Goal: Information Seeking & Learning: Check status

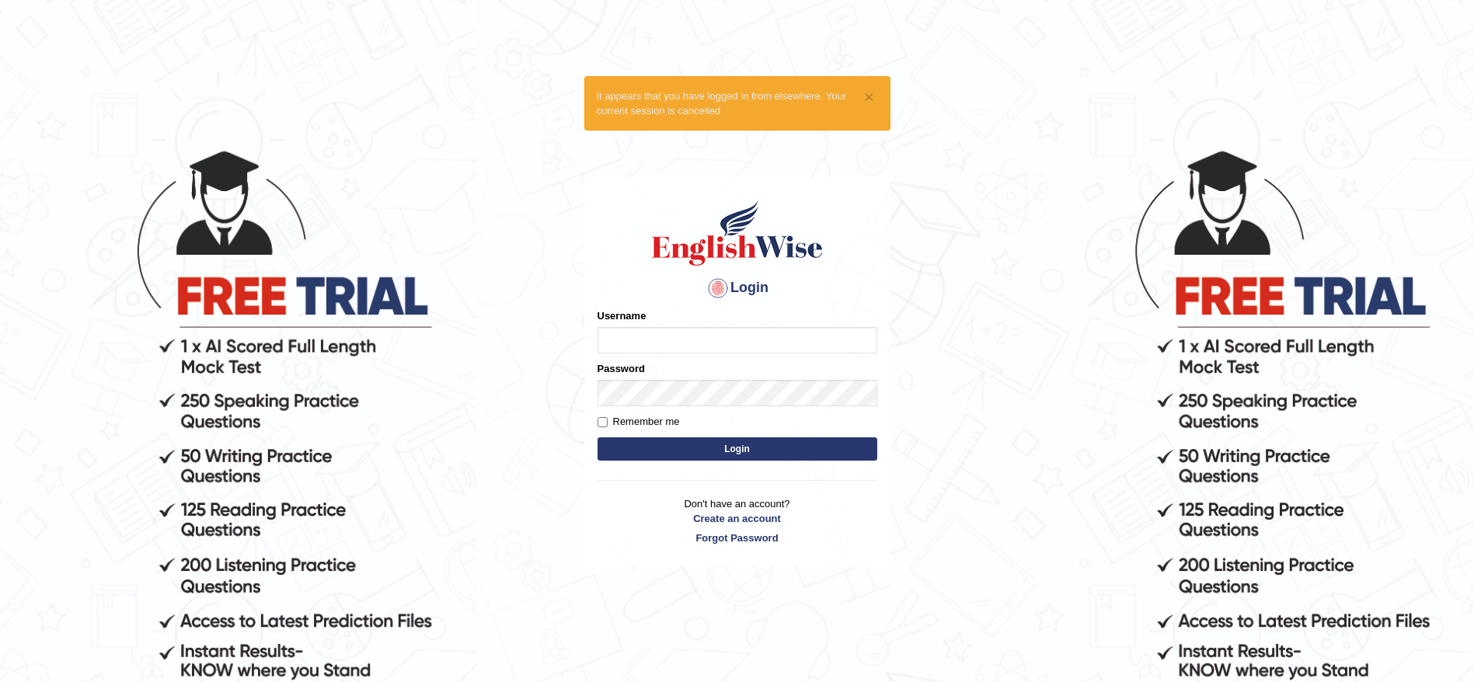
type input "ravichanapathi_parramatta"
click at [730, 455] on button "Login" at bounding box center [738, 448] width 280 height 23
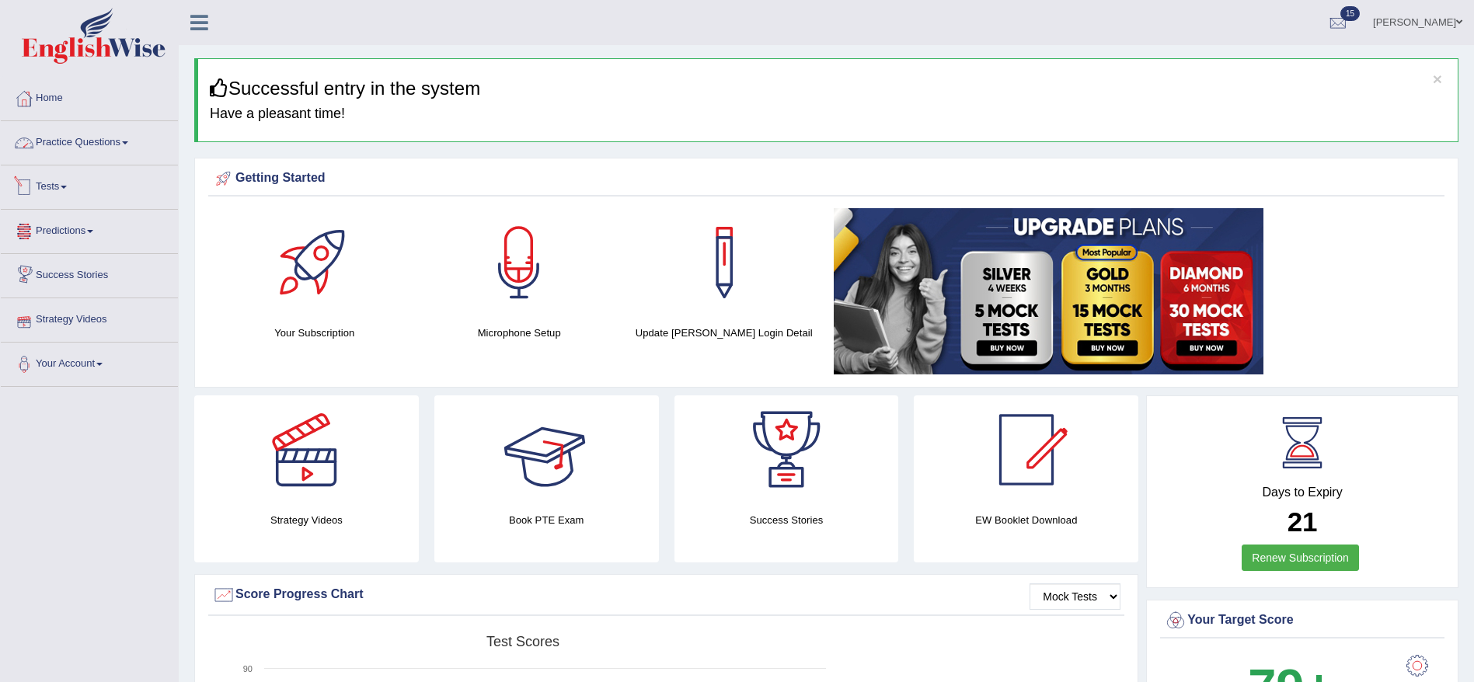
click at [51, 191] on link "Tests" at bounding box center [89, 185] width 177 height 39
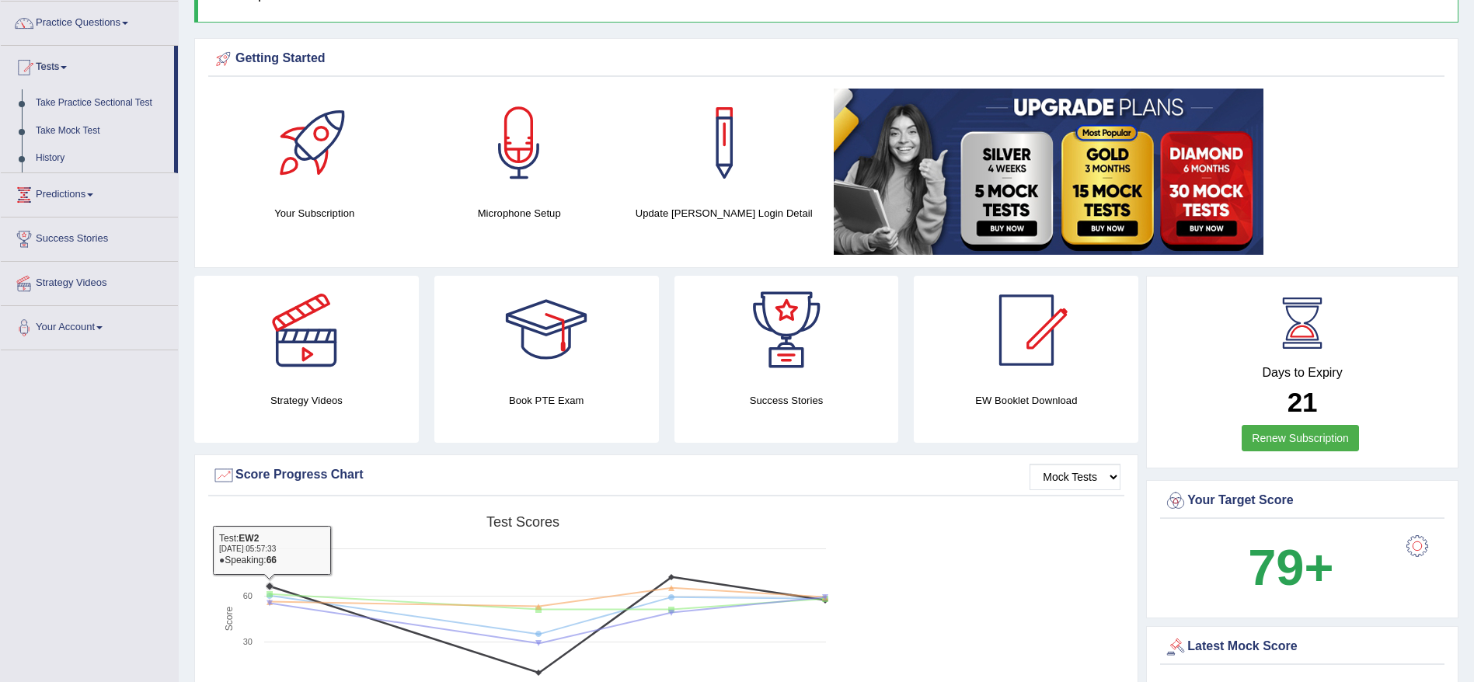
scroll to position [117, 0]
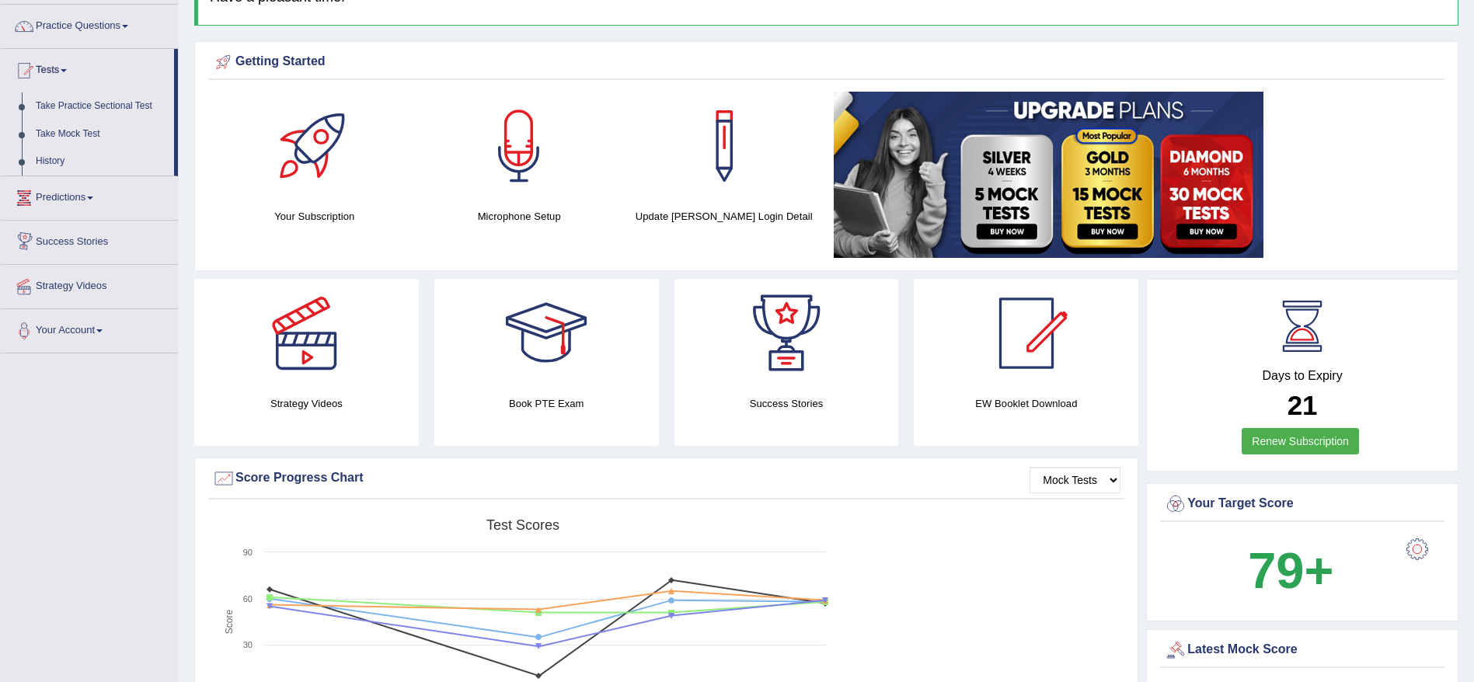
click at [59, 154] on link "History" at bounding box center [101, 162] width 145 height 28
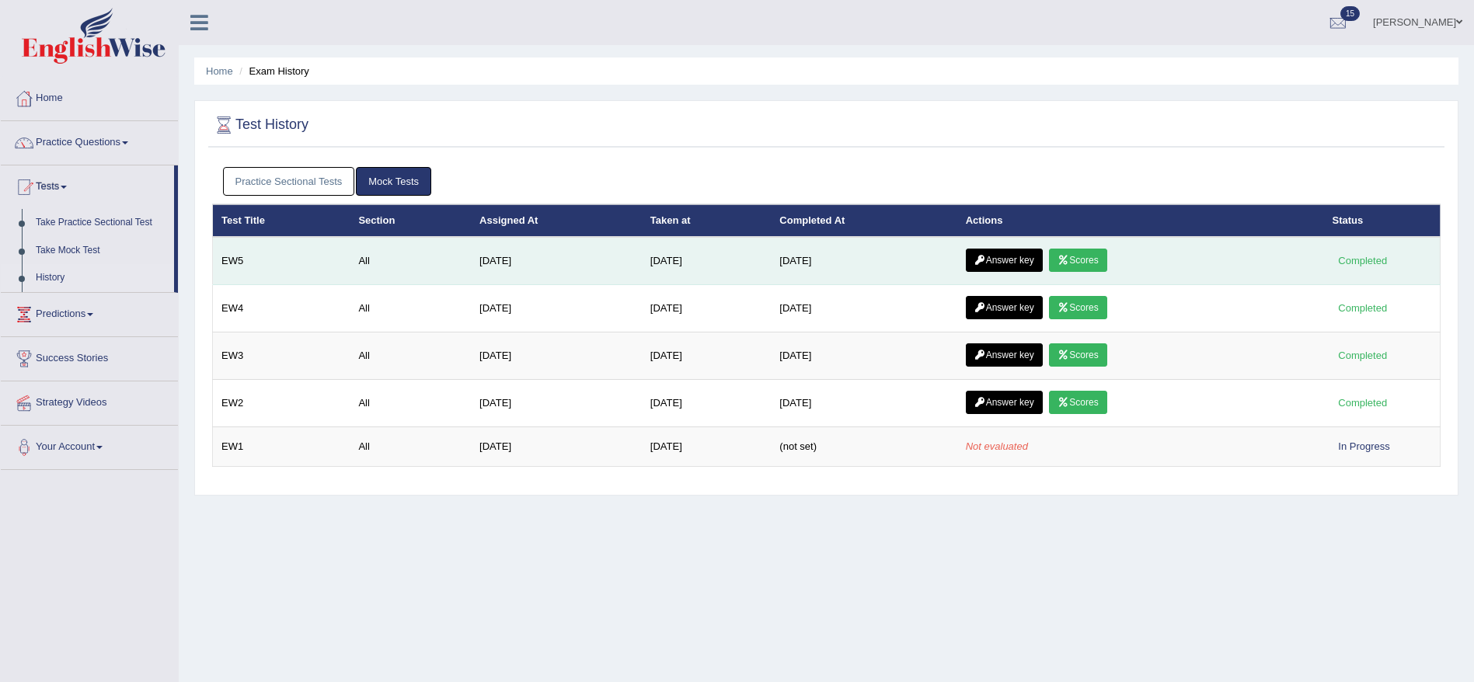
click at [1094, 261] on link "Scores" at bounding box center [1077, 260] width 57 height 23
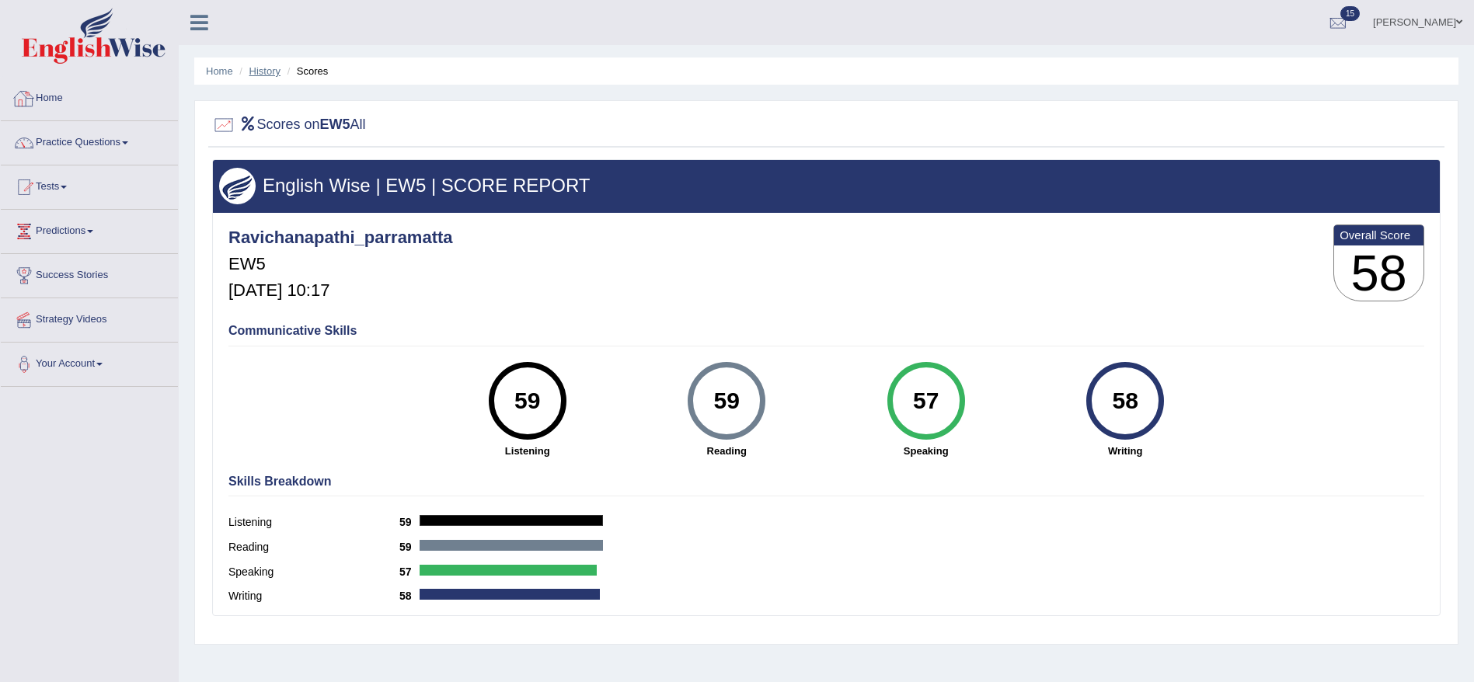
click at [266, 68] on link "History" at bounding box center [264, 71] width 31 height 12
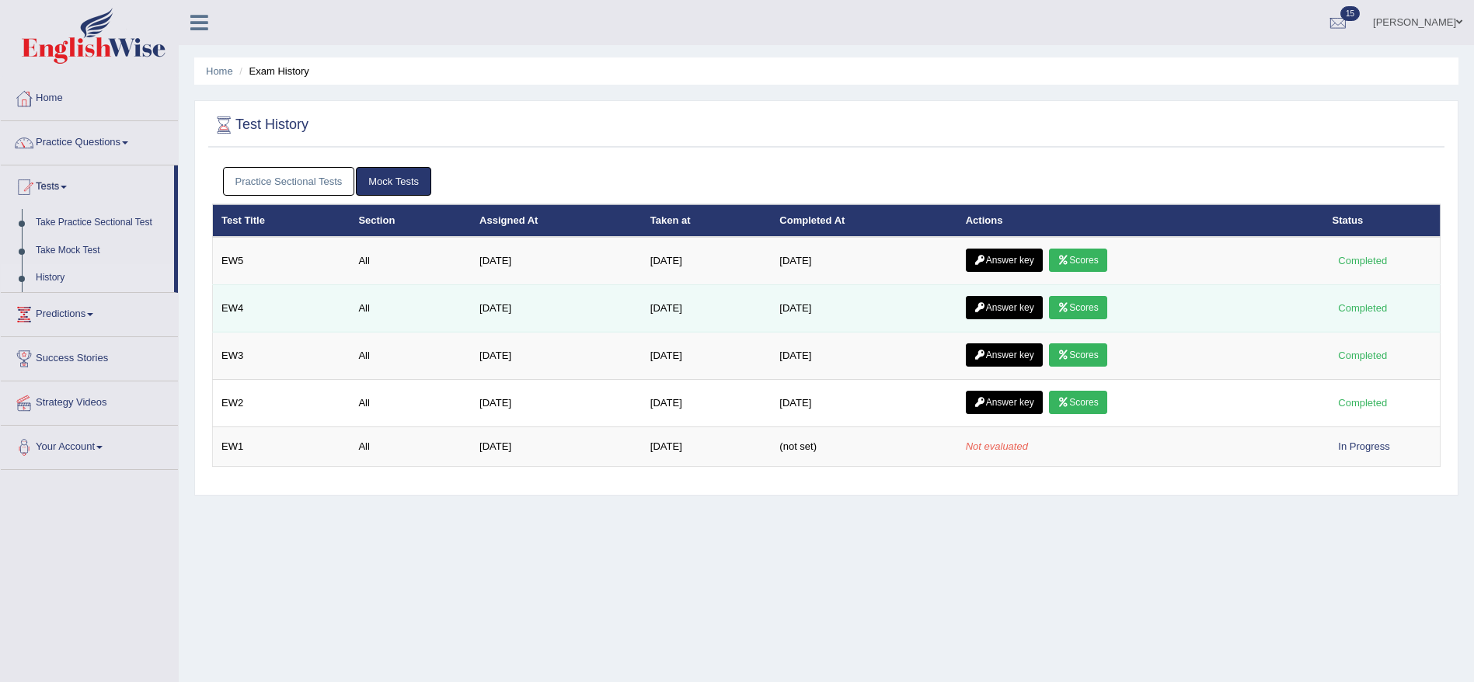
click at [1076, 300] on link "Scores" at bounding box center [1077, 307] width 57 height 23
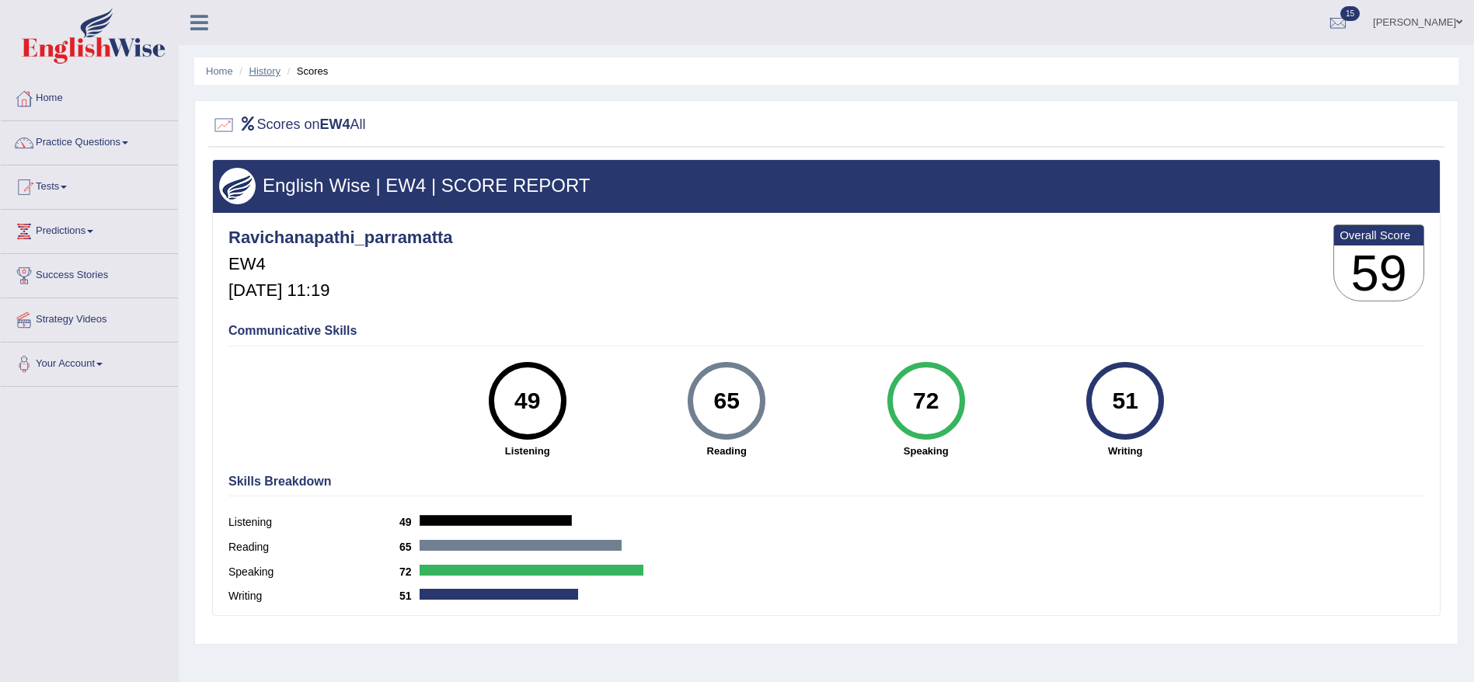
click at [260, 68] on link "History" at bounding box center [264, 71] width 31 height 12
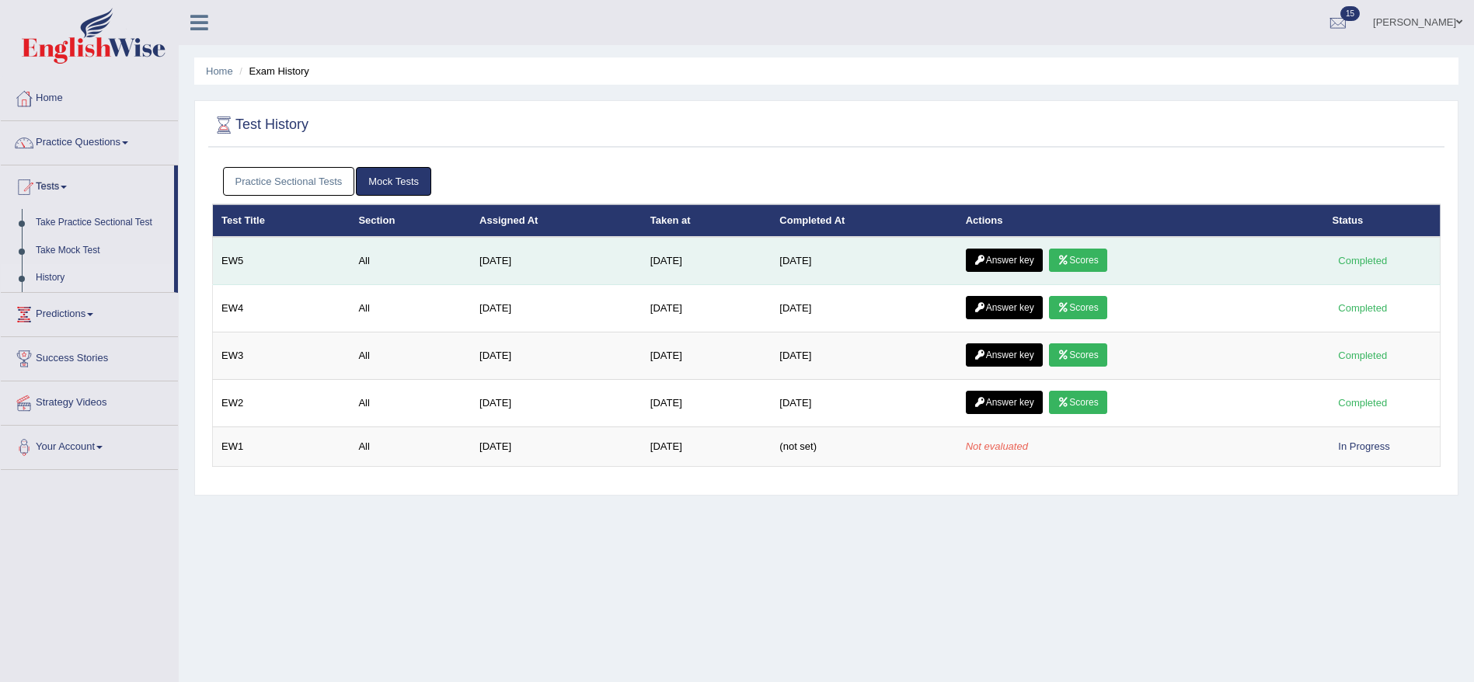
click at [1081, 257] on link "Scores" at bounding box center [1077, 260] width 57 height 23
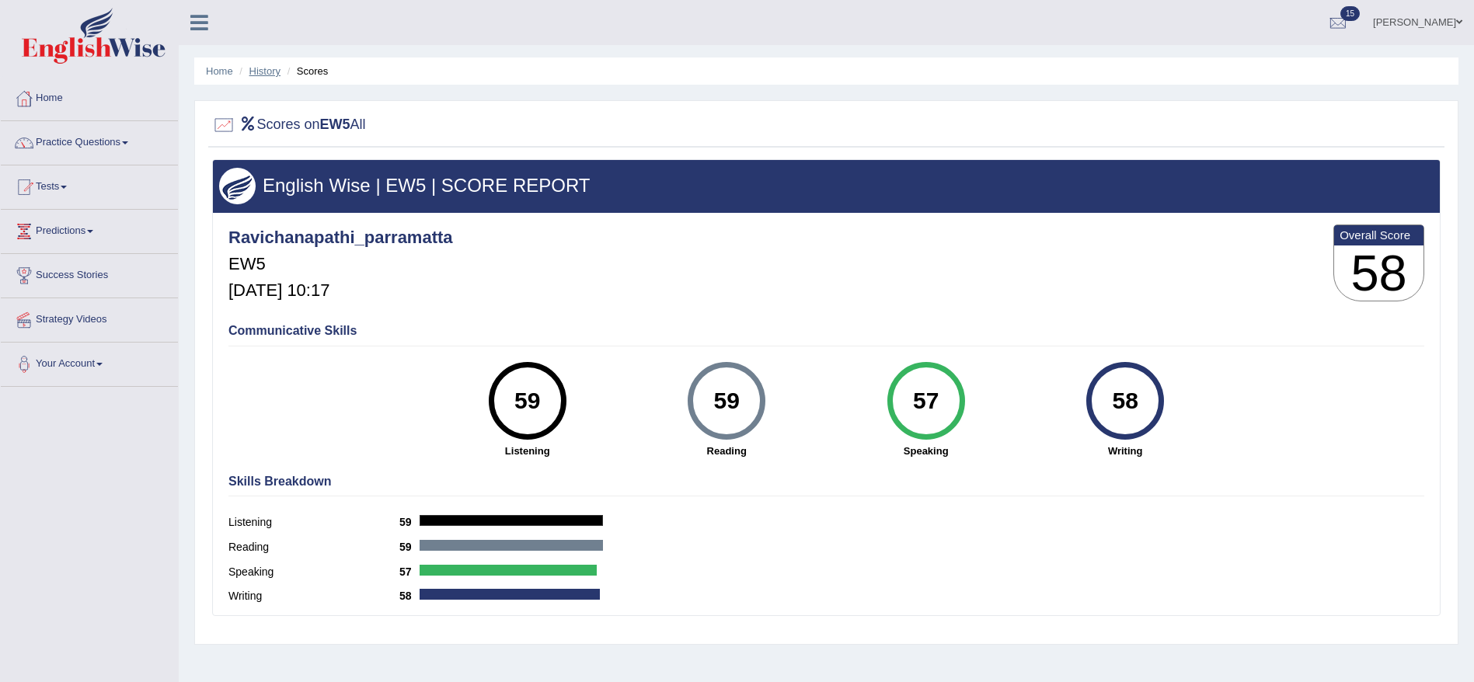
click at [262, 67] on link "History" at bounding box center [264, 71] width 31 height 12
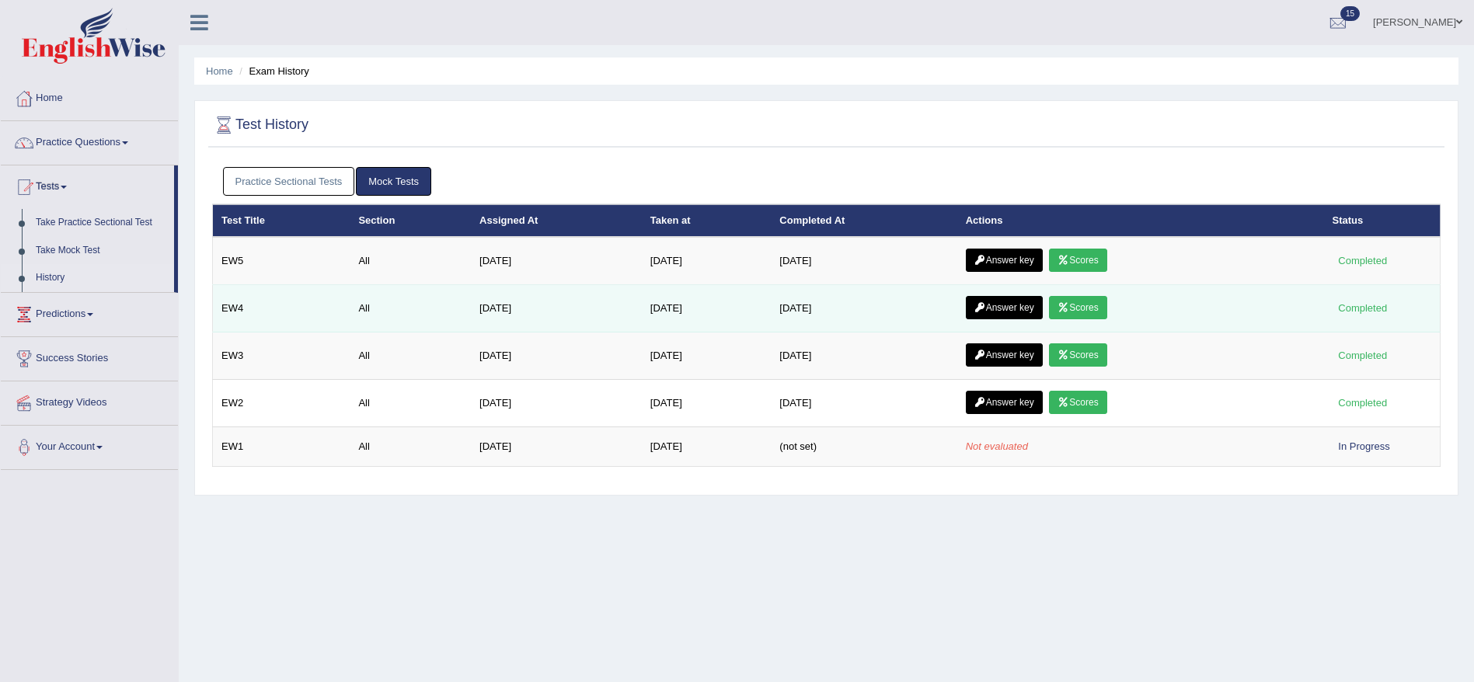
click at [1032, 312] on link "Answer key" at bounding box center [1004, 307] width 77 height 23
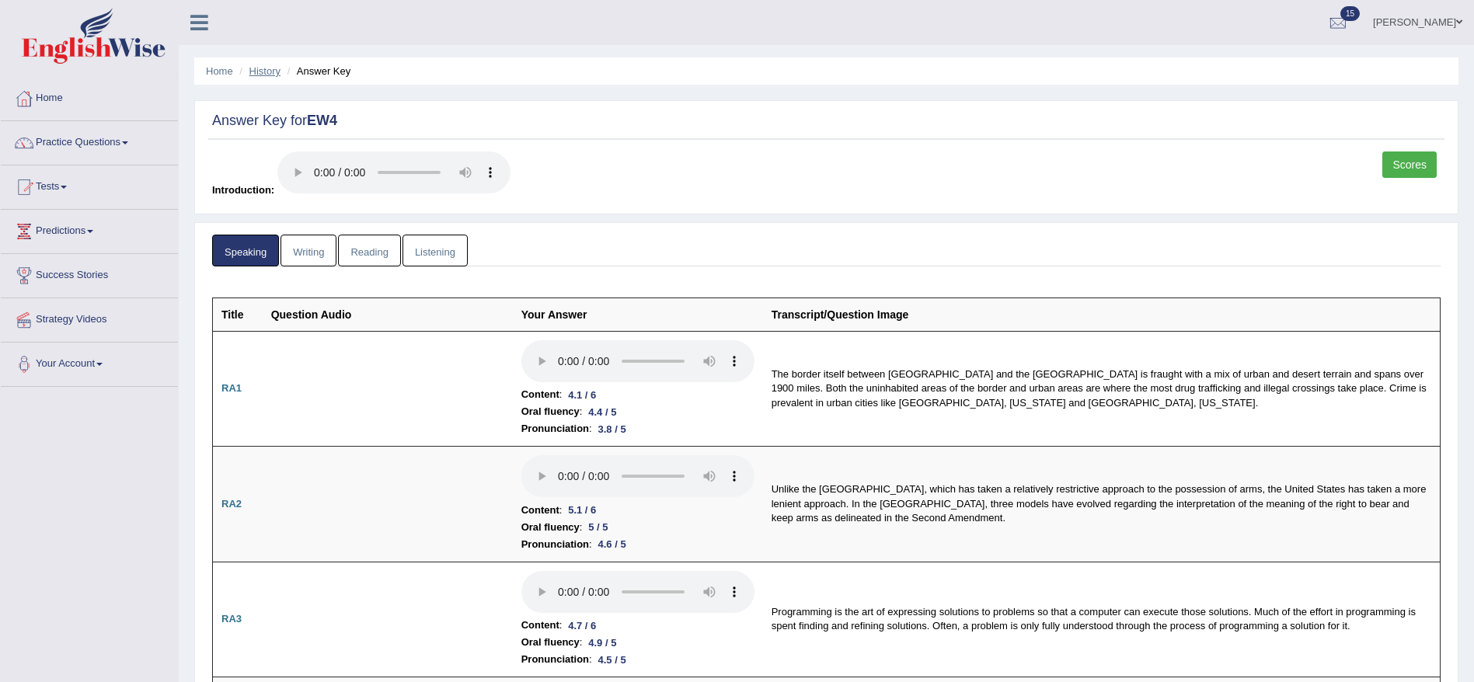
click at [266, 71] on link "History" at bounding box center [264, 71] width 31 height 12
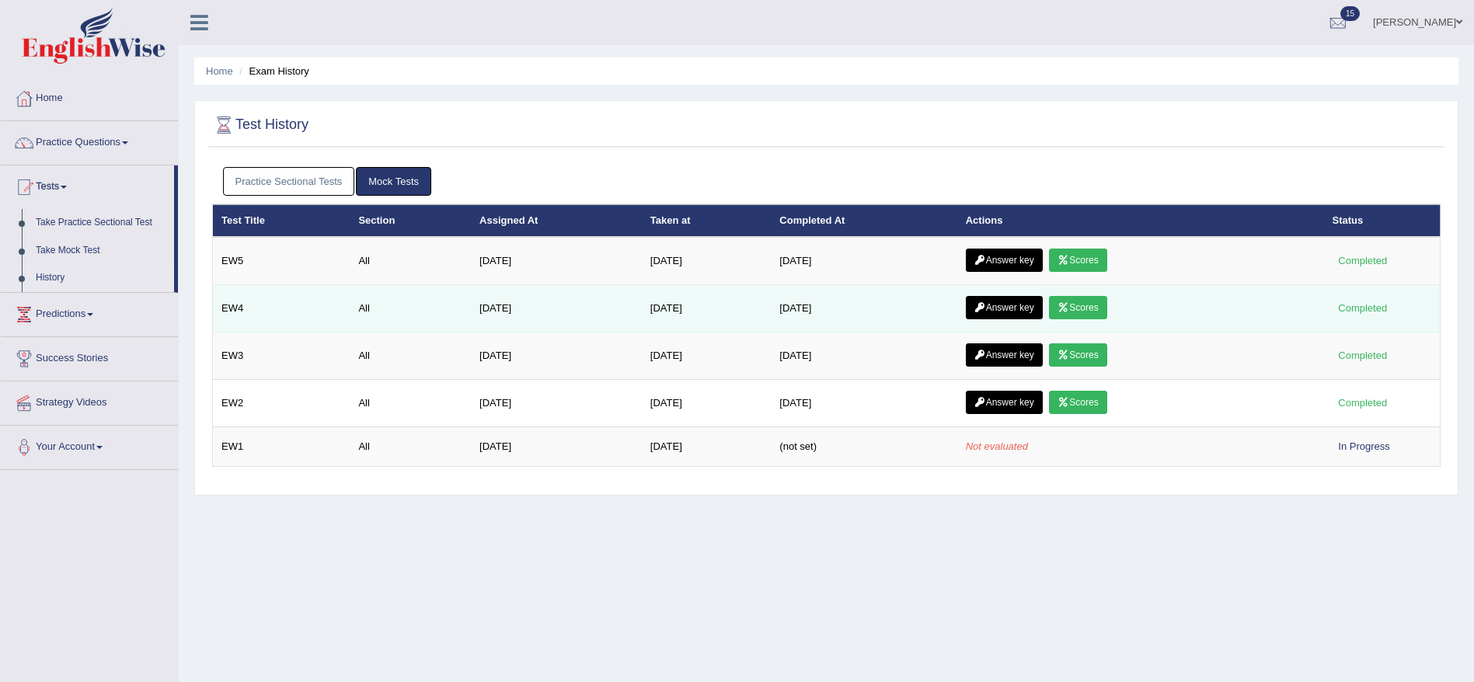
click at [1092, 305] on link "Scores" at bounding box center [1077, 307] width 57 height 23
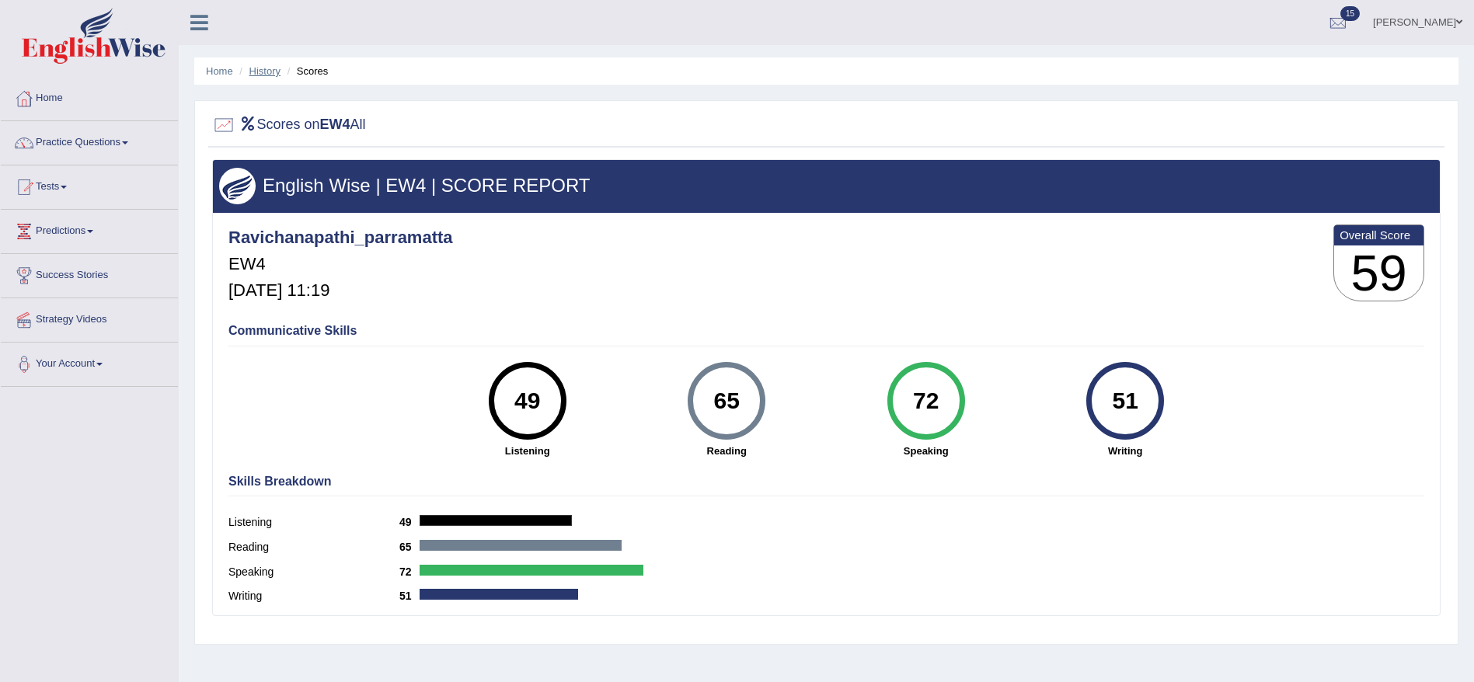
click at [275, 72] on link "History" at bounding box center [264, 71] width 31 height 12
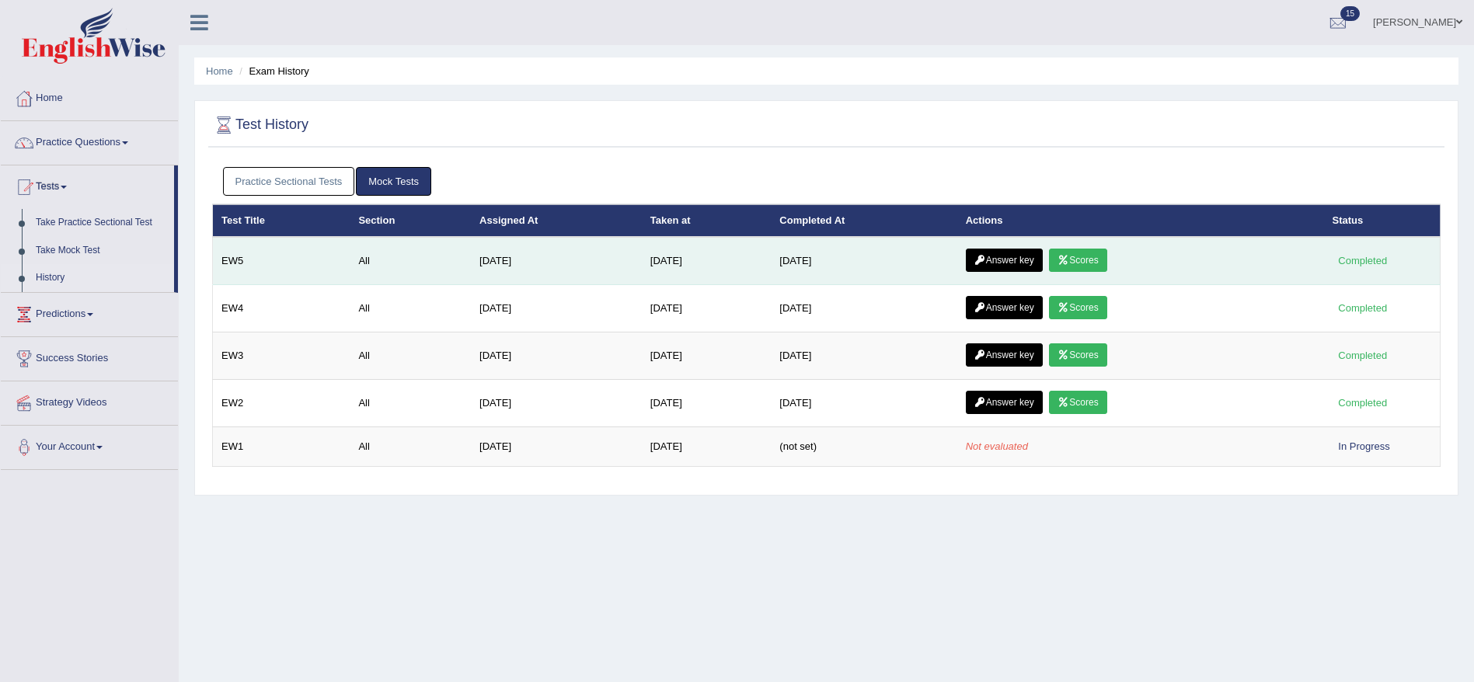
click at [1069, 263] on icon at bounding box center [1064, 260] width 12 height 9
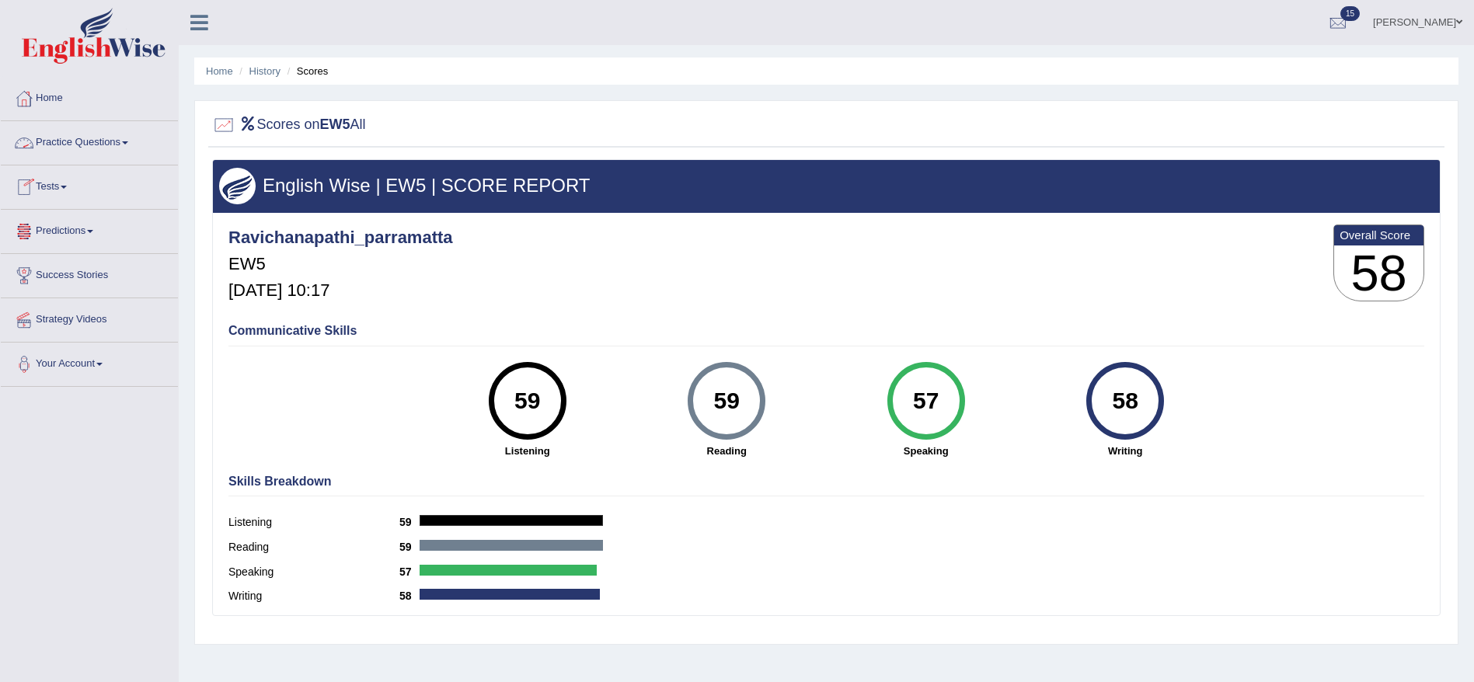
click at [57, 186] on link "Tests" at bounding box center [89, 185] width 177 height 39
click at [260, 77] on li "History" at bounding box center [257, 71] width 45 height 15
click at [260, 74] on link "History" at bounding box center [264, 71] width 31 height 12
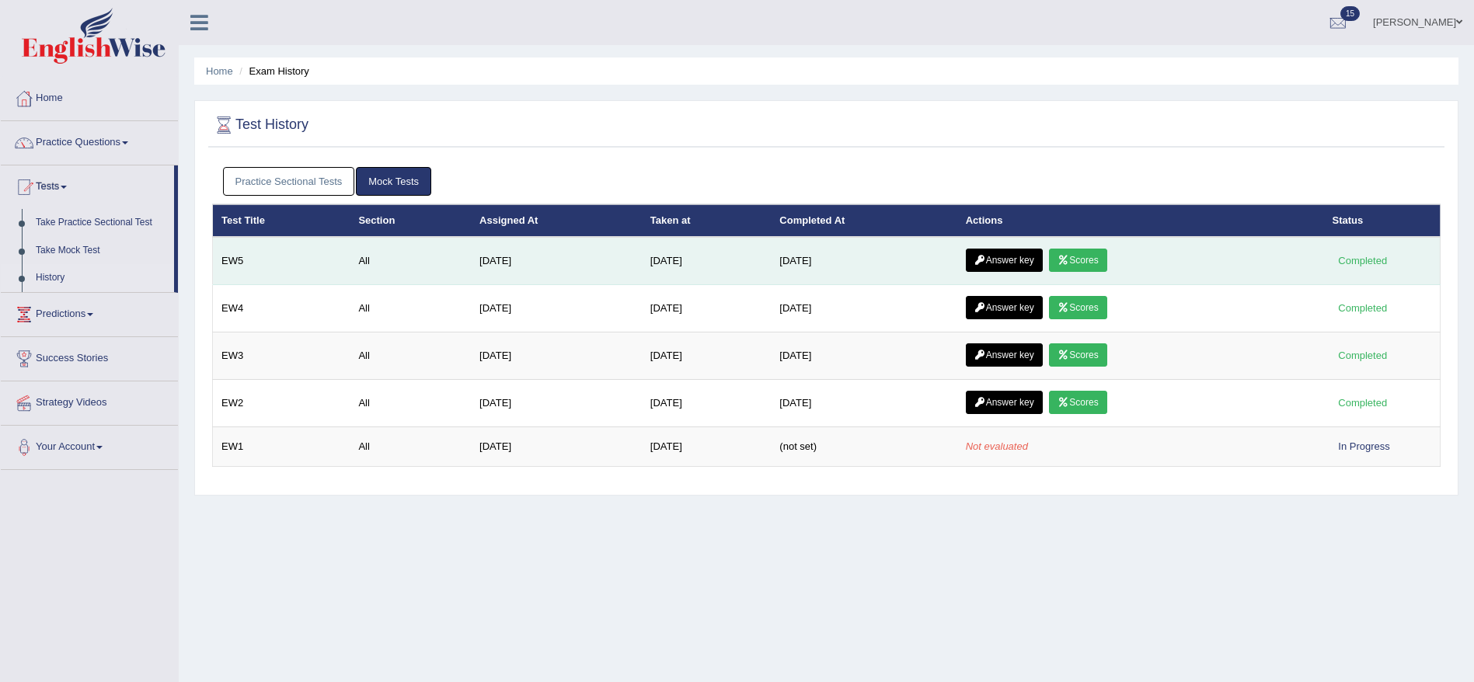
click at [1009, 269] on link "Answer key" at bounding box center [1004, 260] width 77 height 23
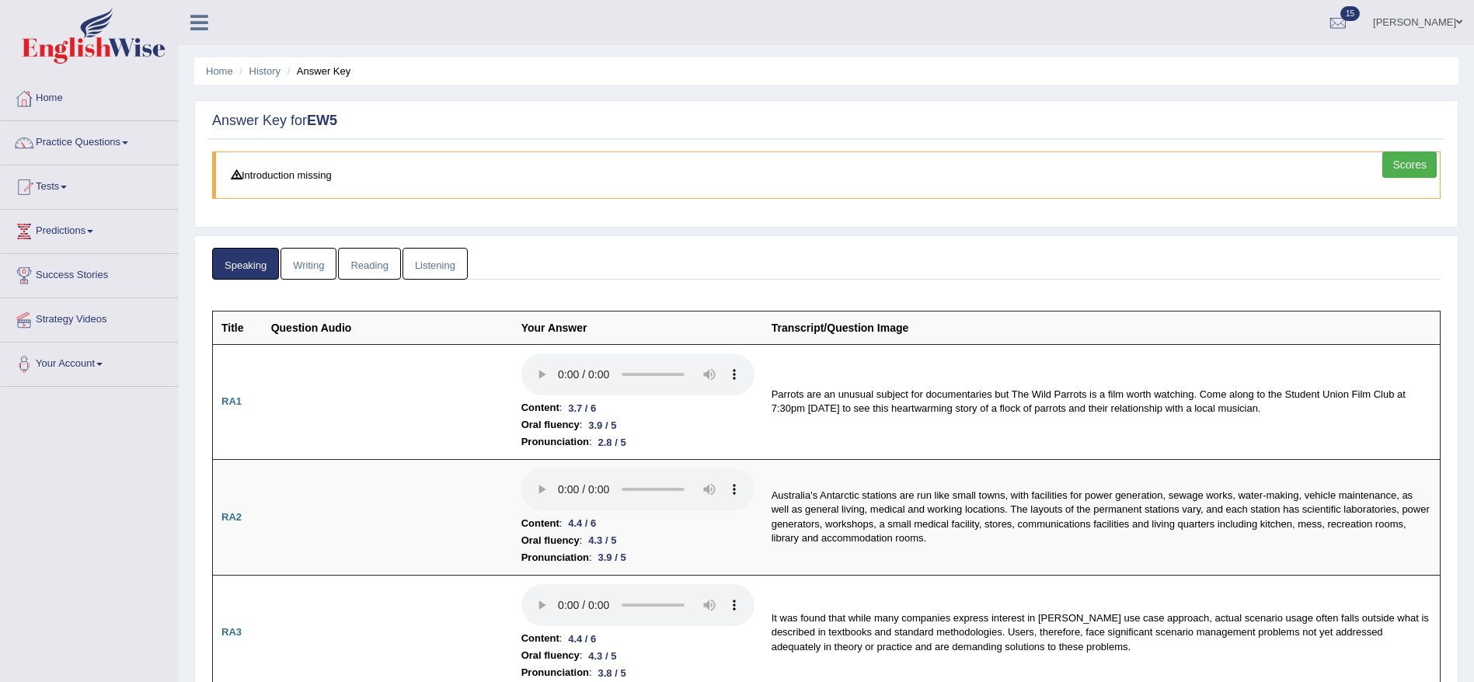
click at [317, 270] on link "Writing" at bounding box center [308, 264] width 56 height 32
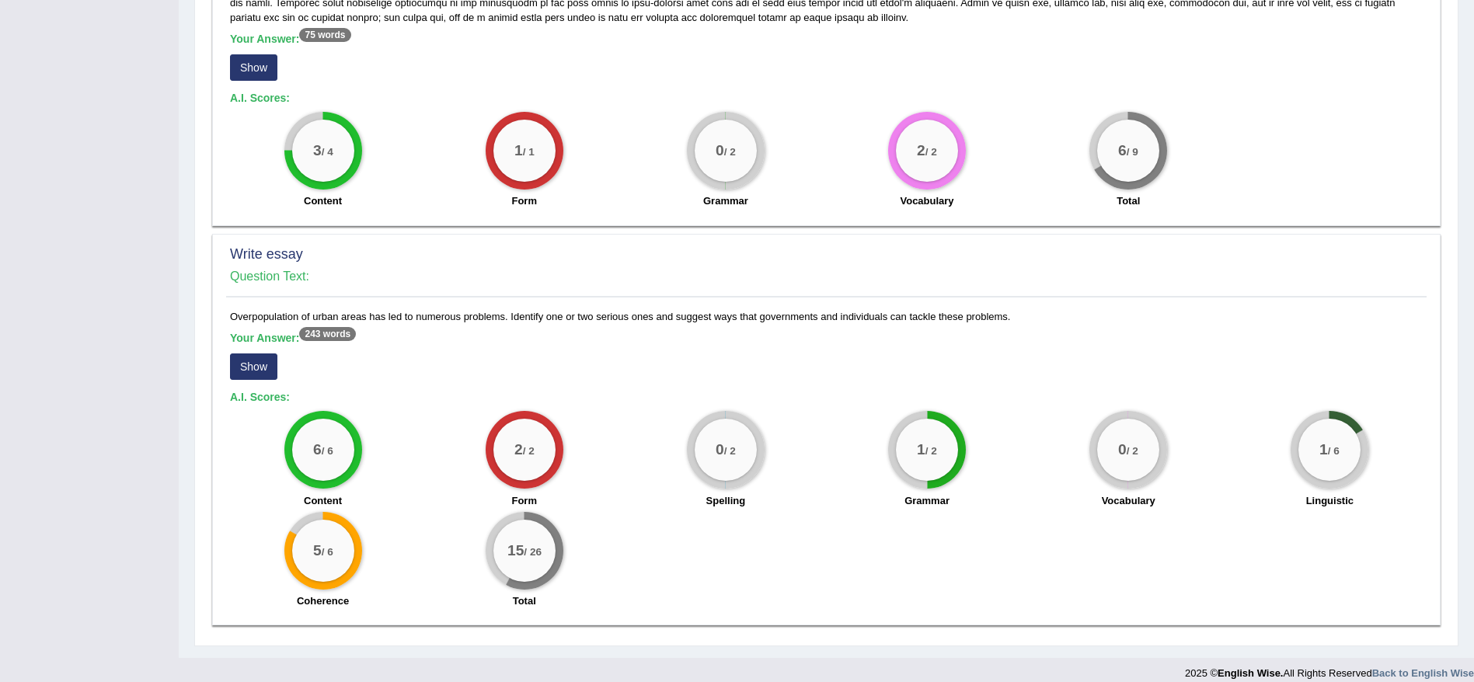
scroll to position [680, 0]
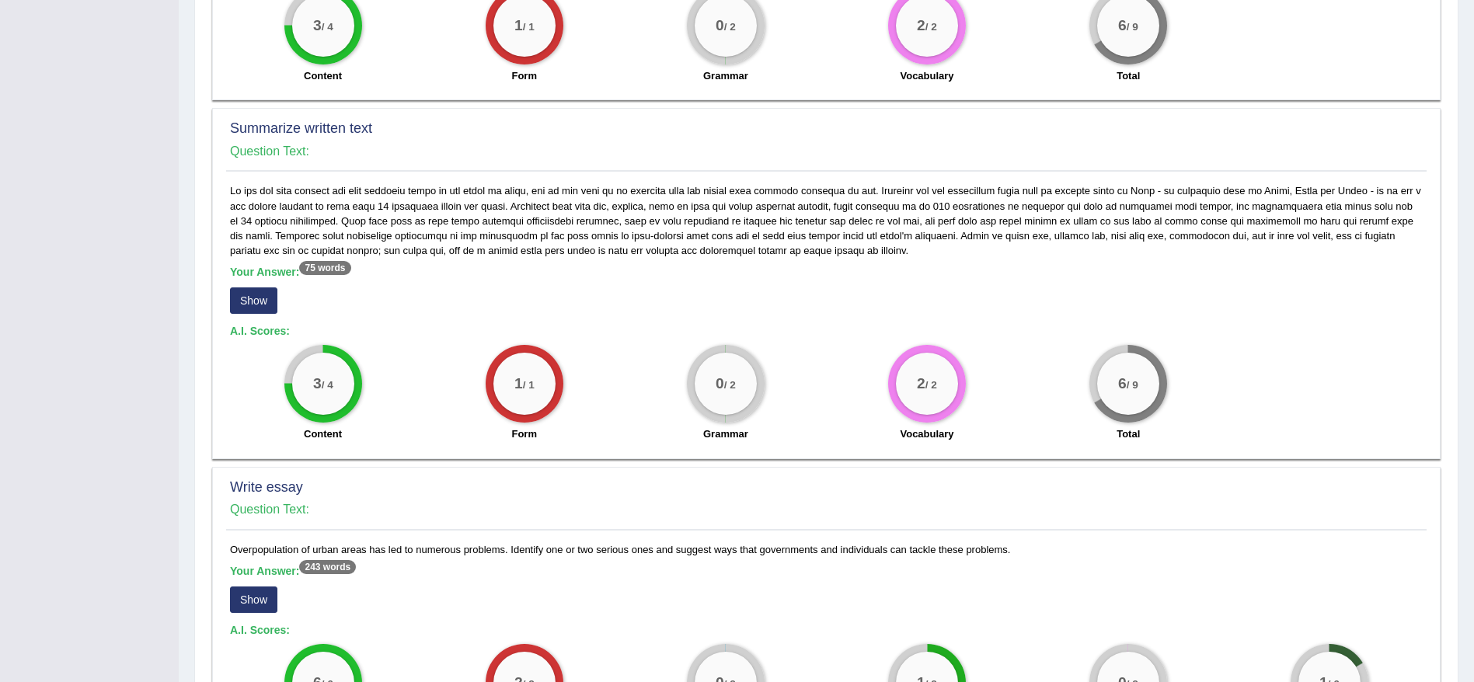
click at [256, 587] on button "Show" at bounding box center [253, 600] width 47 height 26
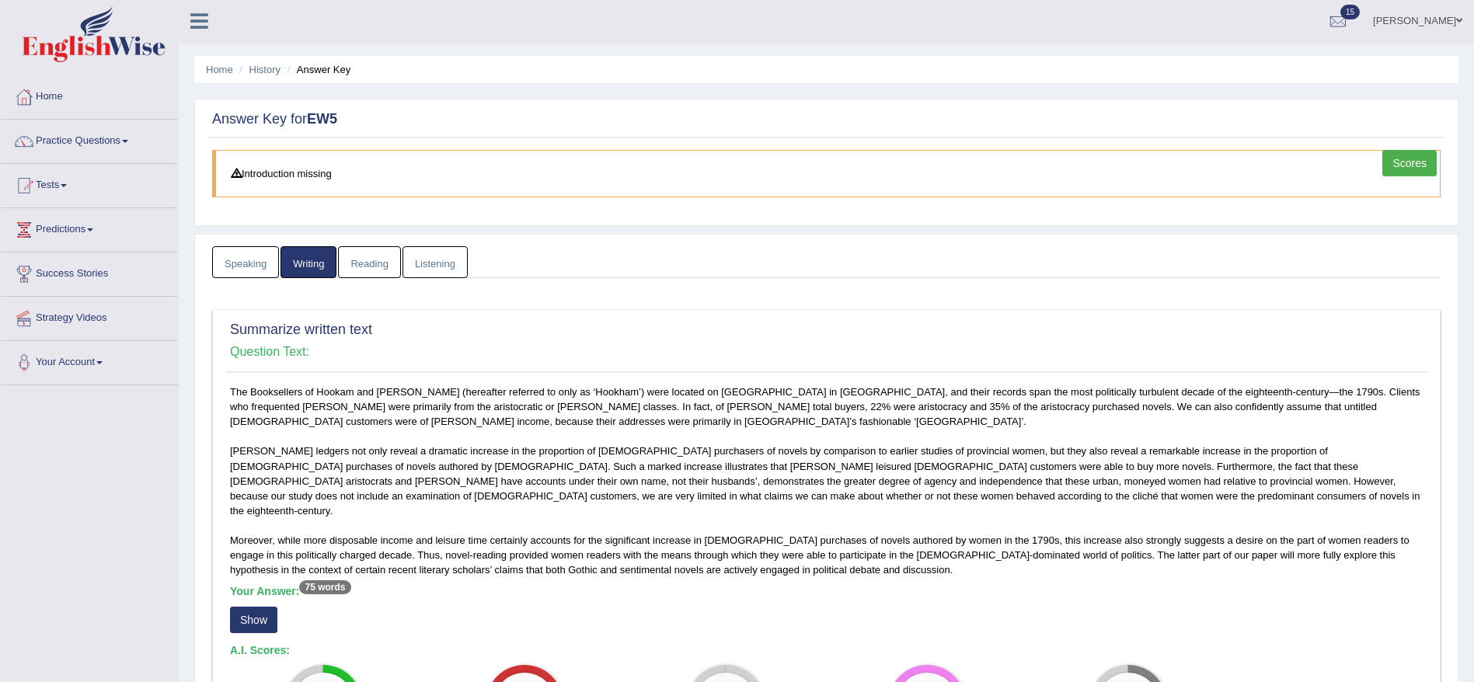
scroll to position [0, 0]
click at [362, 266] on link "Reading" at bounding box center [369, 264] width 62 height 32
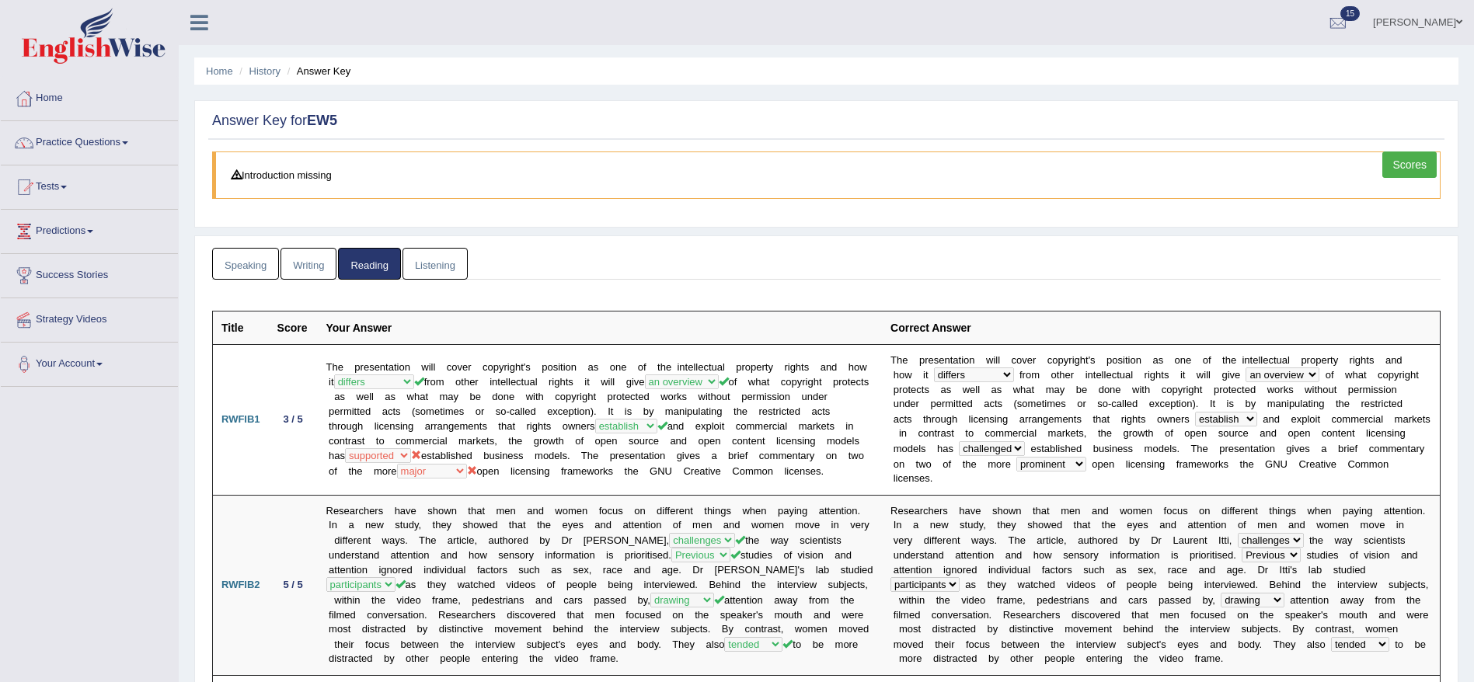
click at [436, 270] on link "Listening" at bounding box center [434, 264] width 65 height 32
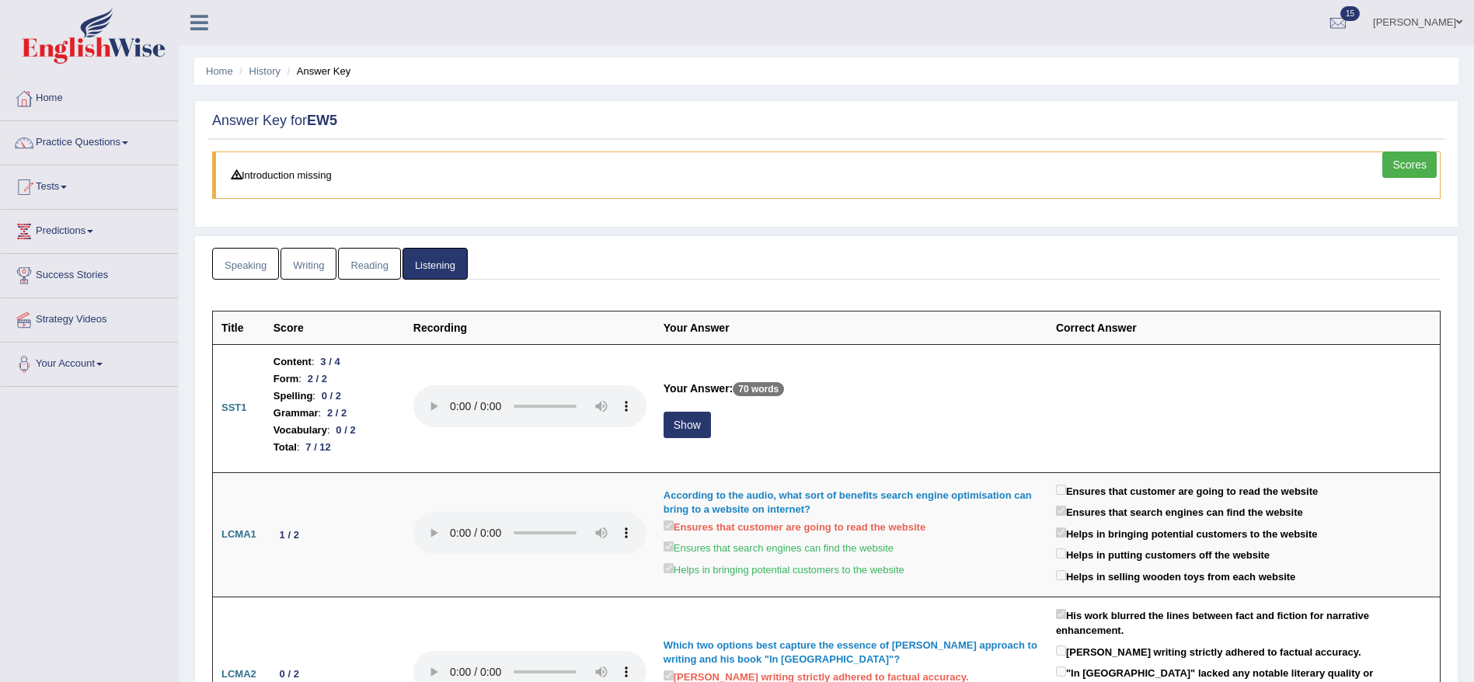
click at [242, 269] on link "Speaking" at bounding box center [245, 264] width 67 height 32
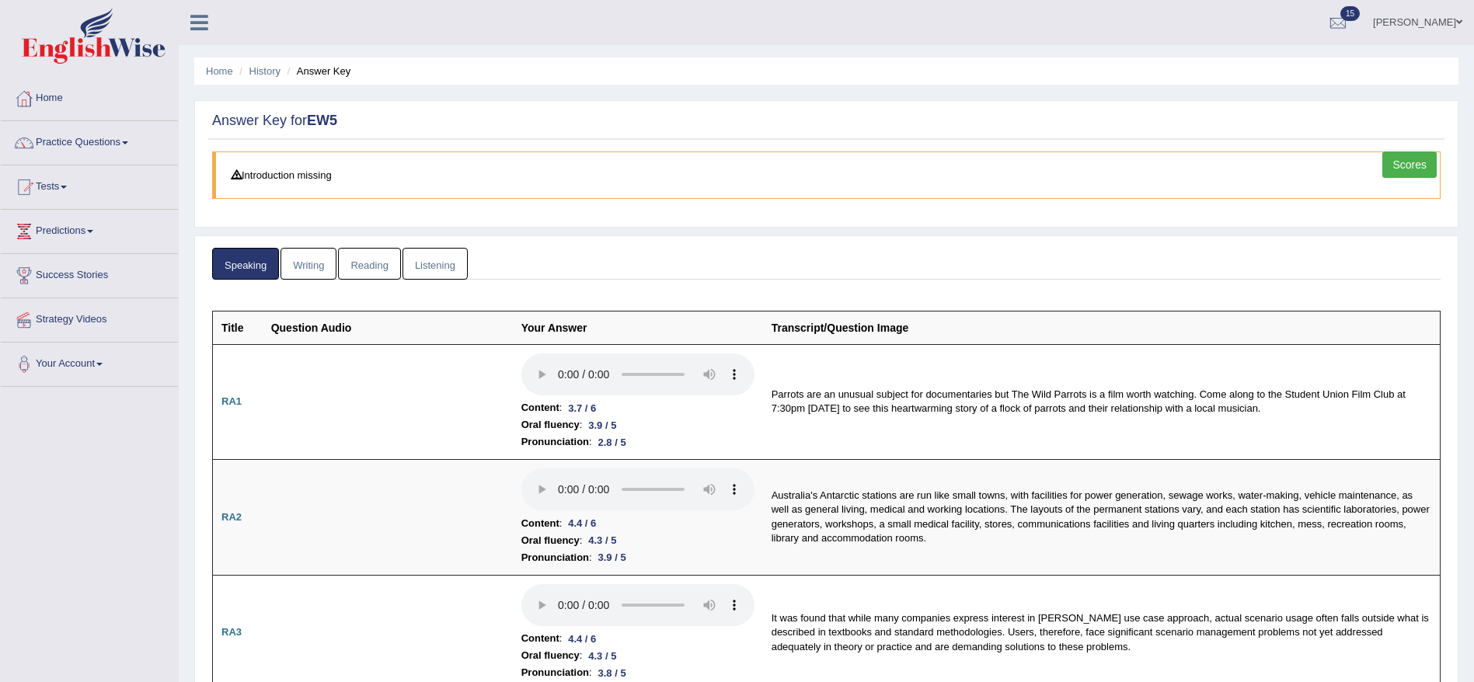
click at [308, 267] on link "Writing" at bounding box center [308, 264] width 56 height 32
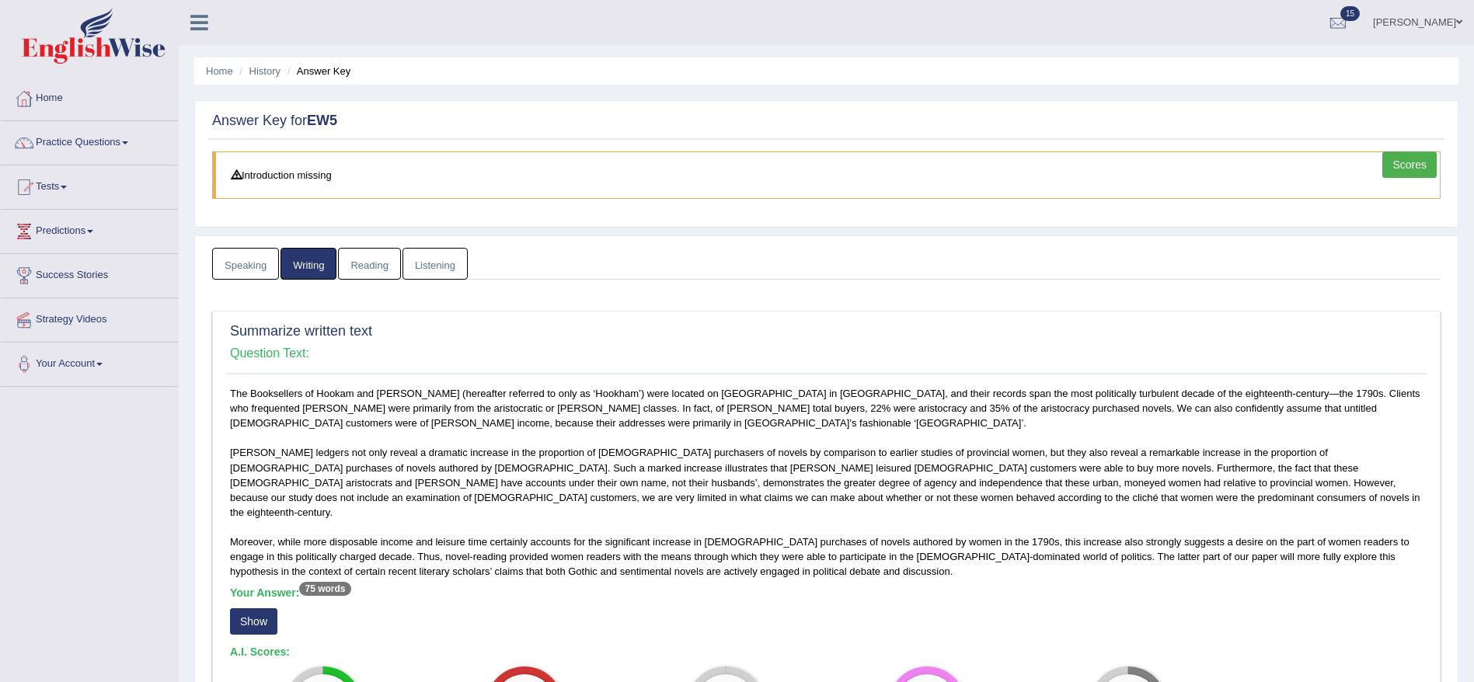
click at [242, 270] on link "Speaking" at bounding box center [245, 264] width 67 height 32
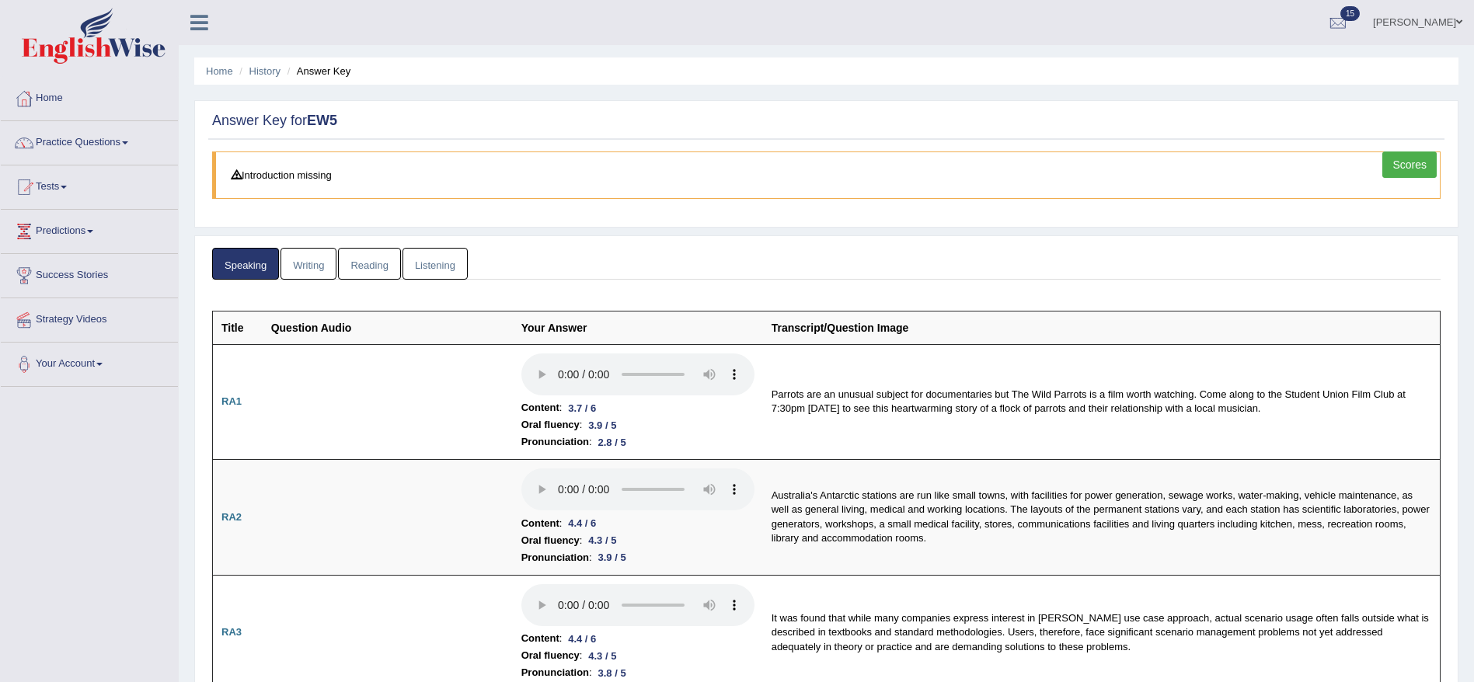
click at [326, 272] on link "Writing" at bounding box center [308, 264] width 56 height 32
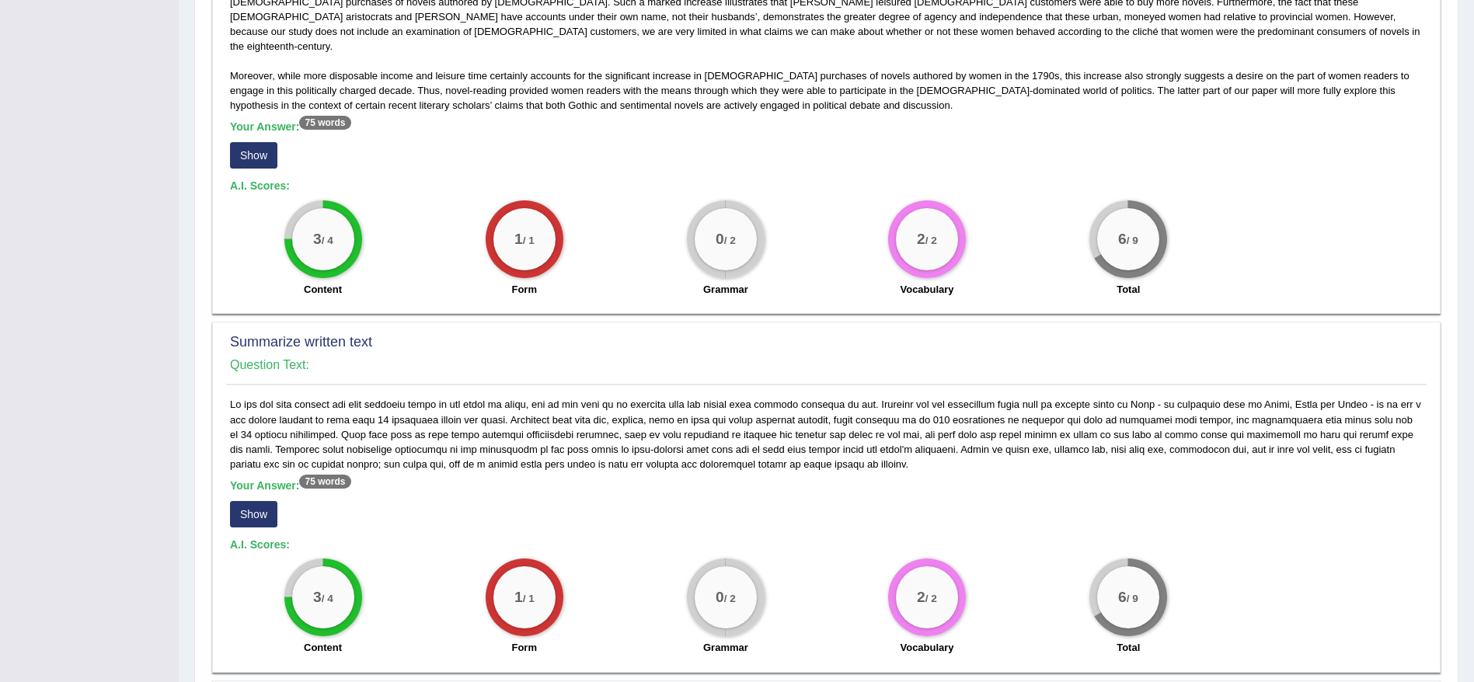
scroll to position [350, 0]
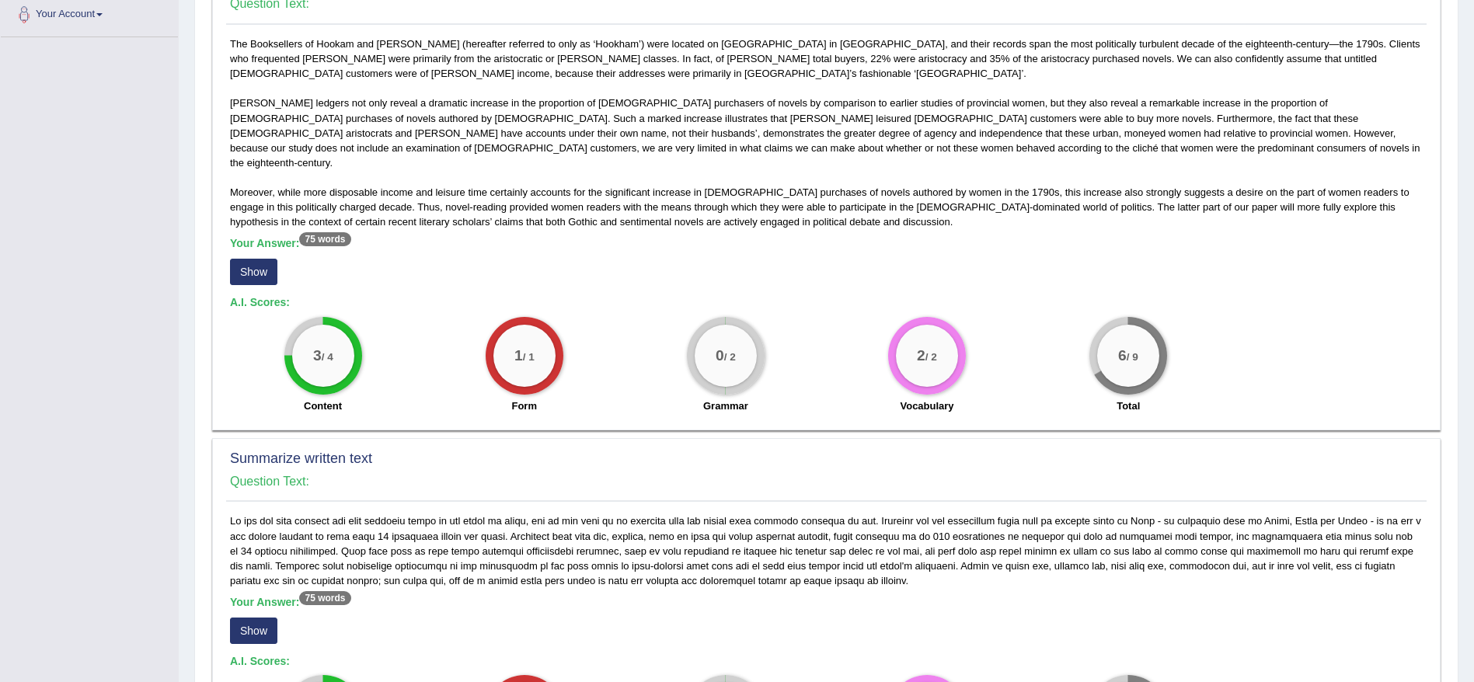
click at [266, 263] on button "Show" at bounding box center [253, 272] width 47 height 26
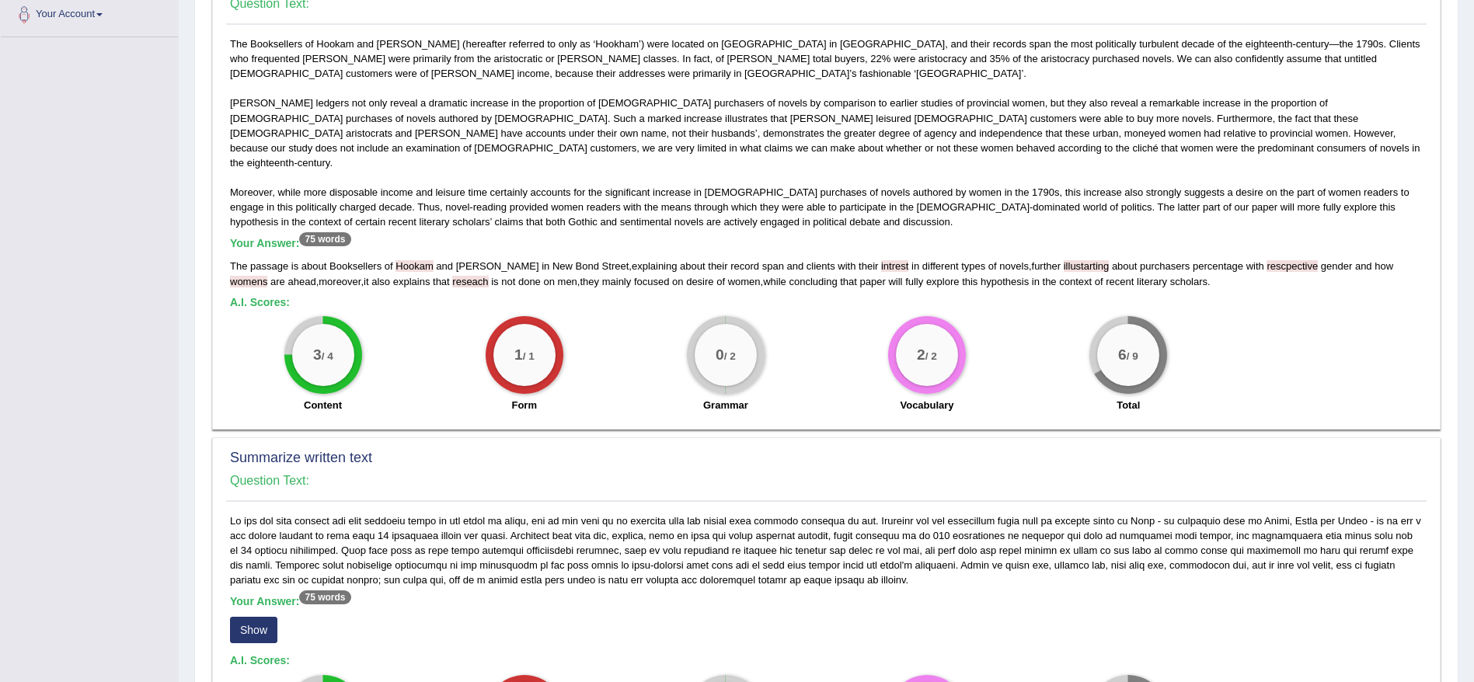
click at [421, 260] on span "Hookam" at bounding box center [413, 266] width 37 height 12
click at [452, 276] on span "reseach" at bounding box center [470, 282] width 36 height 12
click at [881, 260] on span "intrest" at bounding box center [894, 266] width 27 height 12
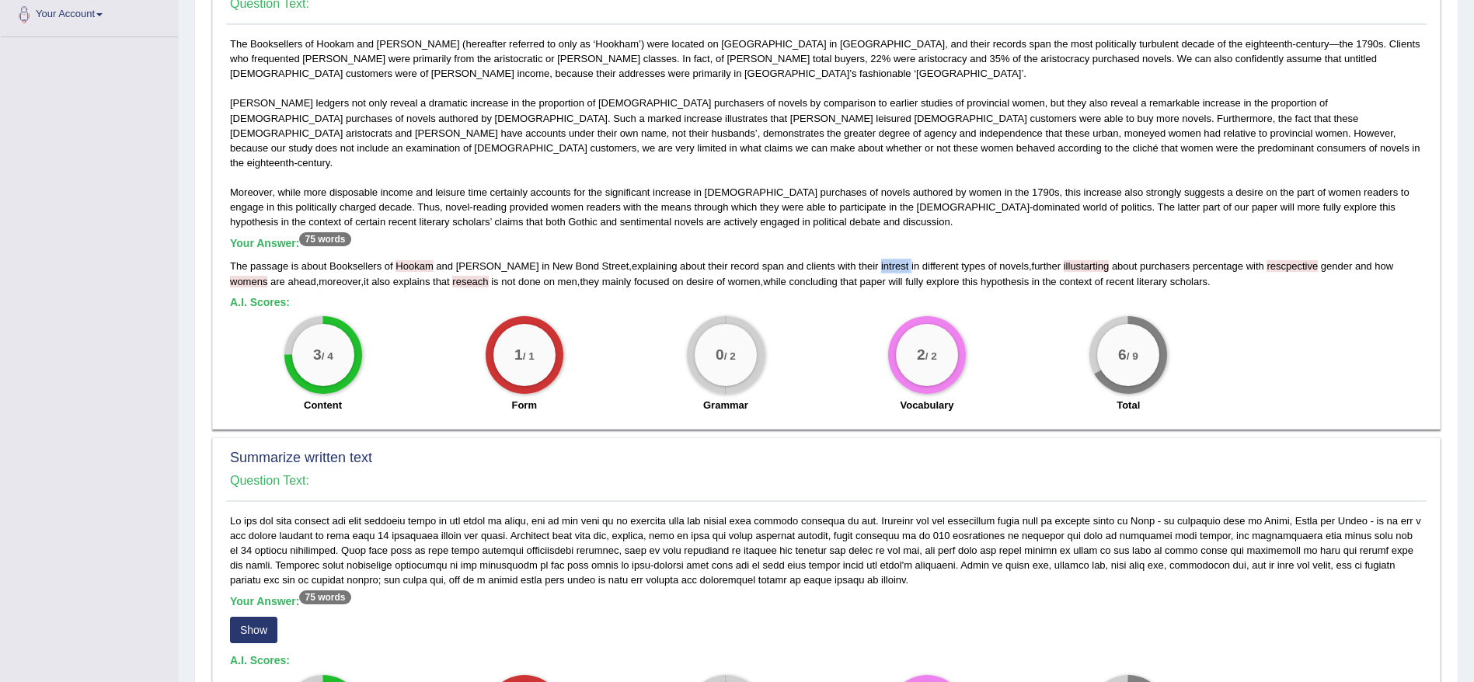
click at [881, 260] on span "intrest" at bounding box center [894, 266] width 27 height 12
click at [1064, 260] on span "illustarting" at bounding box center [1087, 266] width 46 height 12
click at [1270, 260] on span "rescpective" at bounding box center [1292, 266] width 51 height 12
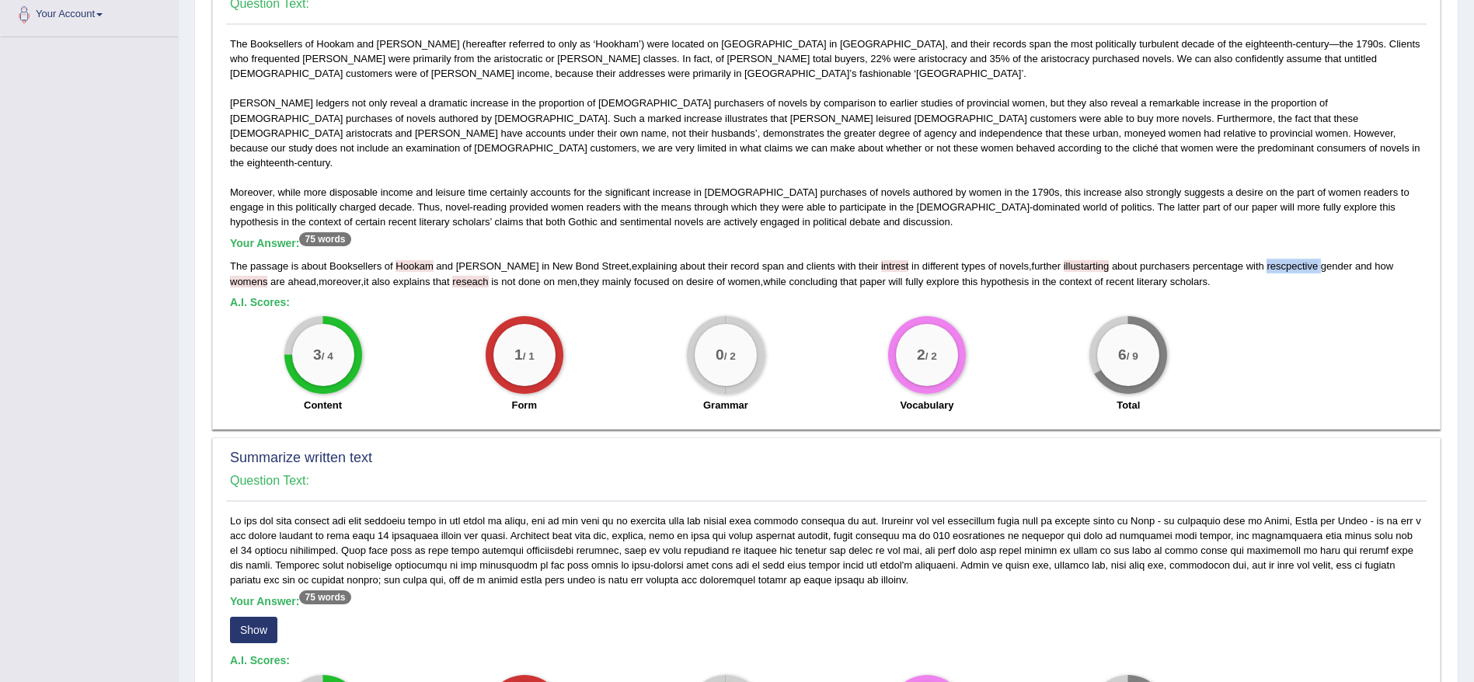
click at [426, 260] on span "Hookam" at bounding box center [413, 266] width 37 height 12
click at [343, 44] on div "The Booksellers of Hookam and Carpenter (hereafter referred to only as ‘Hookham…" at bounding box center [826, 229] width 1200 height 385
click at [423, 260] on span "Hookam" at bounding box center [413, 266] width 37 height 12
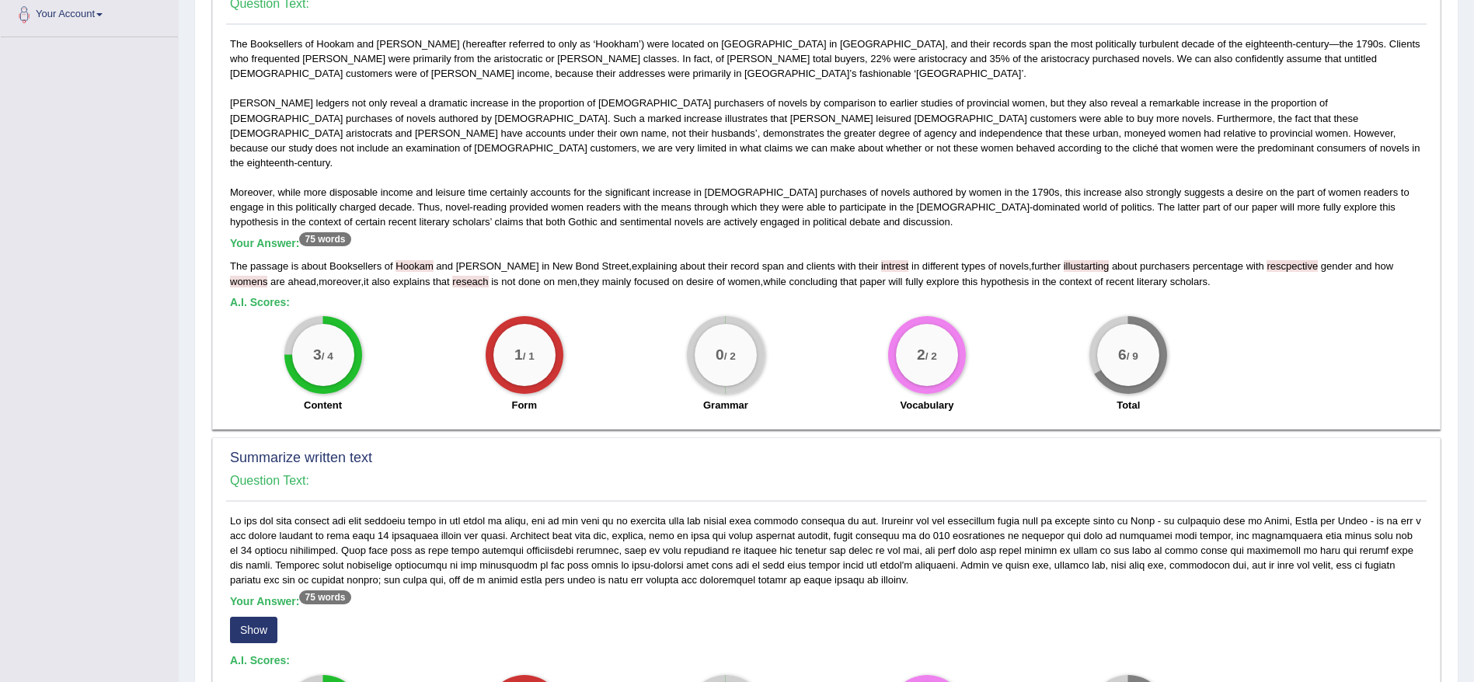
click at [423, 260] on span "Hookam" at bounding box center [413, 266] width 37 height 12
click at [327, 46] on div "The Booksellers of Hookam and Carpenter (hereafter referred to only as ‘Hookham…" at bounding box center [826, 229] width 1200 height 385
click at [452, 276] on span "reseach" at bounding box center [470, 282] width 36 height 12
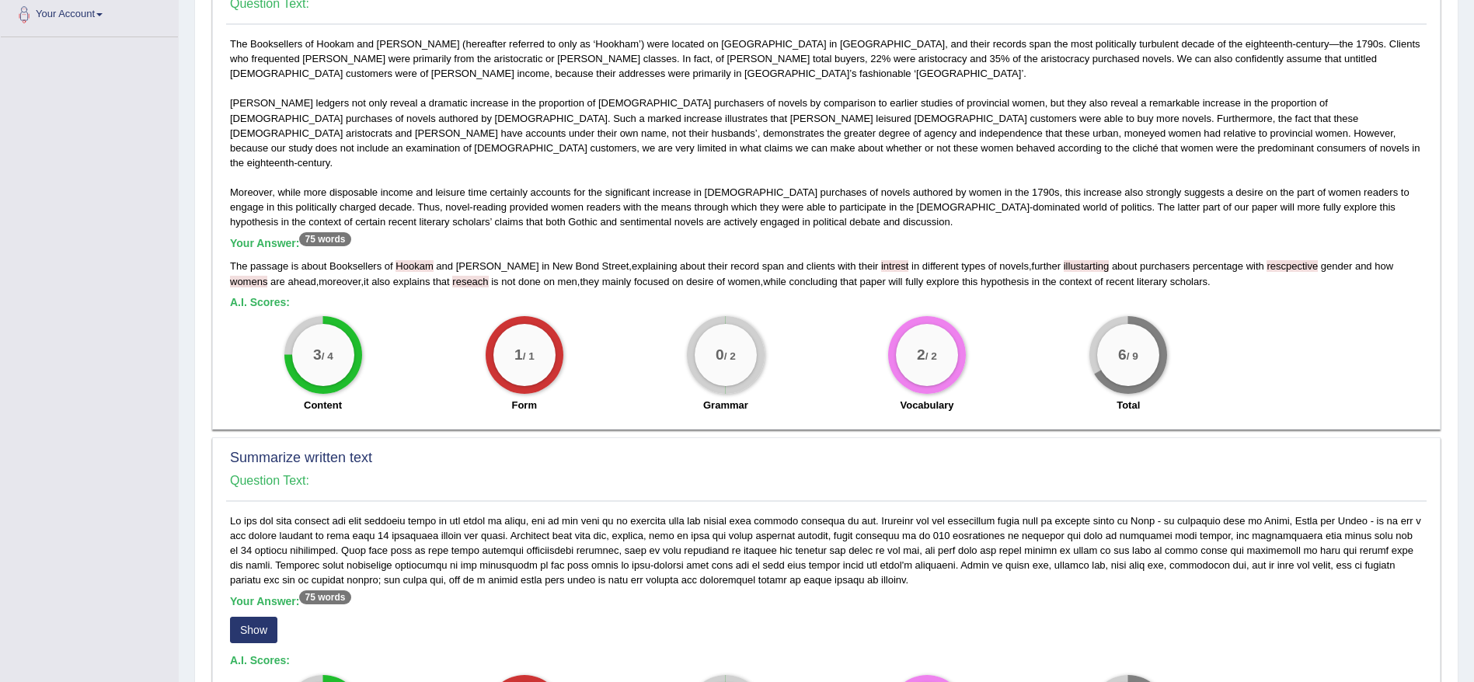
click at [881, 260] on span "intrest" at bounding box center [894, 266] width 27 height 12
click at [267, 276] on span "womens" at bounding box center [248, 282] width 37 height 12
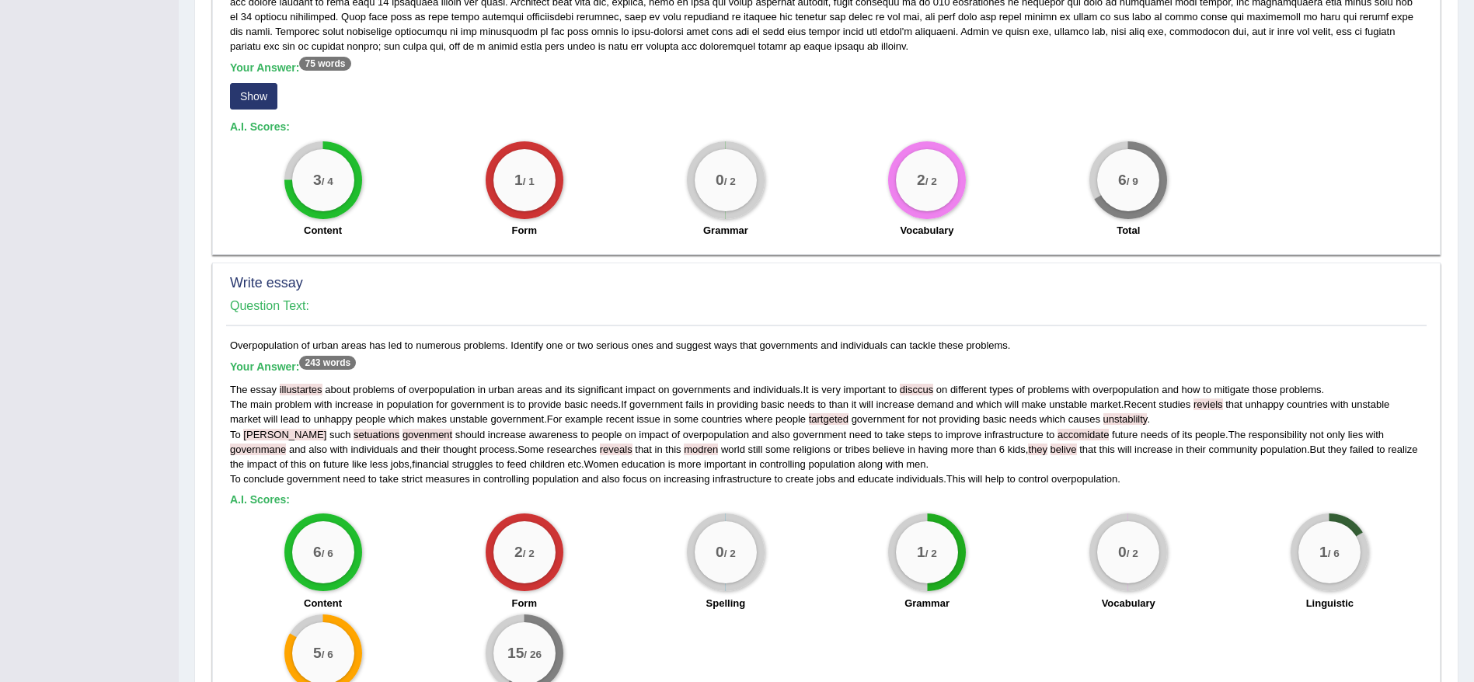
scroll to position [932, 0]
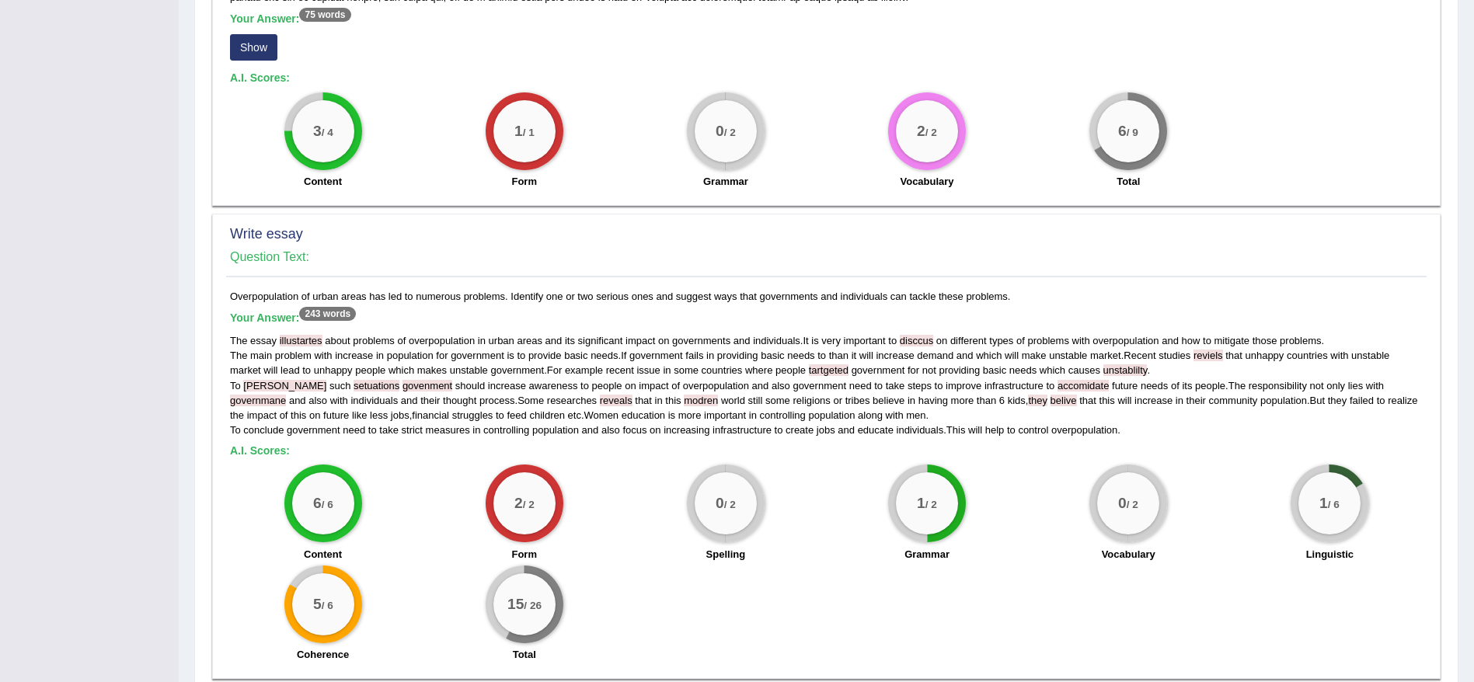
click at [1058, 380] on span "accomidate" at bounding box center [1083, 386] width 51 height 12
click at [1132, 364] on span "unstablilty" at bounding box center [1125, 370] width 44 height 12
click at [1221, 350] on span "reviels" at bounding box center [1208, 356] width 30 height 12
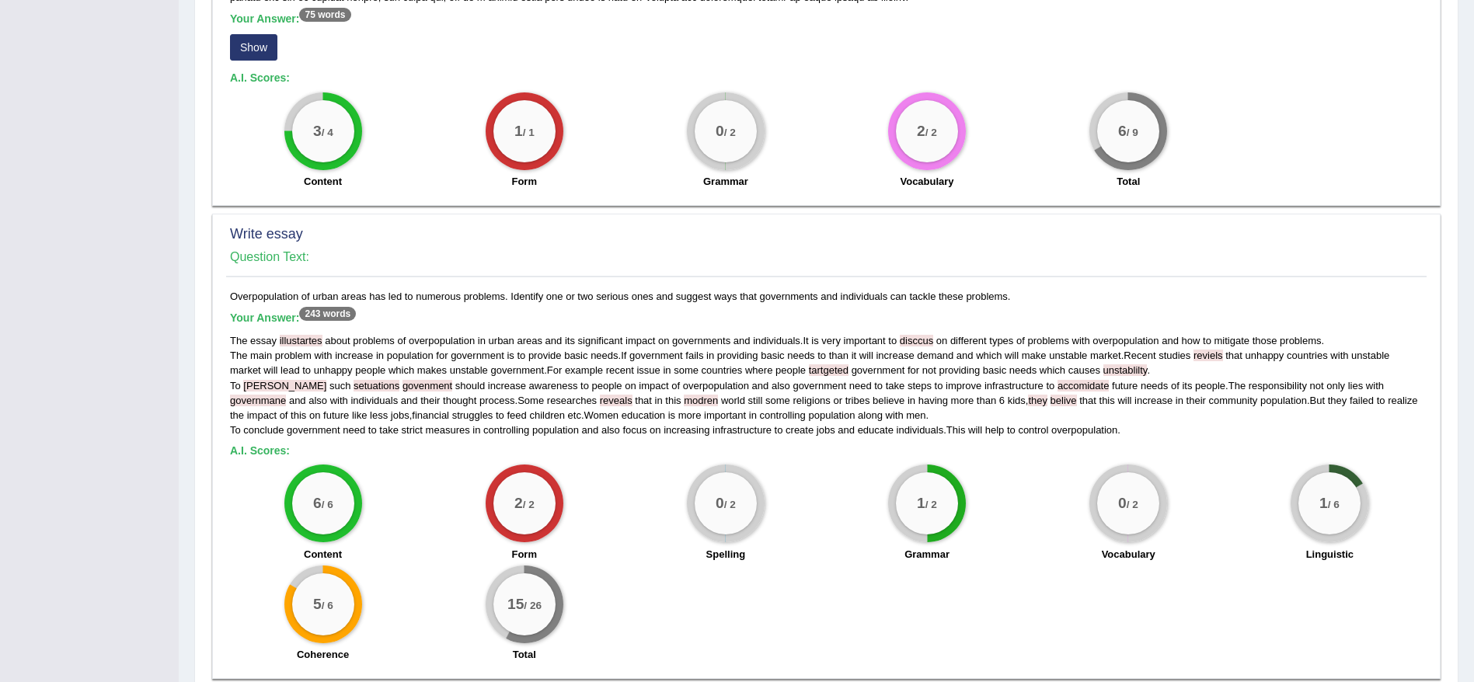
click at [1221, 350] on span "reviels" at bounding box center [1208, 356] width 30 height 12
click at [286, 395] on span "governmane" at bounding box center [258, 401] width 56 height 12
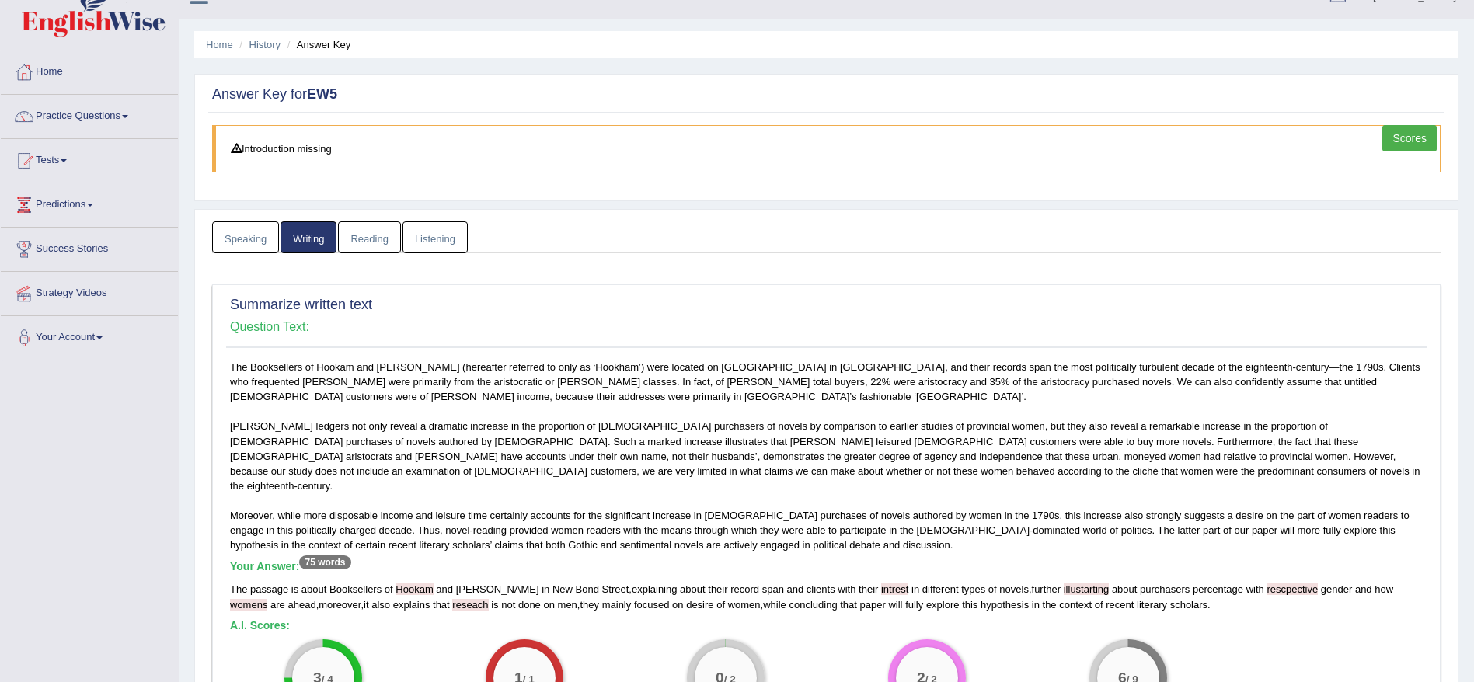
scroll to position [0, 0]
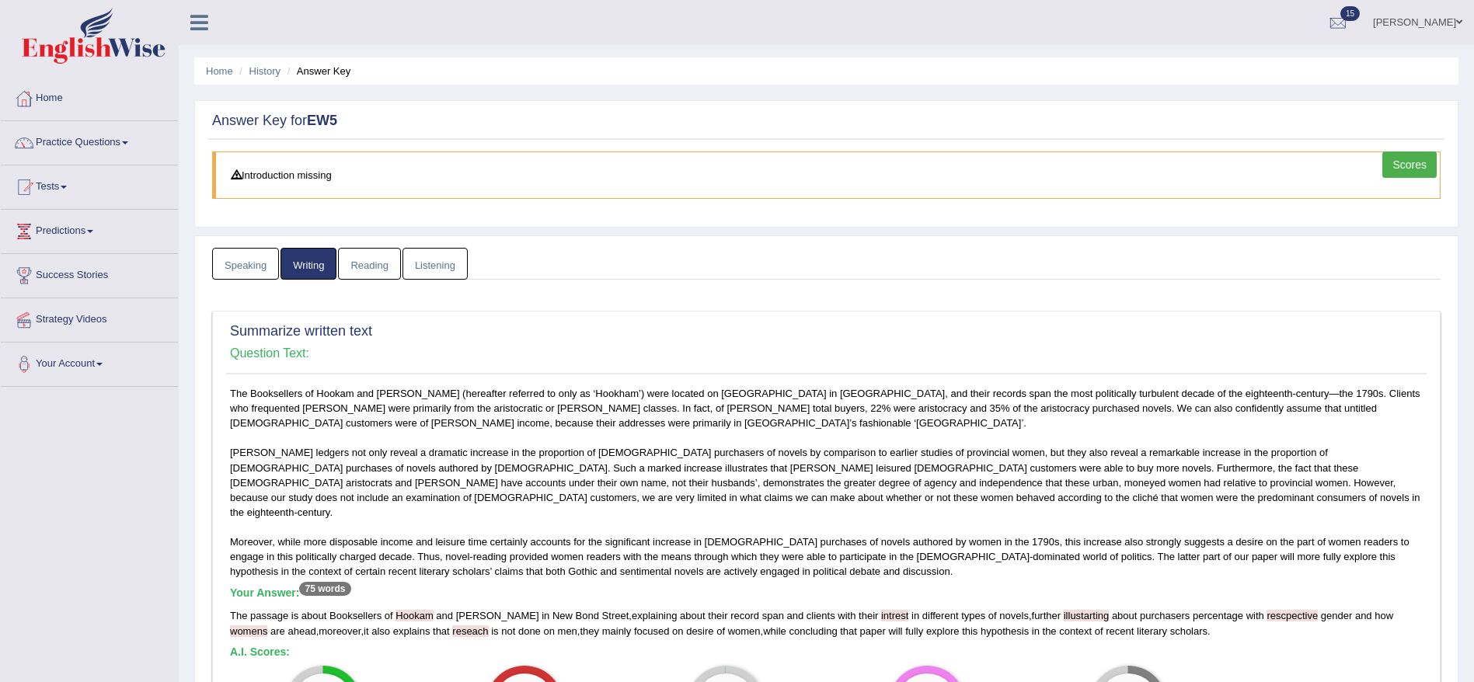
click at [370, 274] on link "Reading" at bounding box center [369, 264] width 62 height 32
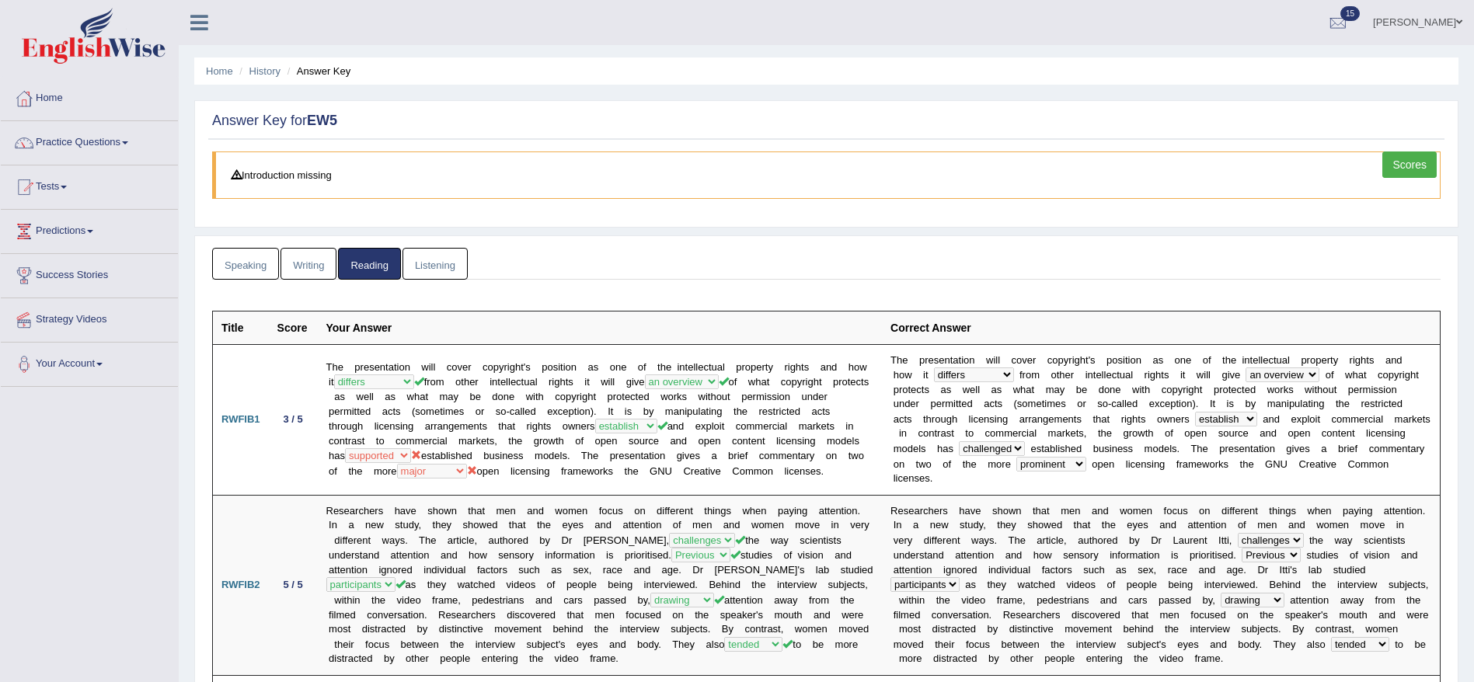
click at [241, 264] on link "Speaking" at bounding box center [245, 264] width 67 height 32
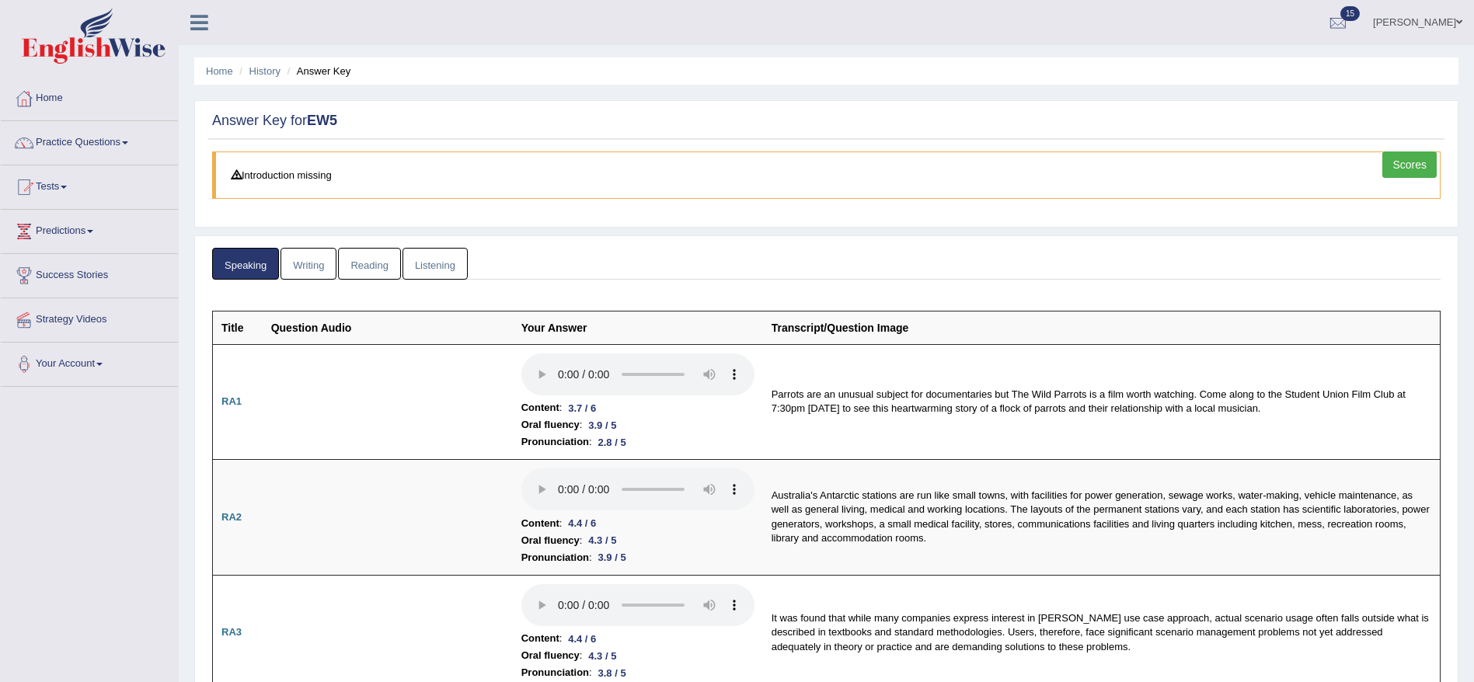
click at [322, 261] on link "Writing" at bounding box center [308, 264] width 56 height 32
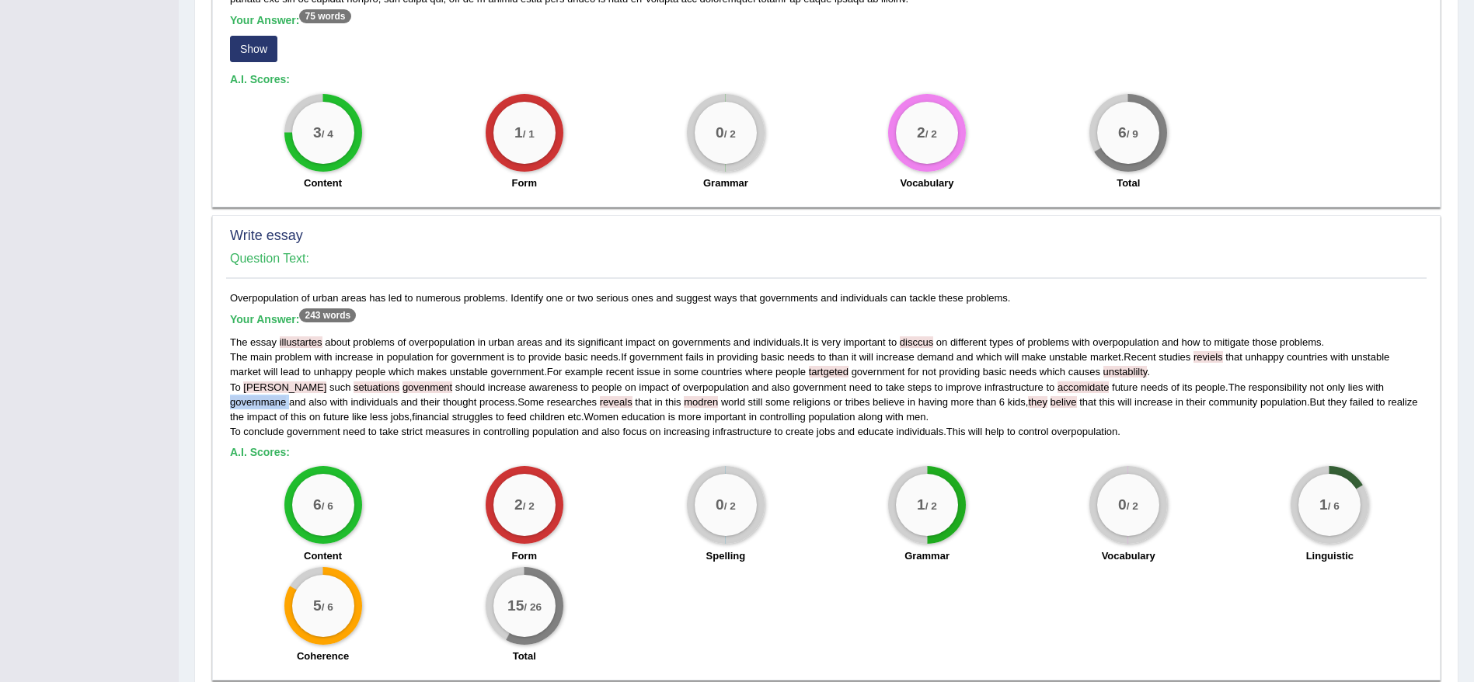
scroll to position [932, 0]
drag, startPoint x: 304, startPoint y: 298, endPoint x: 469, endPoint y: 297, distance: 164.7
click at [469, 312] on h5 "Your Answer: 243 words" at bounding box center [826, 319] width 1193 height 14
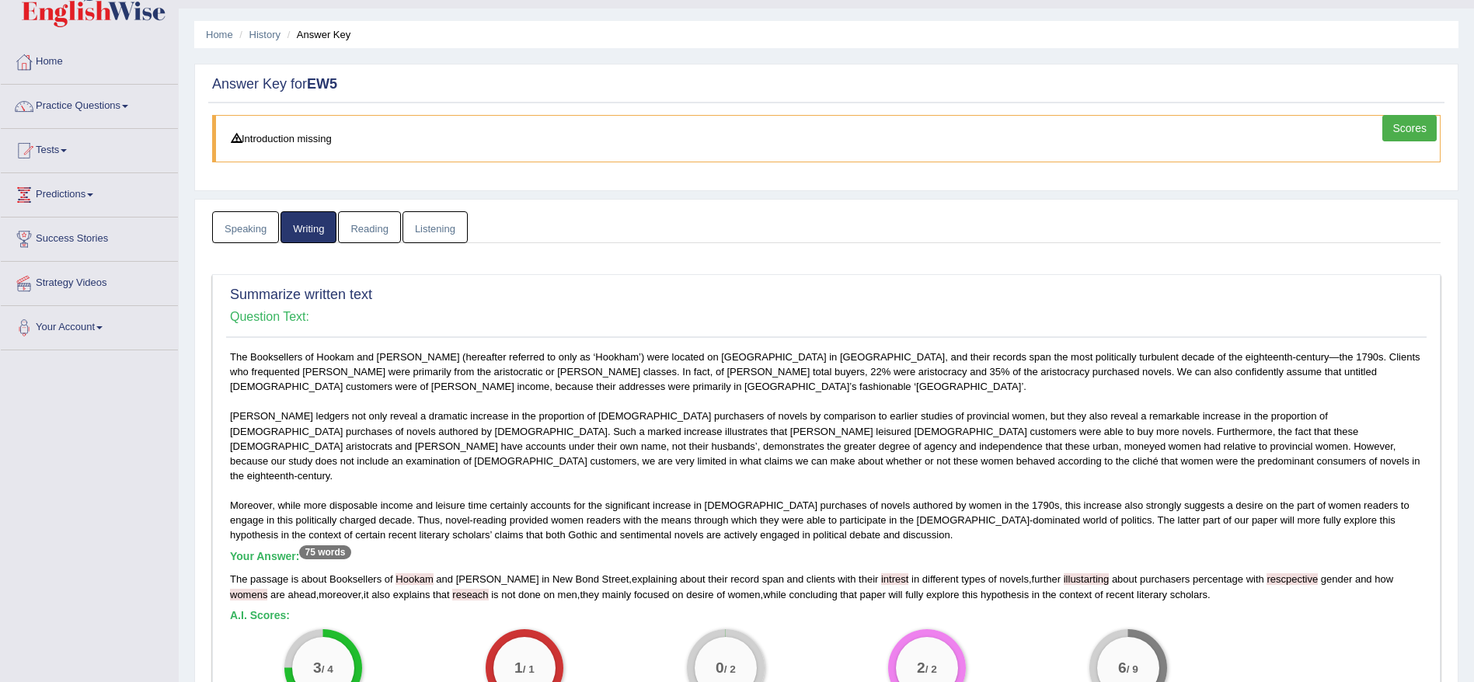
scroll to position [0, 0]
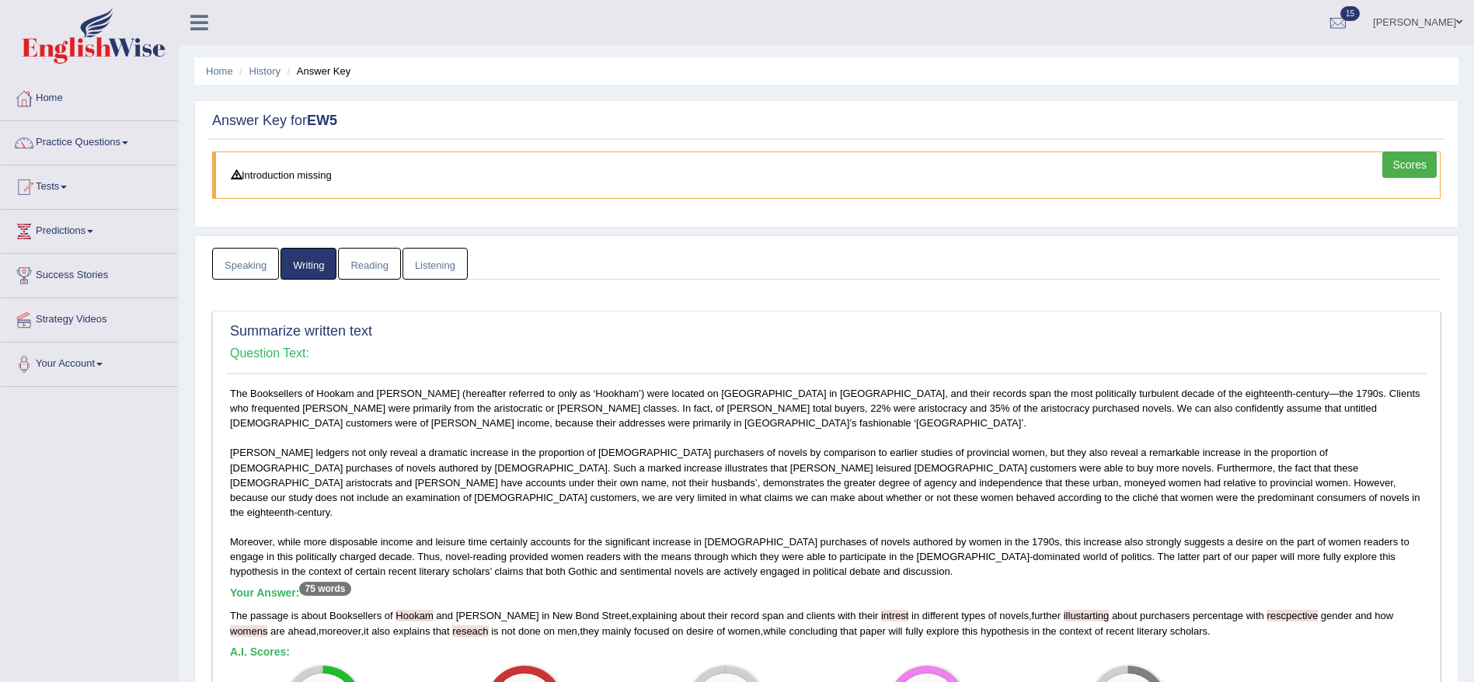
click at [398, 263] on link "Reading" at bounding box center [369, 264] width 62 height 32
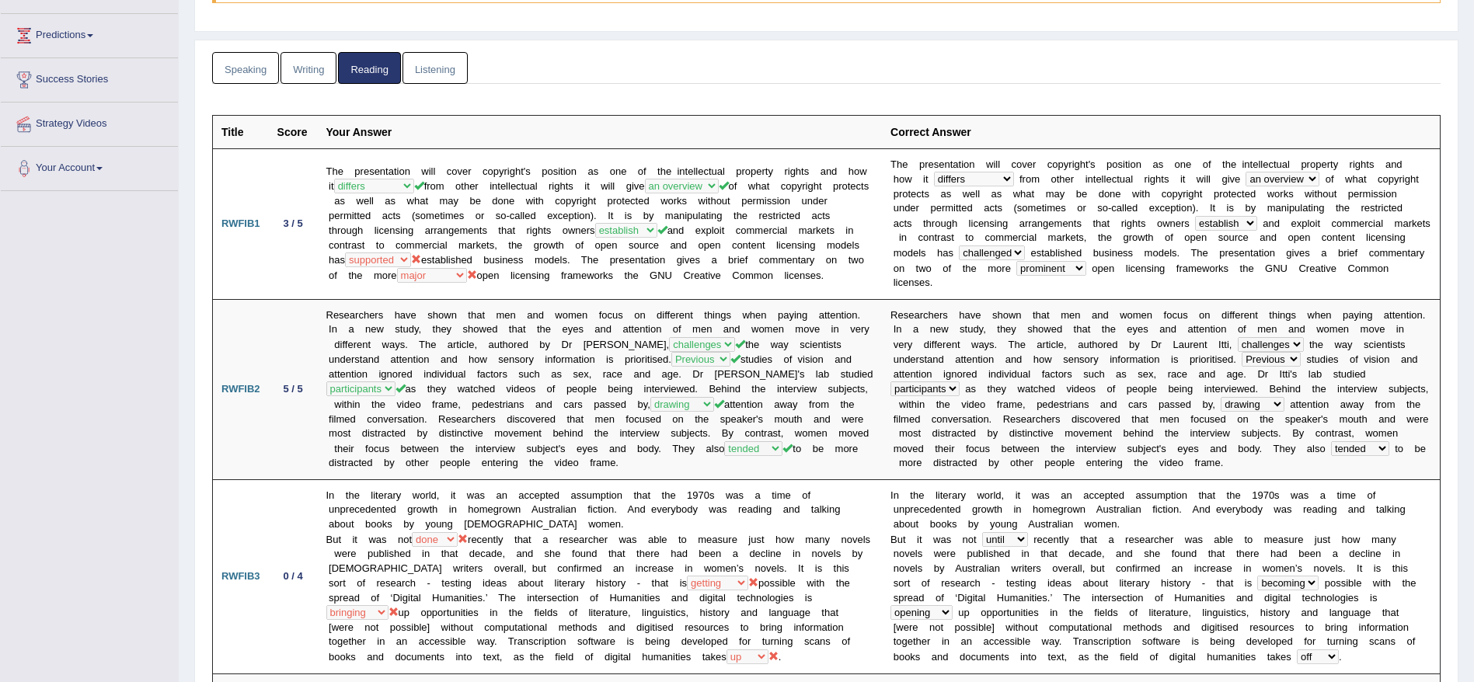
scroll to position [117, 0]
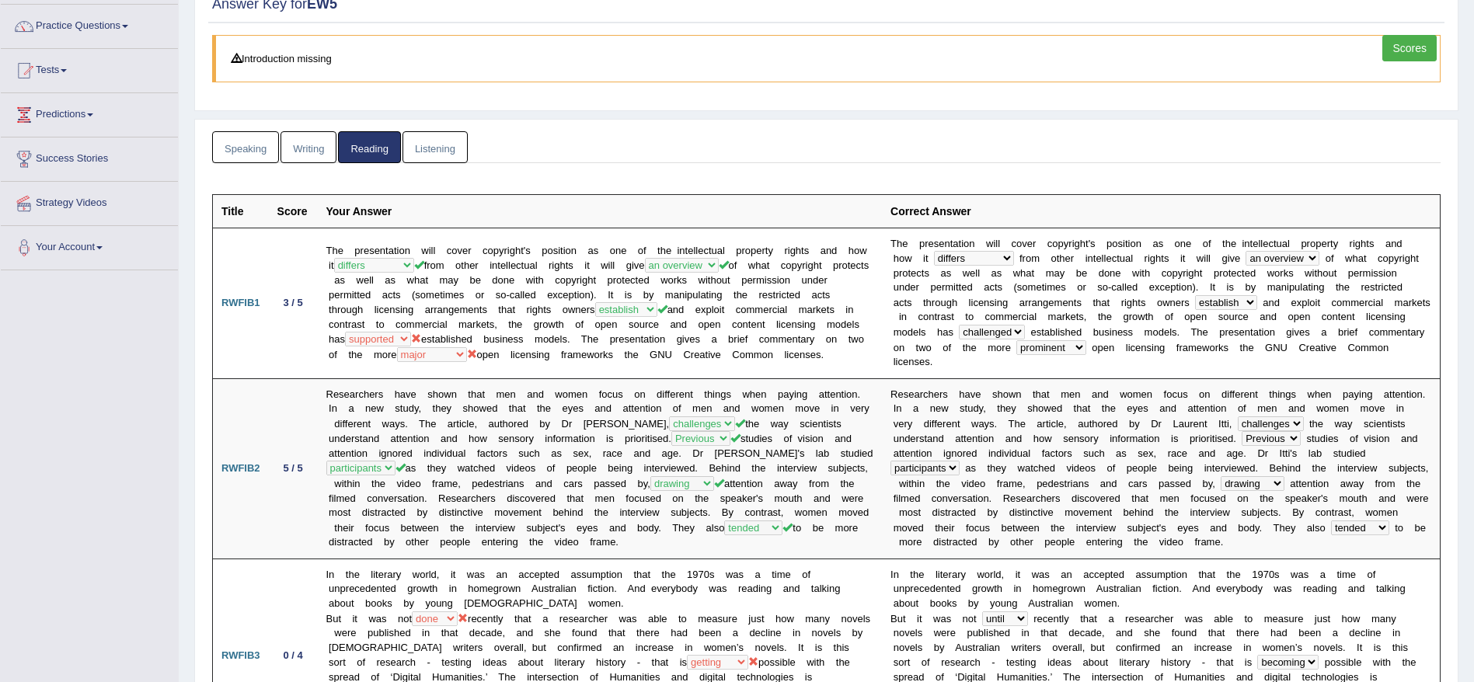
click at [436, 145] on link "Listening" at bounding box center [434, 147] width 65 height 32
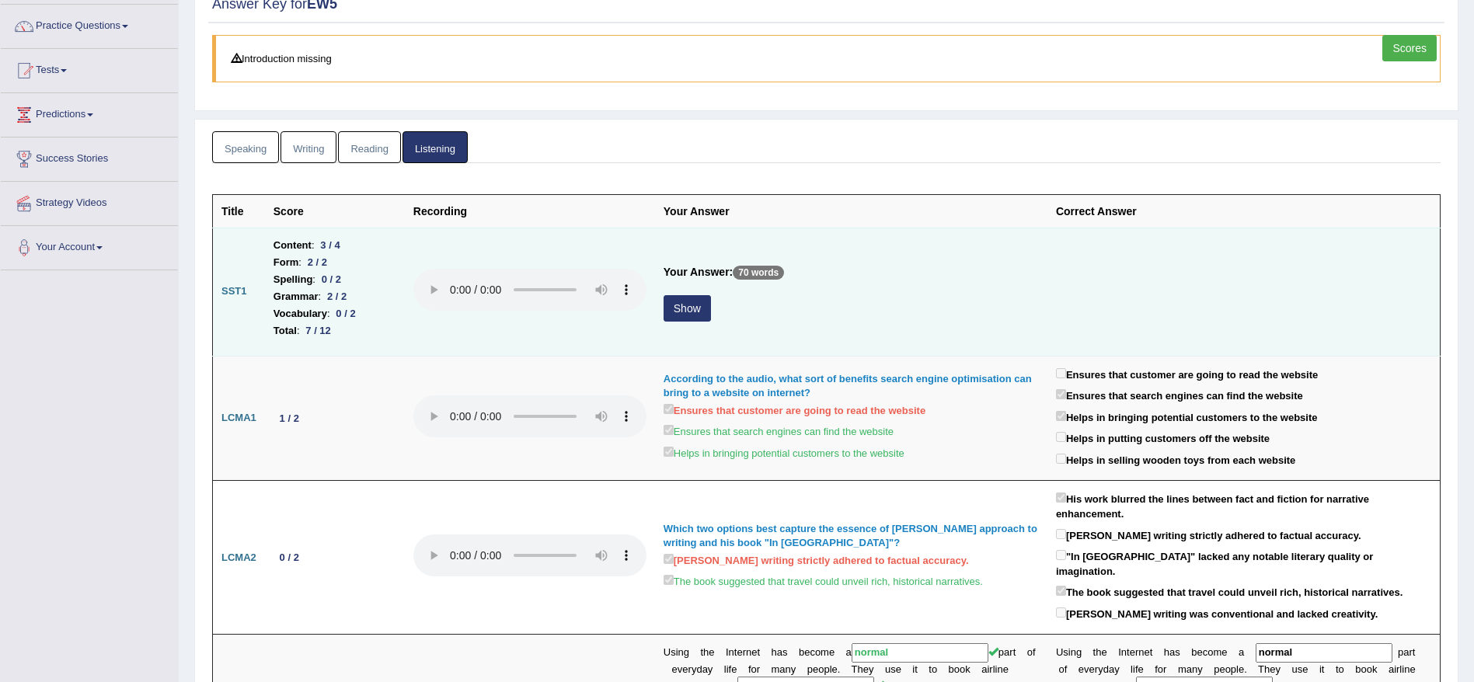
click at [684, 305] on button "Show" at bounding box center [687, 308] width 47 height 26
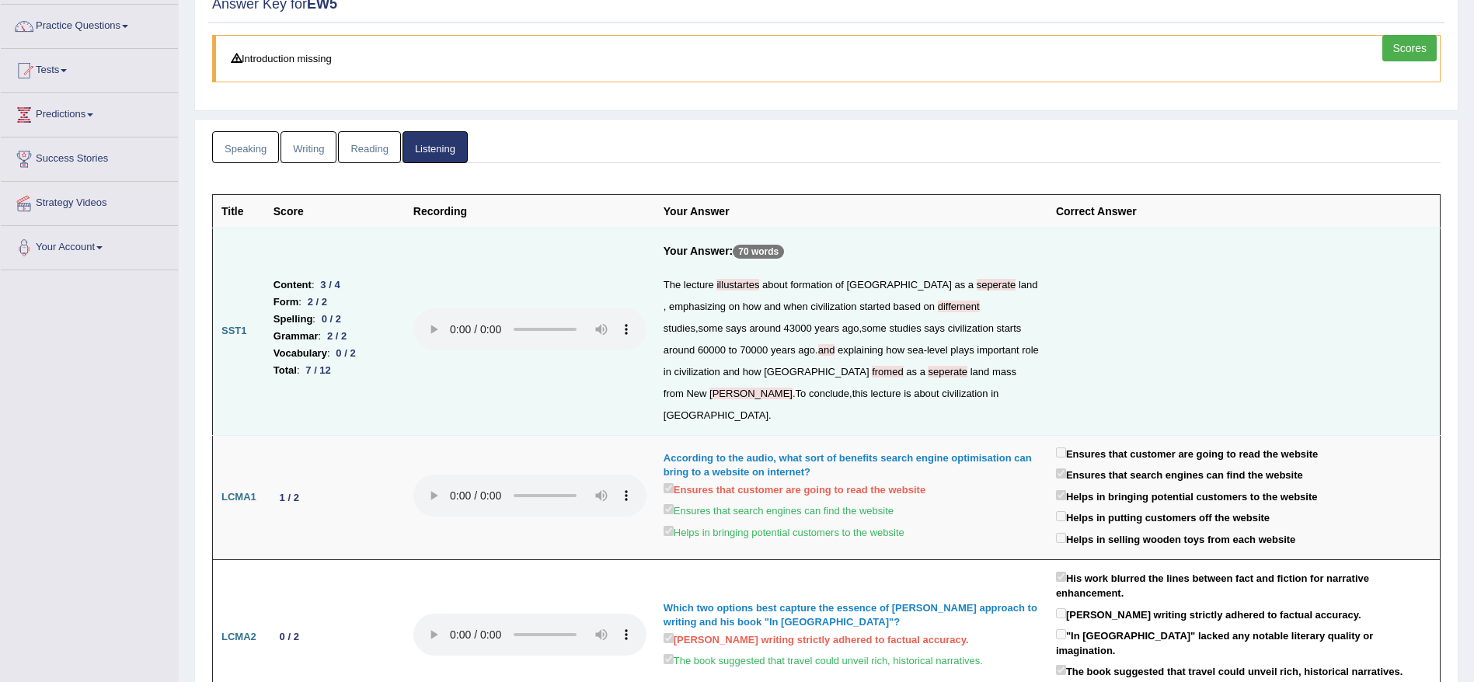
click at [736, 280] on span "illustartes" at bounding box center [737, 285] width 43 height 12
drag, startPoint x: 736, startPoint y: 280, endPoint x: 811, endPoint y: 293, distance: 76.5
click at [737, 279] on span "illustartes" at bounding box center [737, 285] width 43 height 12
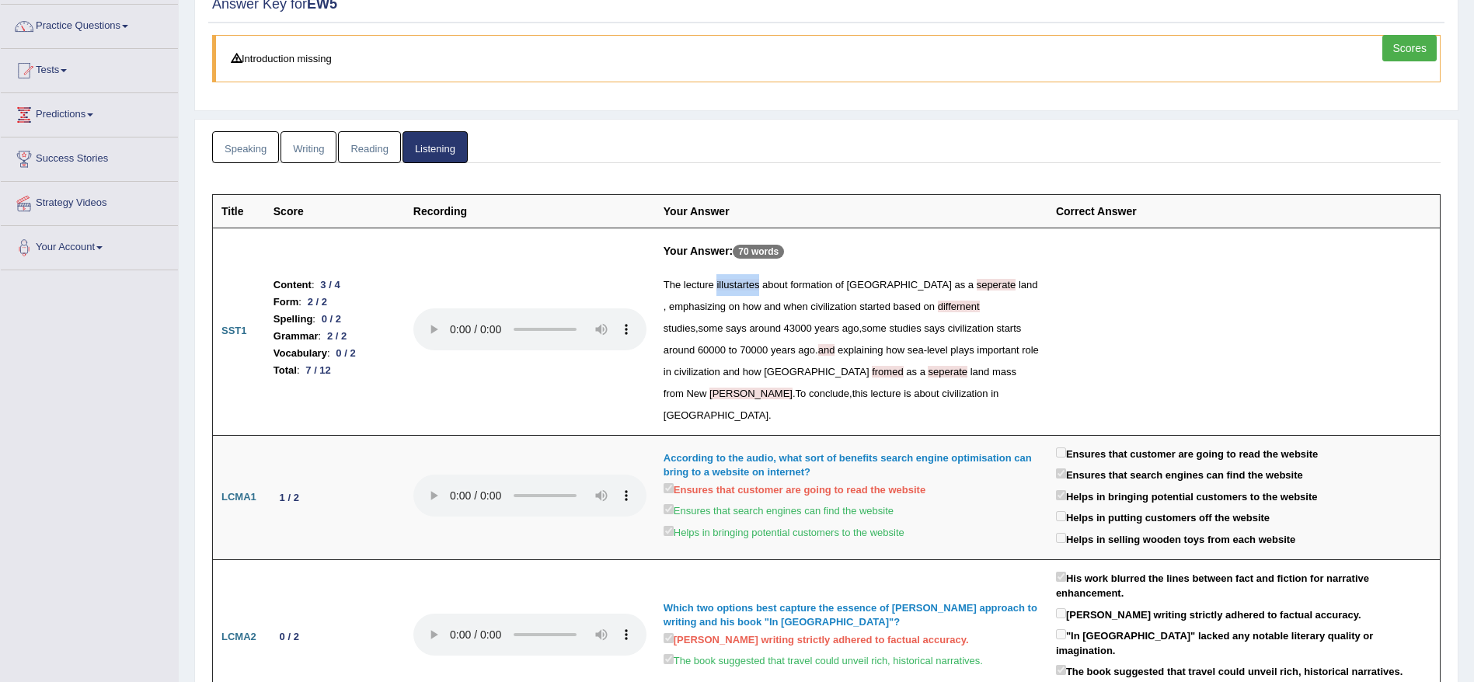
click at [374, 160] on link "Reading" at bounding box center [369, 147] width 62 height 32
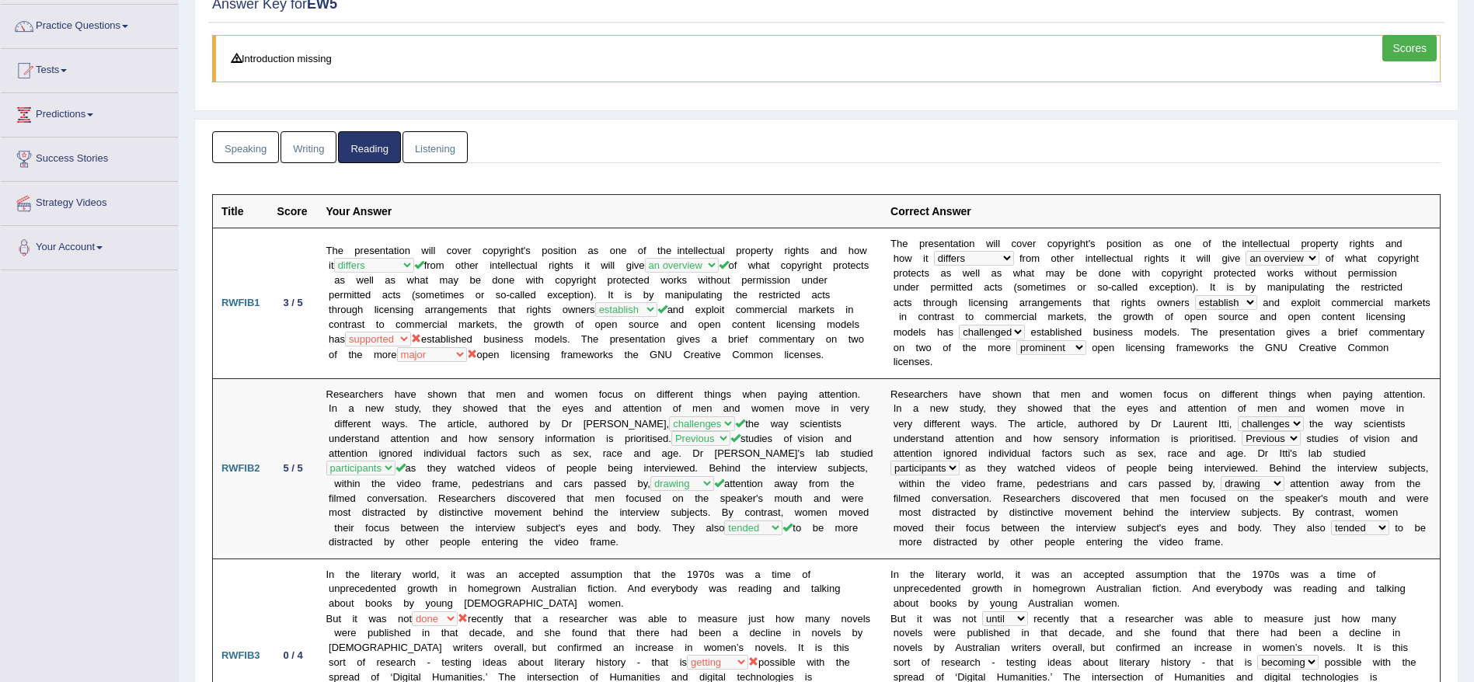
click at [444, 151] on link "Listening" at bounding box center [434, 147] width 65 height 32
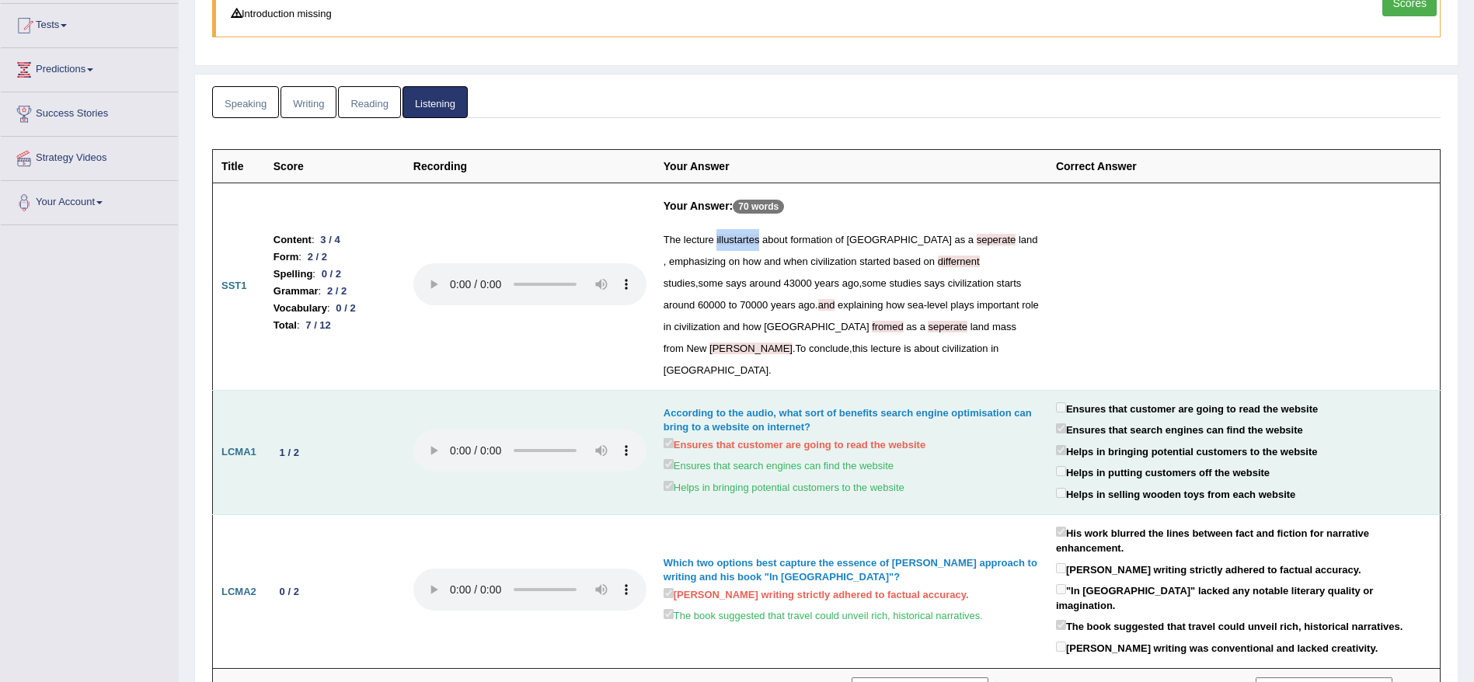
scroll to position [0, 0]
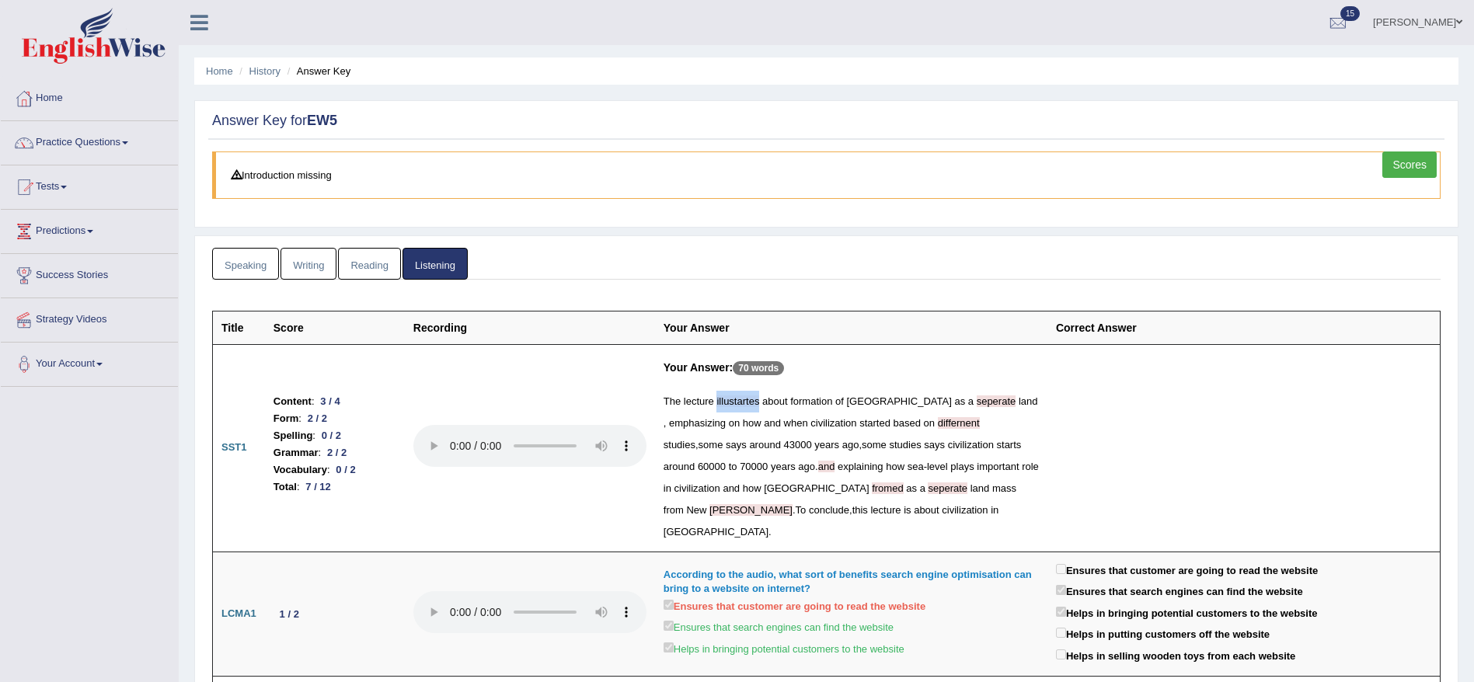
click at [365, 262] on link "Reading" at bounding box center [369, 264] width 62 height 32
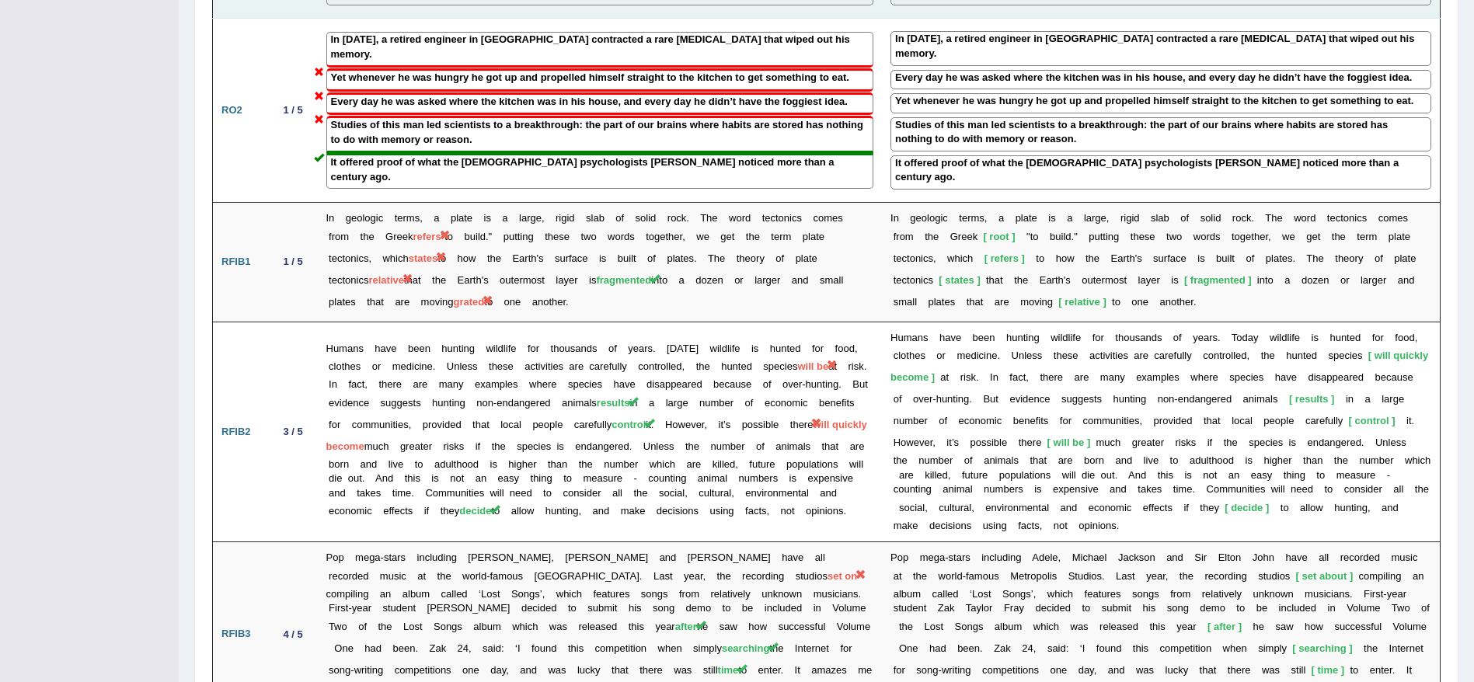
scroll to position [1515, 0]
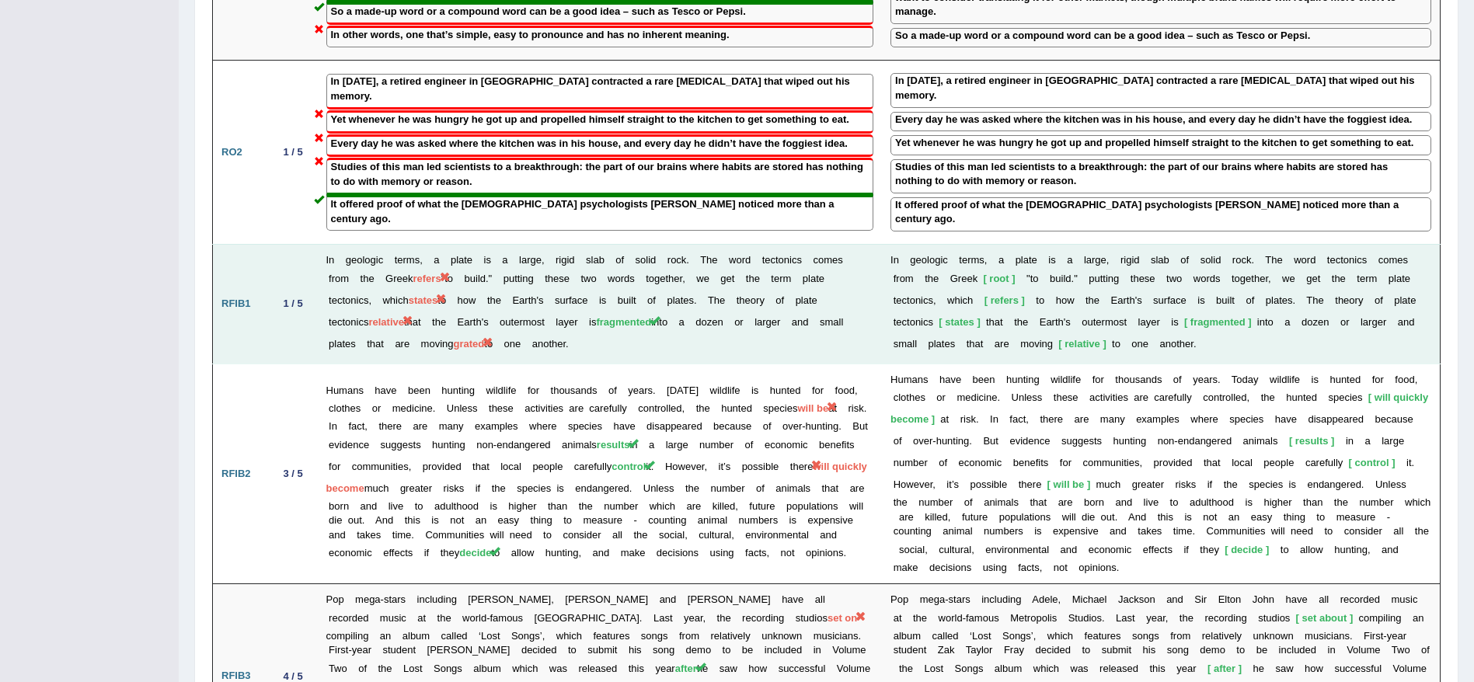
click at [467, 338] on span "grated" at bounding box center [469, 344] width 31 height 12
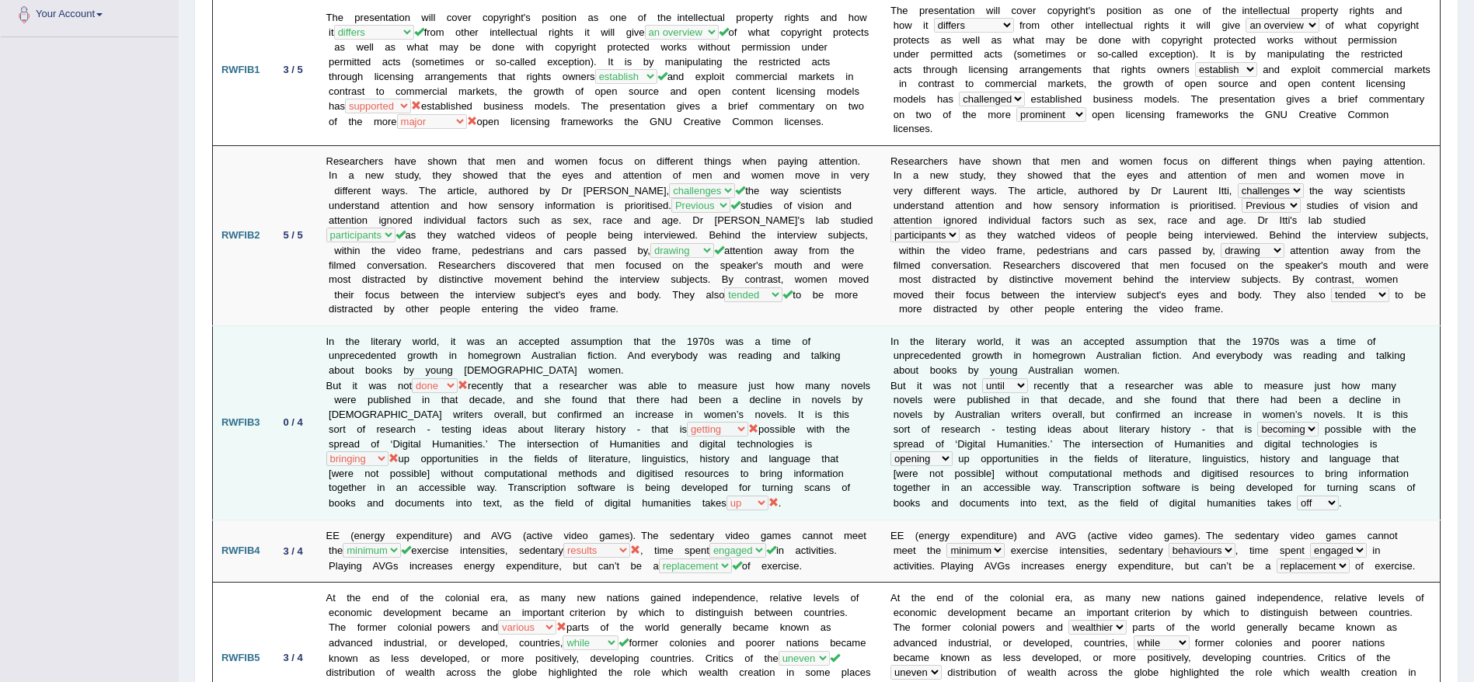
scroll to position [0, 0]
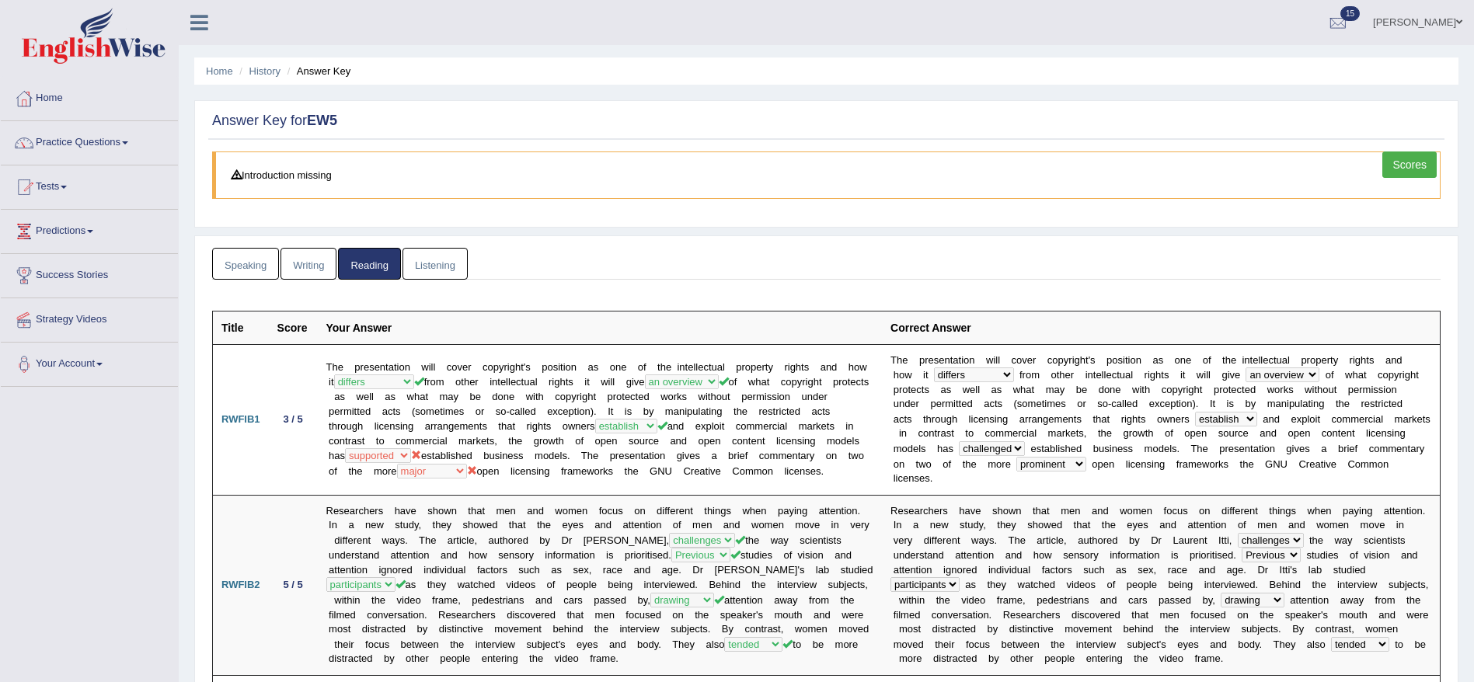
click at [294, 263] on link "Writing" at bounding box center [308, 264] width 56 height 32
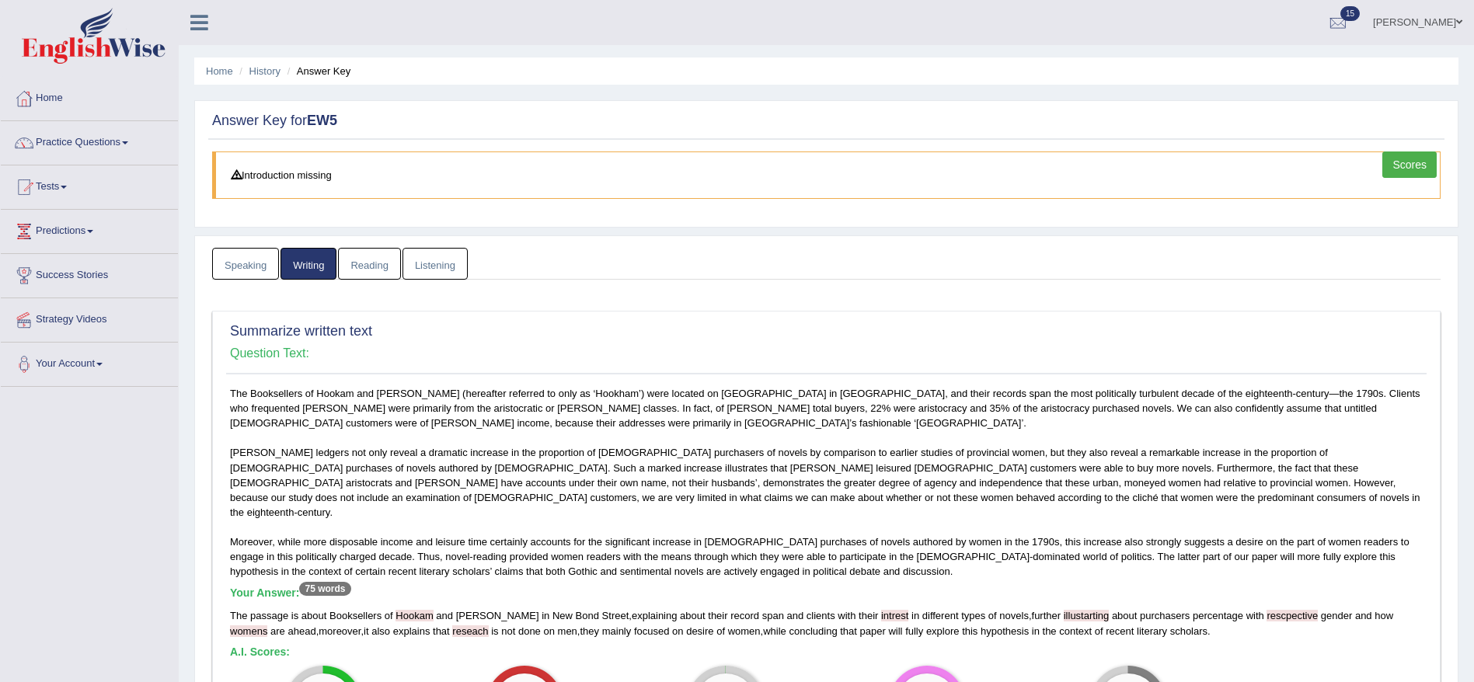
click at [434, 251] on link "Listening" at bounding box center [434, 264] width 65 height 32
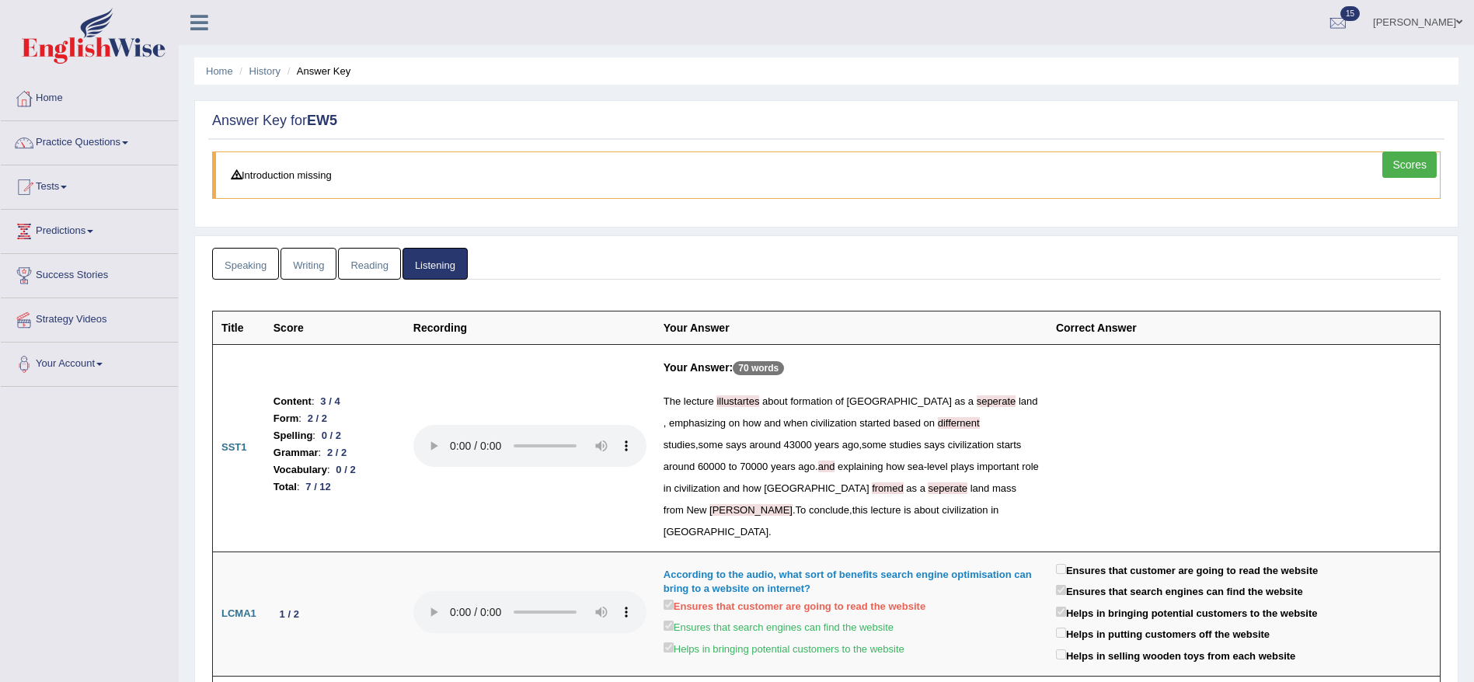
click at [246, 270] on link "Speaking" at bounding box center [245, 264] width 67 height 32
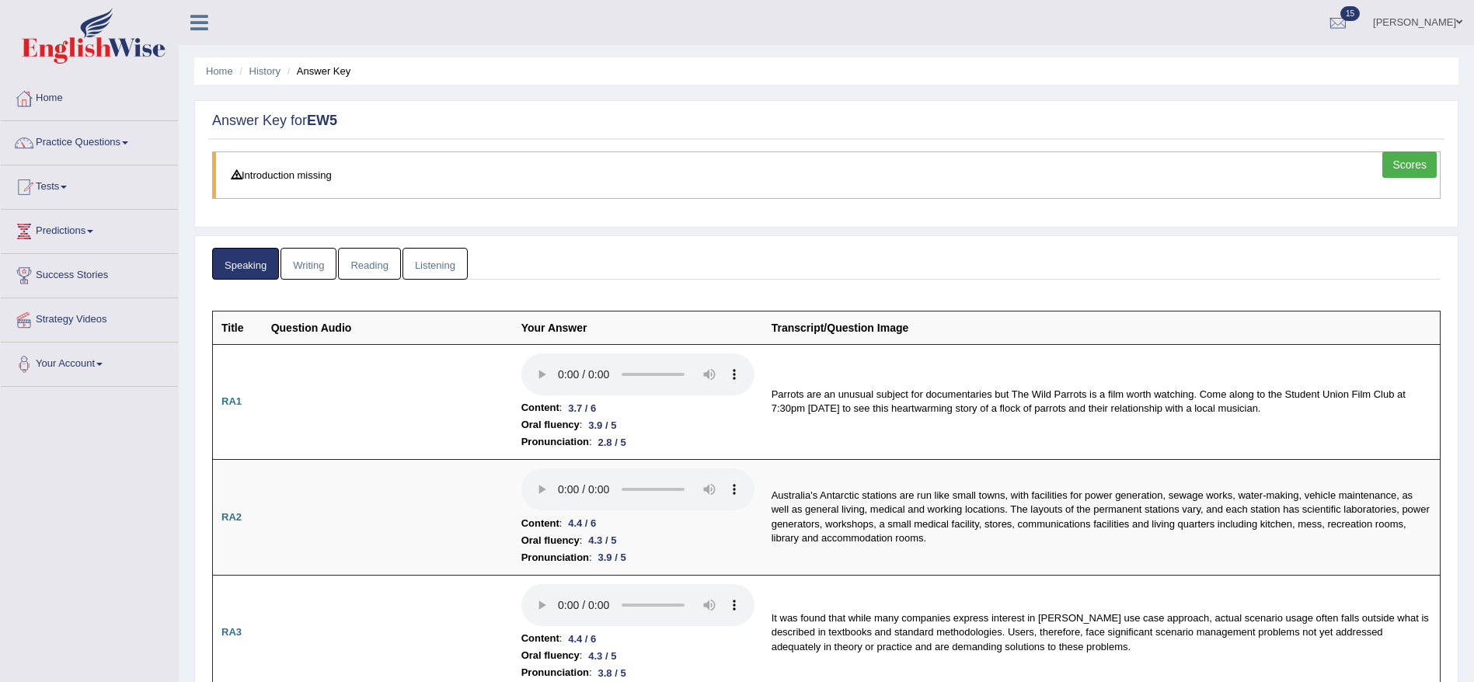
click at [303, 266] on link "Writing" at bounding box center [308, 264] width 56 height 32
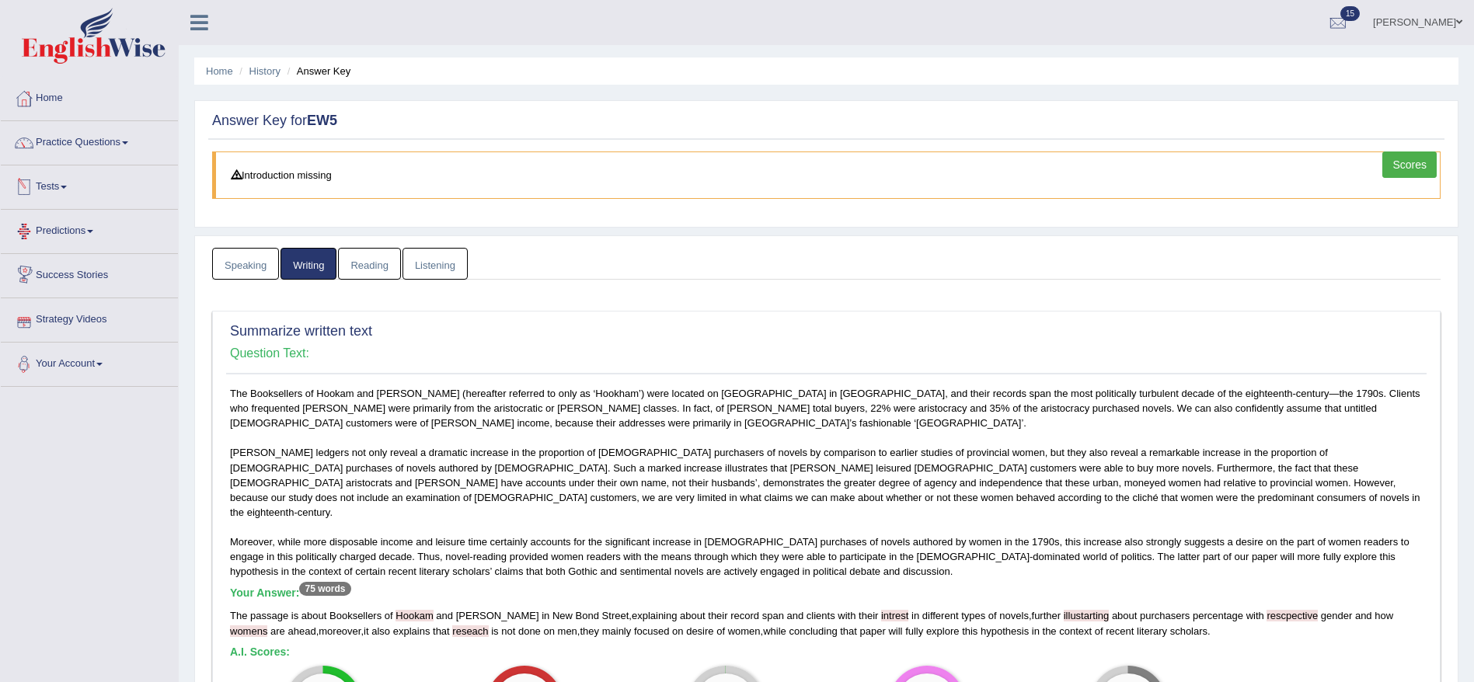
click at [51, 177] on link "Tests" at bounding box center [89, 185] width 177 height 39
click at [58, 248] on link "Take Mock Test" at bounding box center [101, 251] width 145 height 28
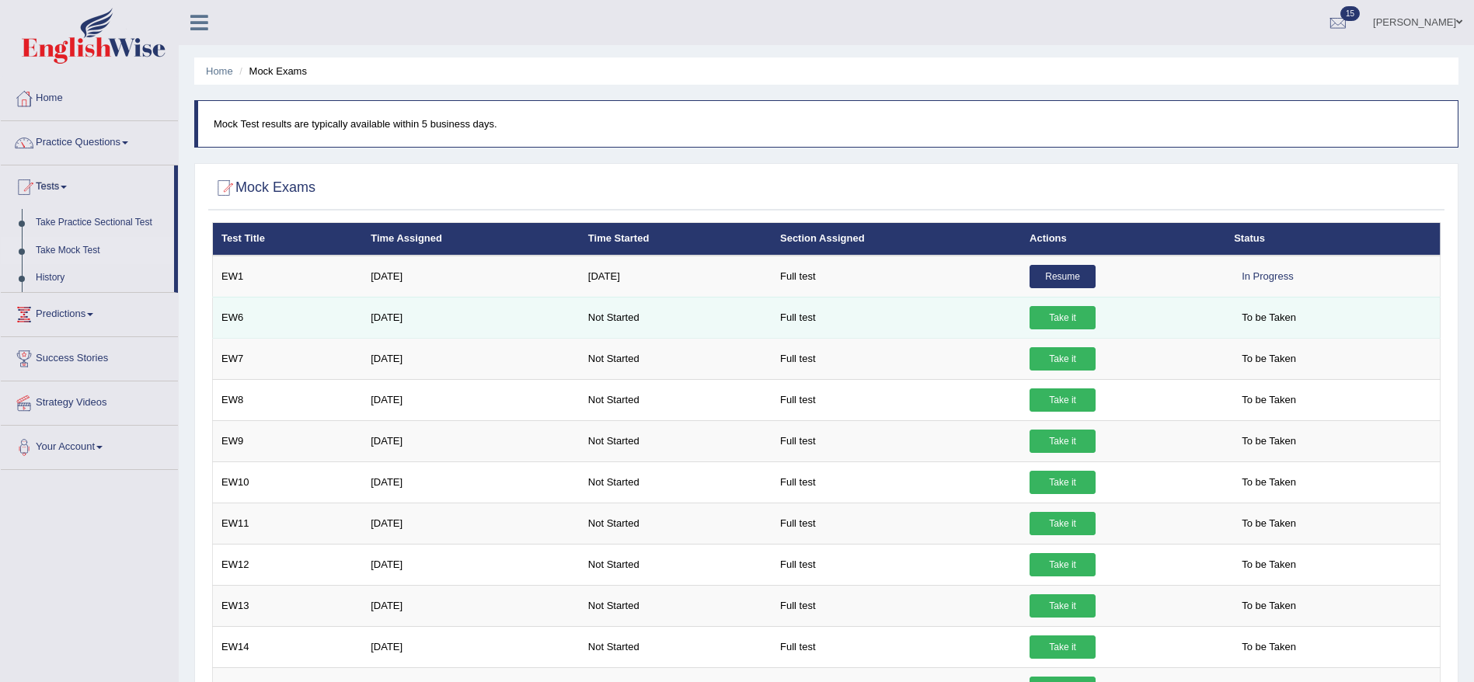
click at [1059, 321] on link "Take it" at bounding box center [1063, 317] width 66 height 23
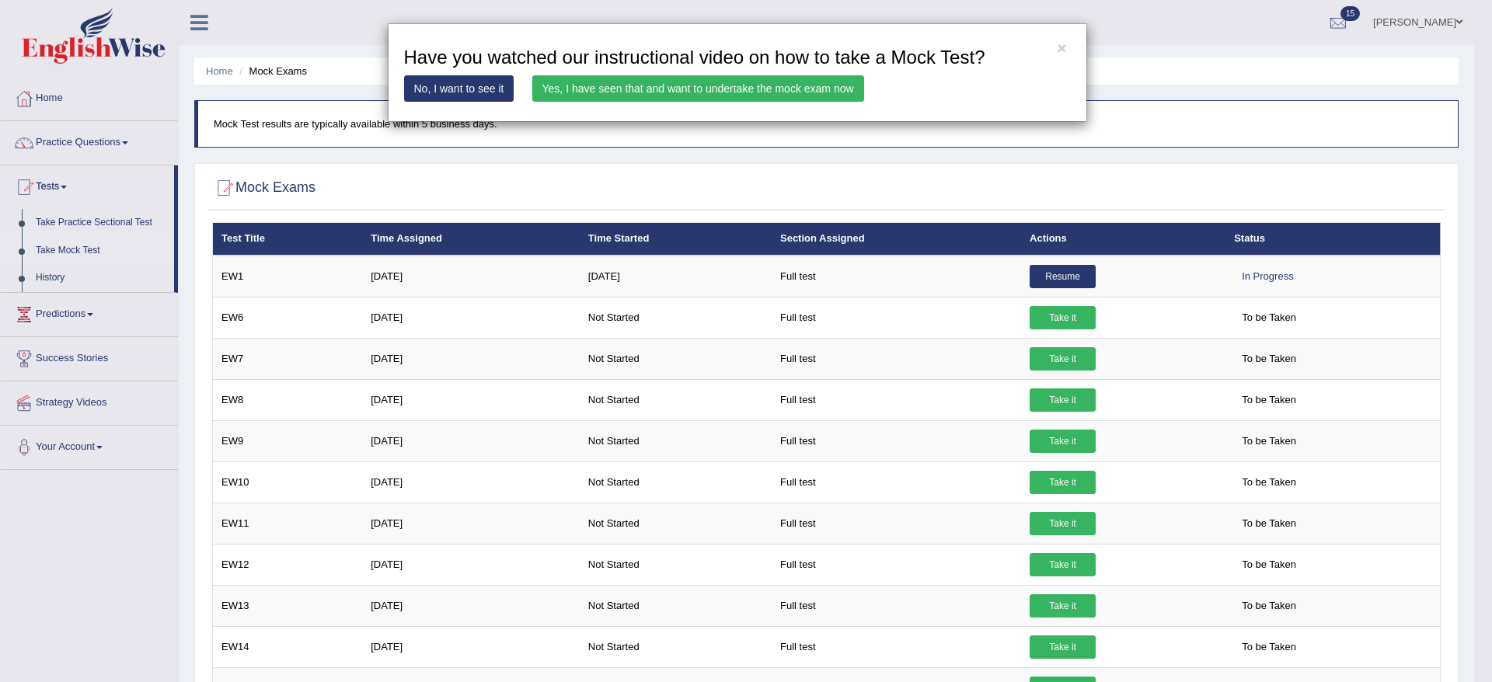
click at [663, 90] on link "Yes, I have seen that and want to undertake the mock exam now" at bounding box center [698, 88] width 332 height 26
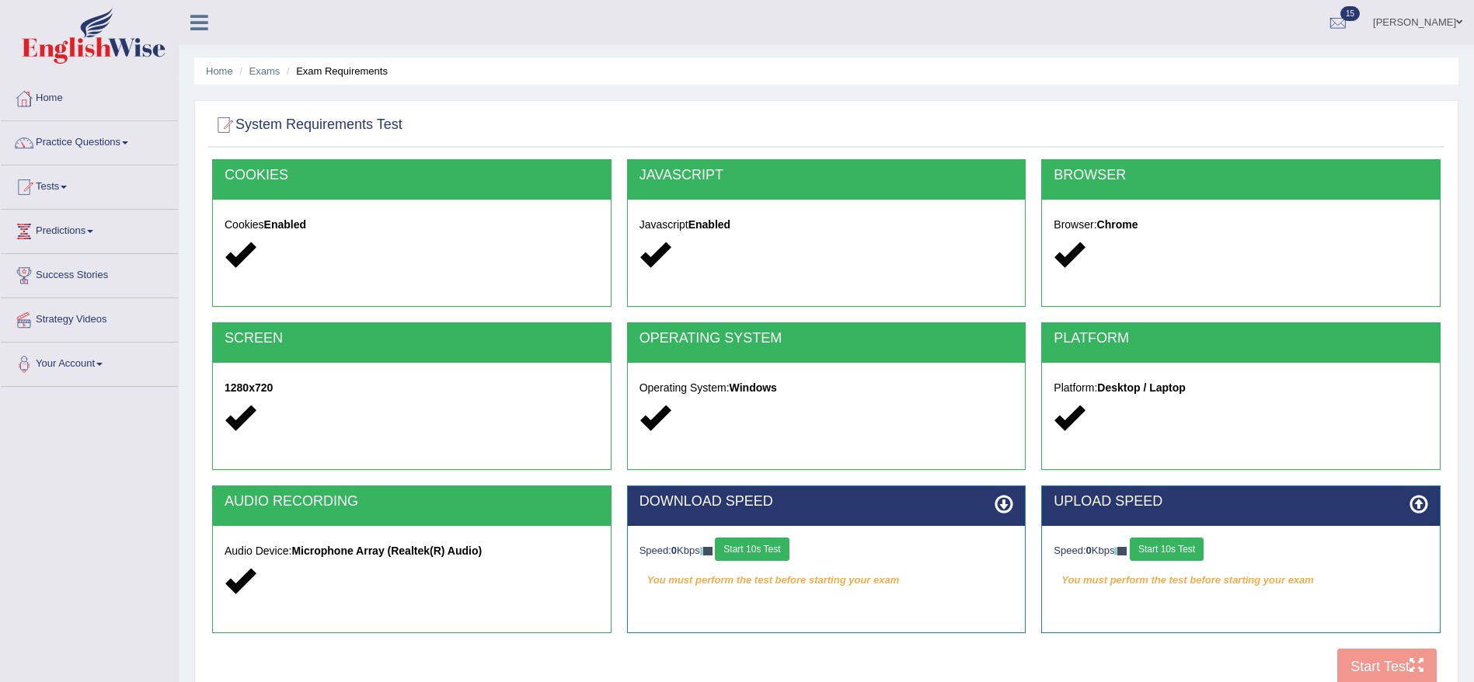
click at [756, 545] on button "Start 10s Test" at bounding box center [752, 549] width 74 height 23
click at [1174, 545] on button "Start 10s Test" at bounding box center [1167, 549] width 74 height 23
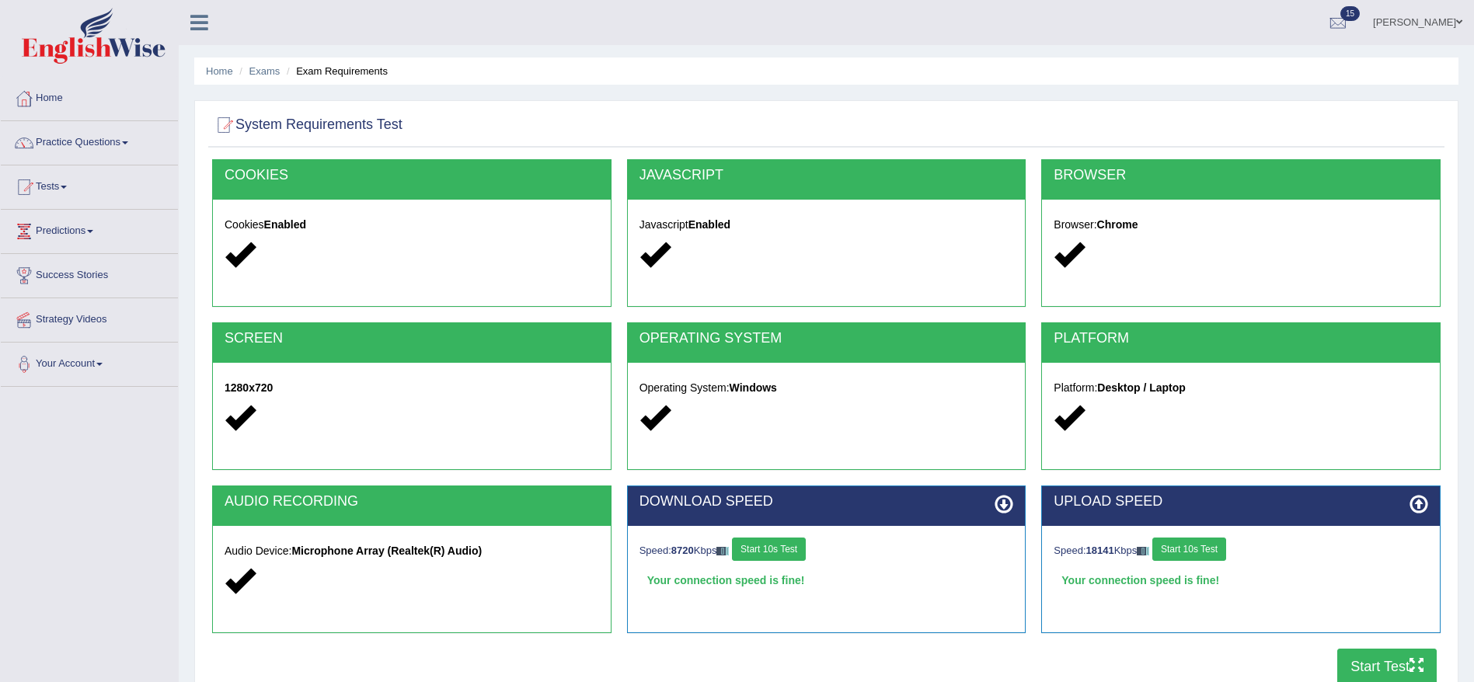
click at [1376, 668] on button "Start Test" at bounding box center [1386, 667] width 99 height 36
click at [1357, 657] on button "Start Test" at bounding box center [1386, 667] width 99 height 36
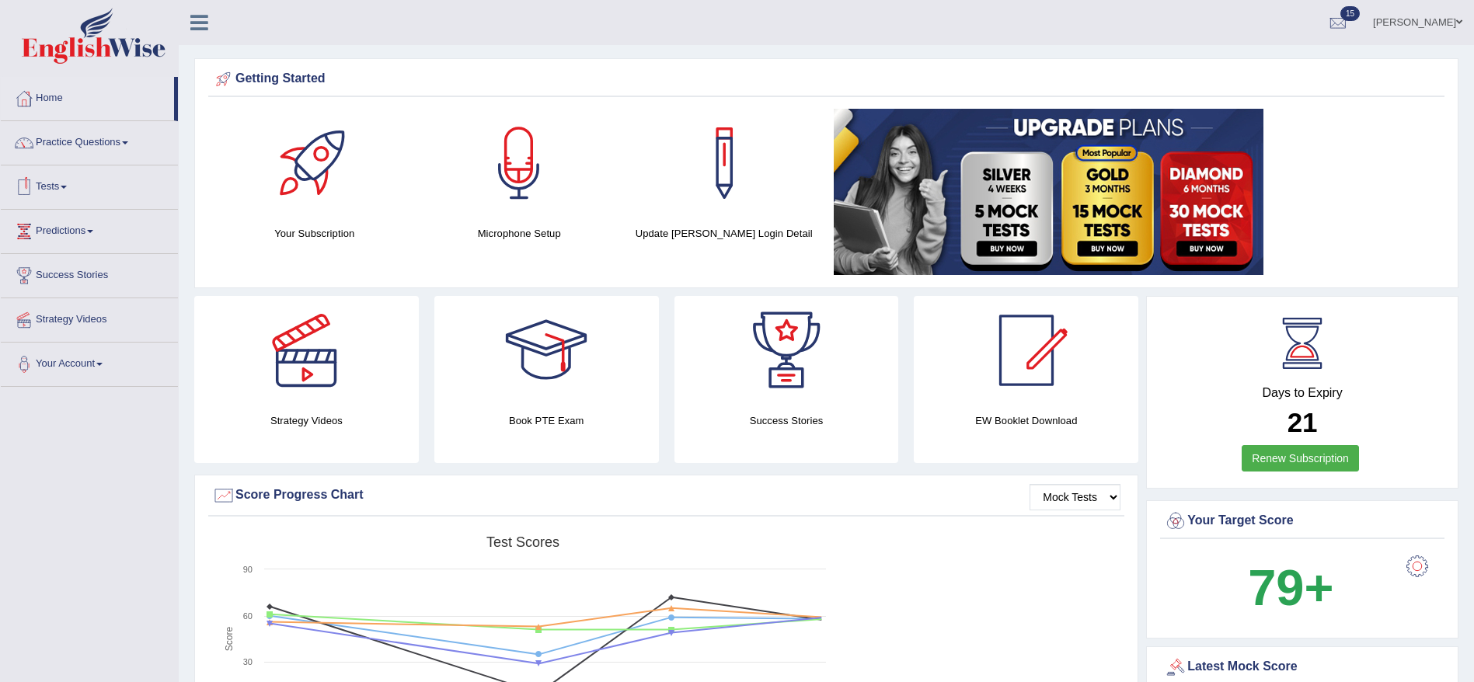
click at [48, 190] on link "Tests" at bounding box center [89, 185] width 177 height 39
click at [58, 251] on link "Take Mock Test" at bounding box center [101, 251] width 145 height 28
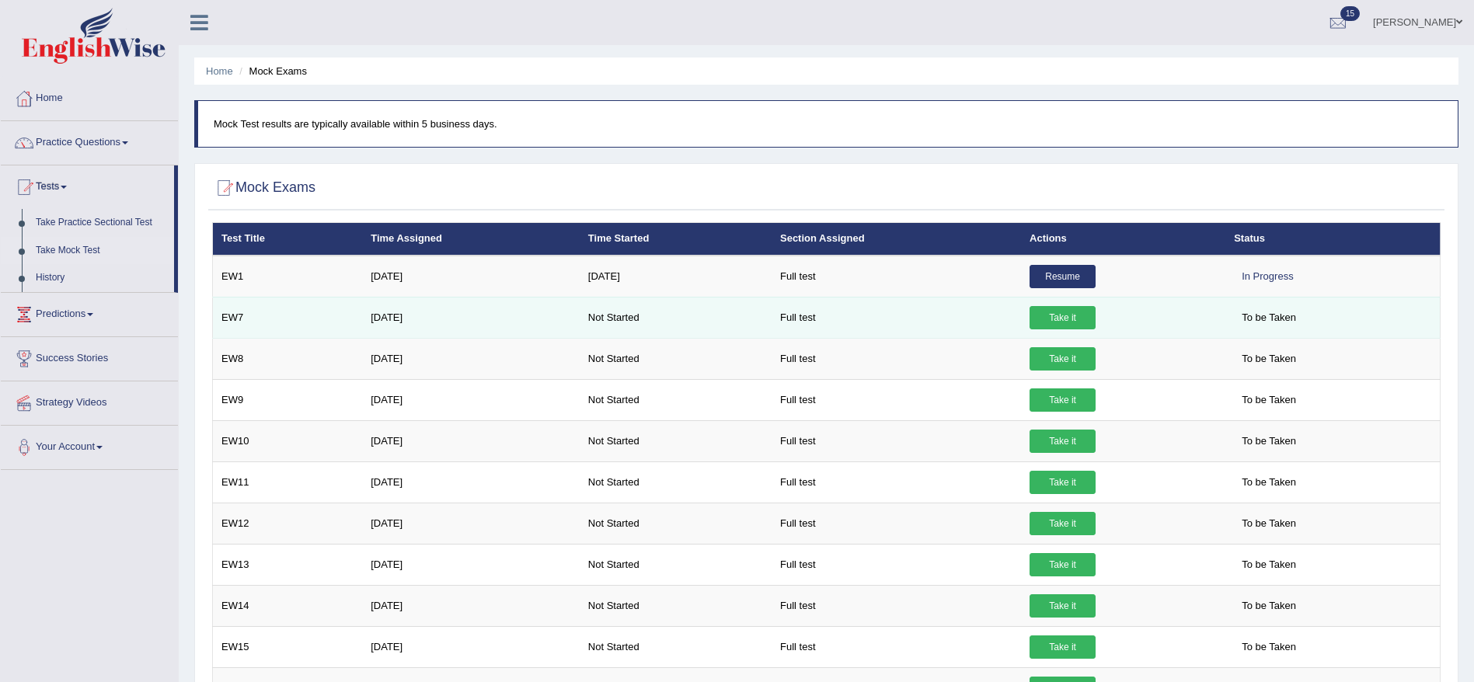
click at [1067, 315] on link "Take it" at bounding box center [1063, 317] width 66 height 23
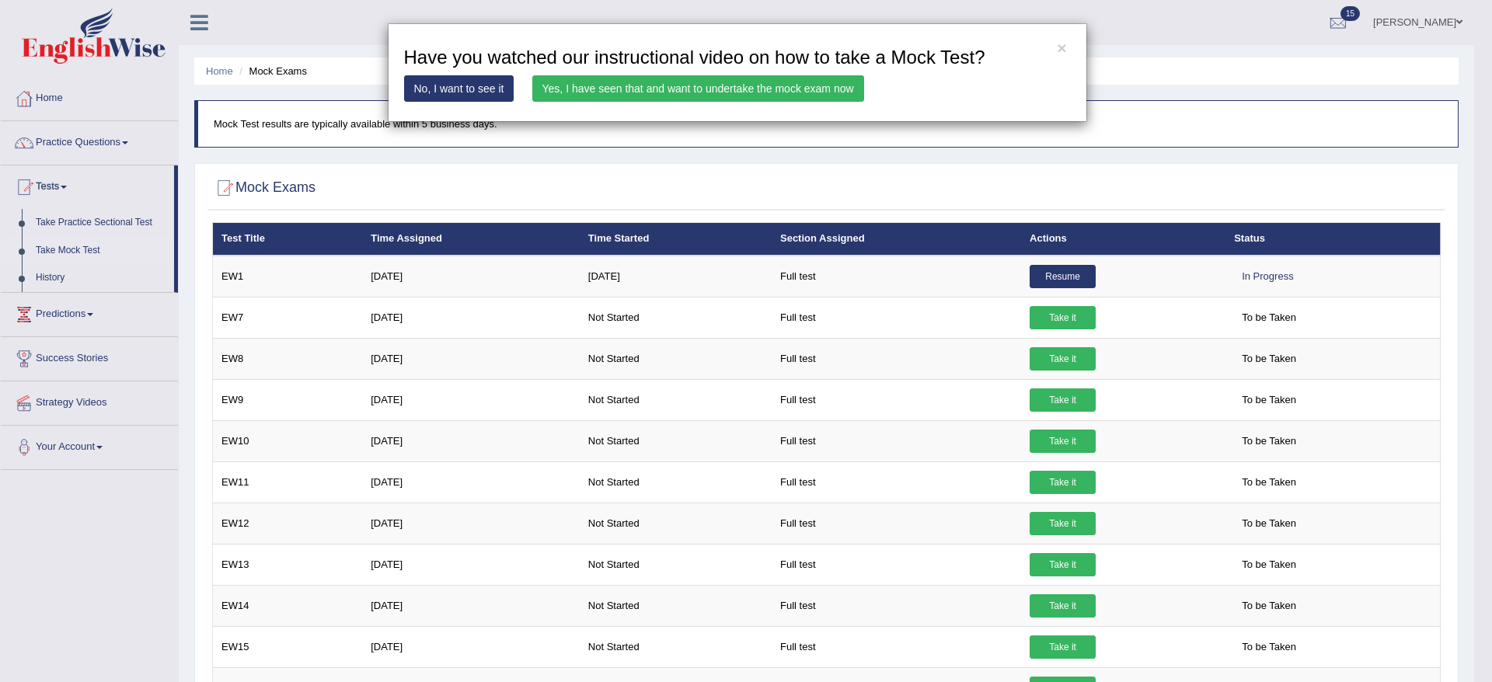
click at [689, 94] on link "Yes, I have seen that and want to undertake the mock exam now" at bounding box center [698, 88] width 332 height 26
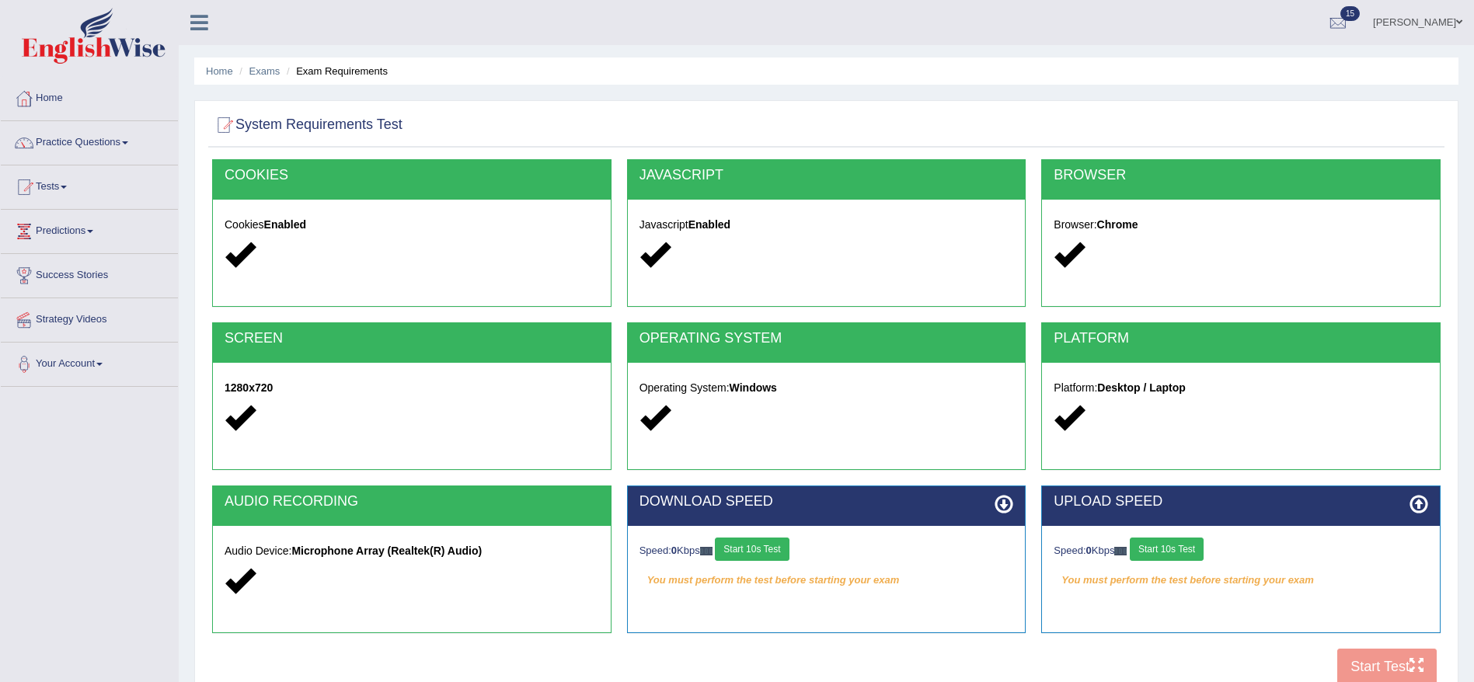
click at [753, 556] on button "Start 10s Test" at bounding box center [752, 549] width 74 height 23
click at [1199, 545] on button "Start 10s Test" at bounding box center [1167, 549] width 74 height 23
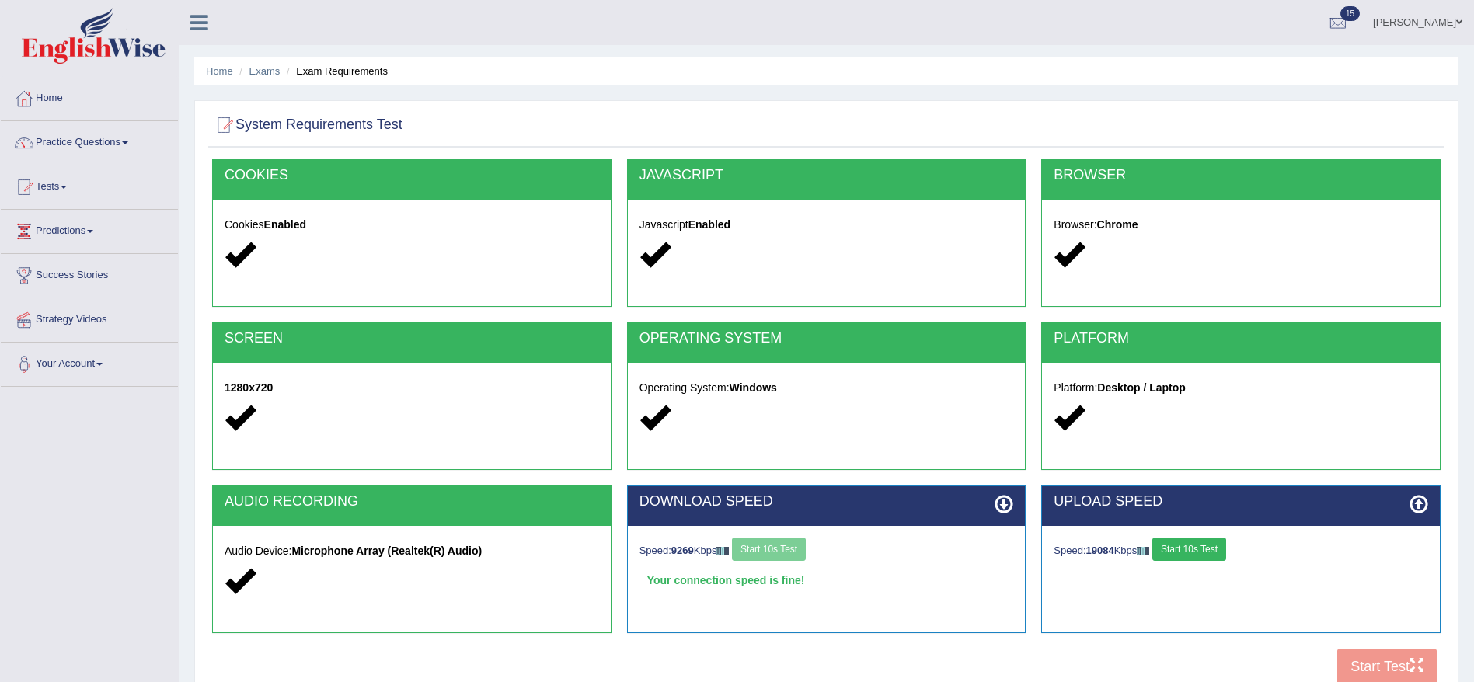
click at [1206, 552] on button "Start 10s Test" at bounding box center [1189, 549] width 74 height 23
click at [1354, 665] on button "Start Test" at bounding box center [1386, 667] width 99 height 36
click at [1354, 664] on button "Start Test" at bounding box center [1386, 667] width 99 height 36
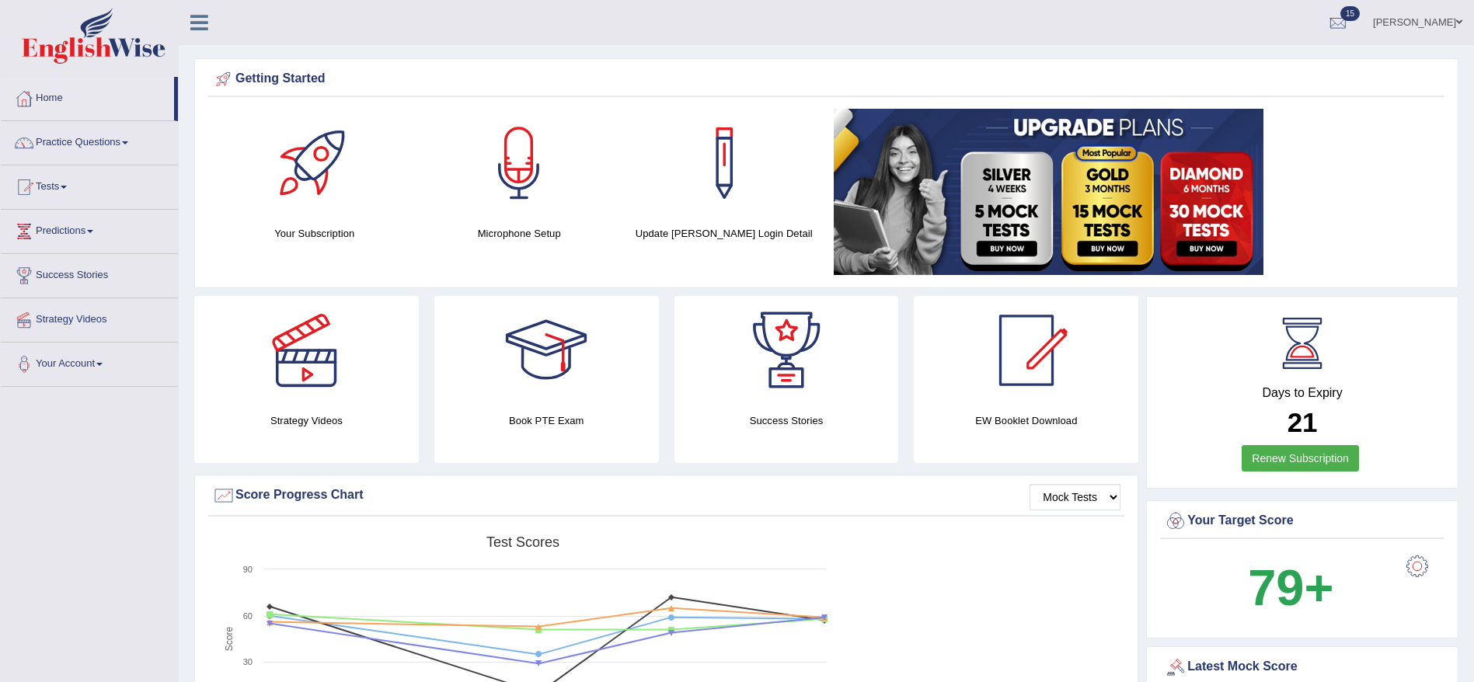
click at [329, 95] on div "Getting Started" at bounding box center [826, 82] width 1236 height 30
